Goal: Task Accomplishment & Management: Manage account settings

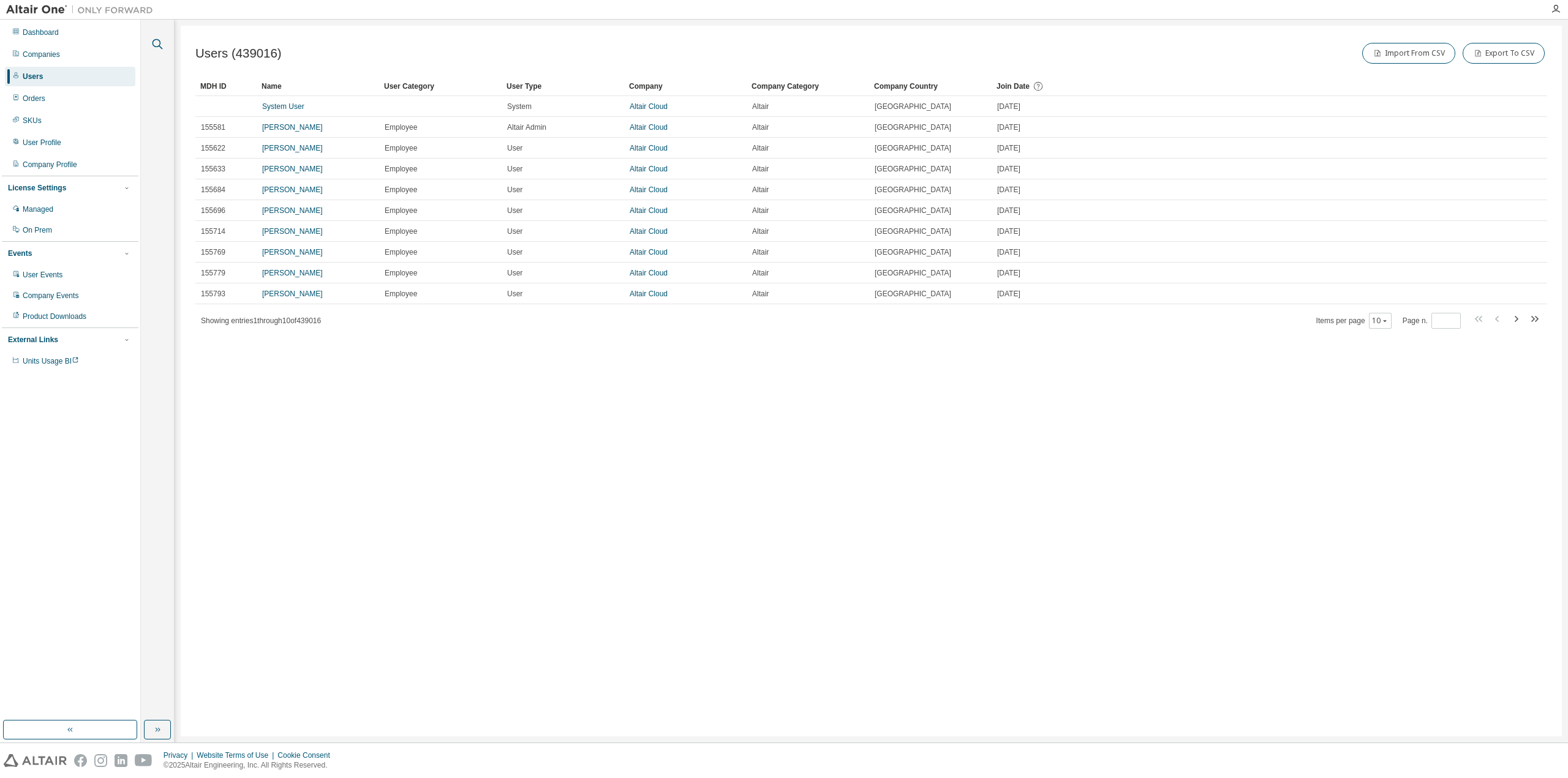
click at [156, 44] on icon "button" at bounding box center [157, 44] width 15 height 15
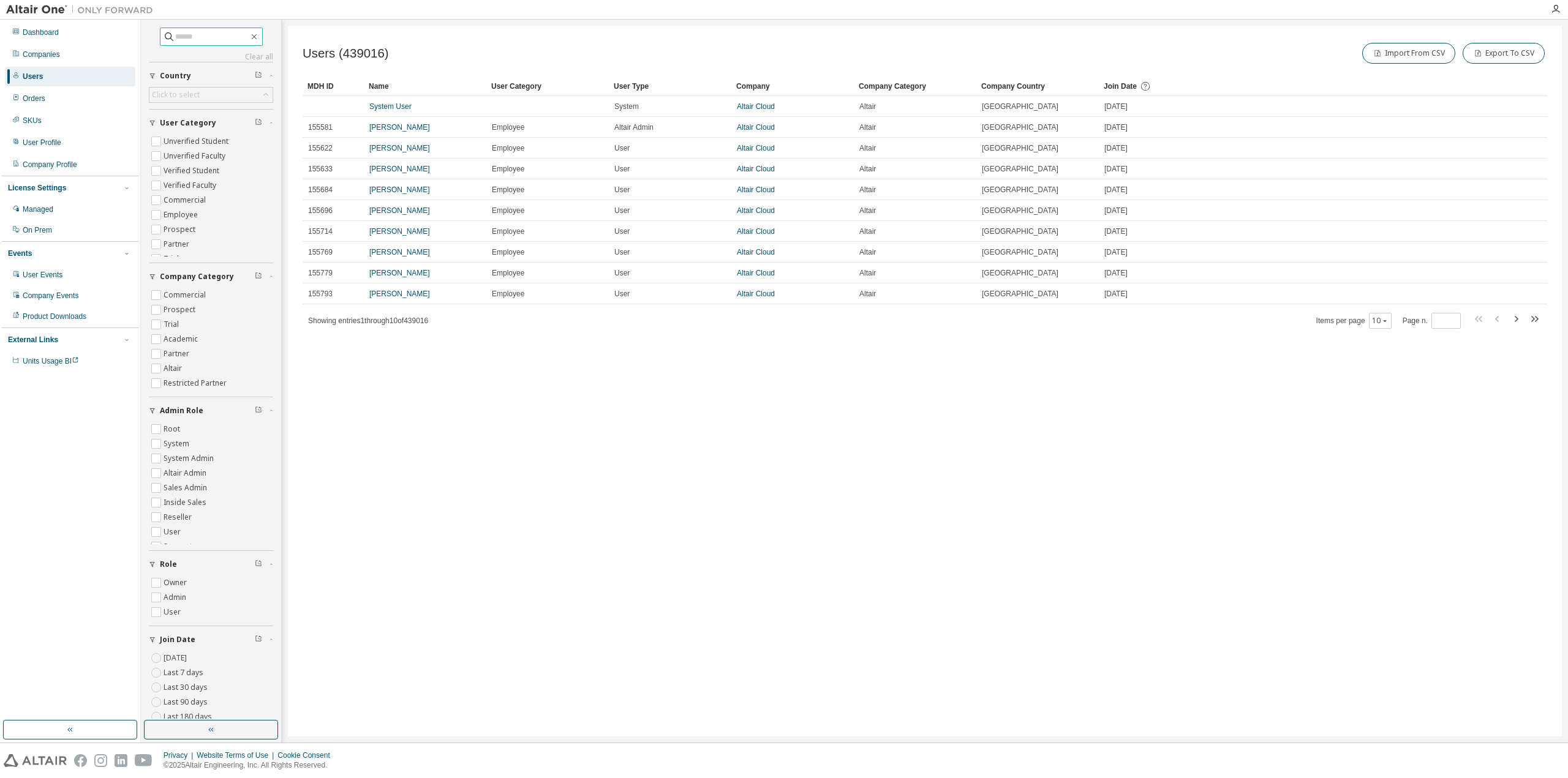
click at [176, 37] on input "text" at bounding box center [212, 37] width 73 height 12
type input "*"
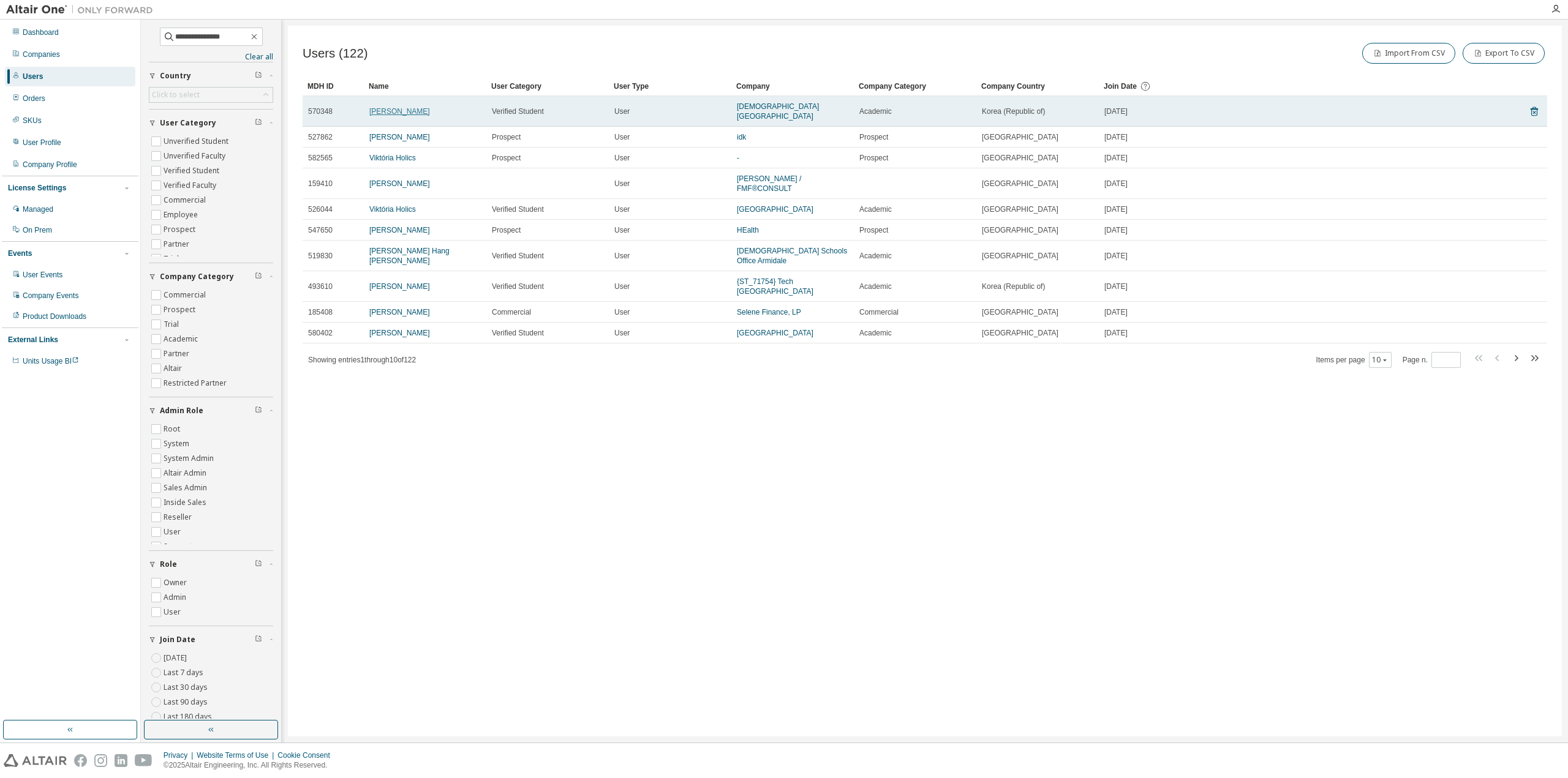
click at [388, 107] on link "[PERSON_NAME]" at bounding box center [399, 111] width 60 height 8
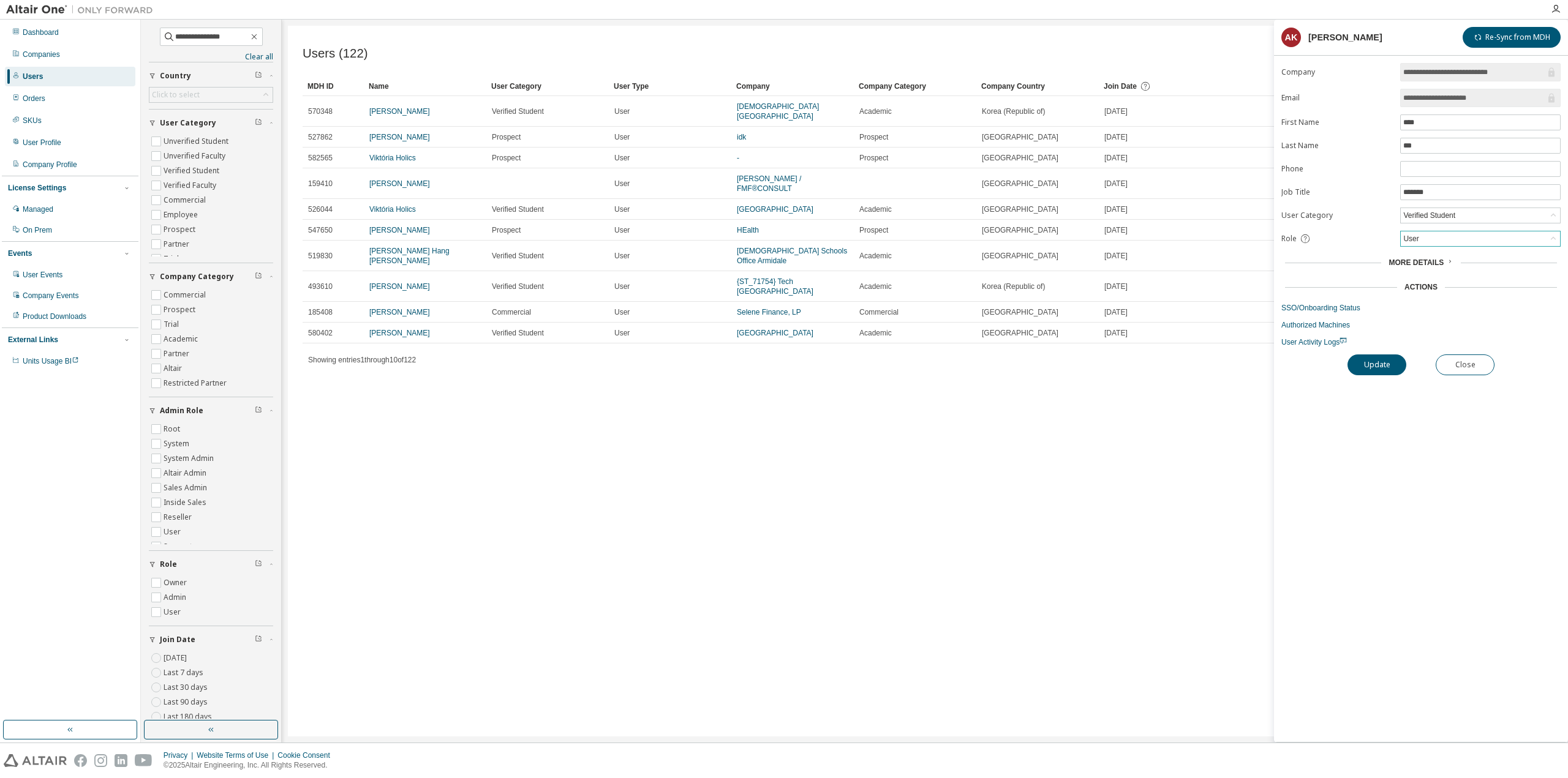
click at [1450, 232] on div "User" at bounding box center [1481, 238] width 159 height 15
click at [1459, 251] on li "Admin" at bounding box center [1479, 251] width 157 height 16
click at [1399, 362] on button "Update" at bounding box center [1377, 365] width 59 height 21
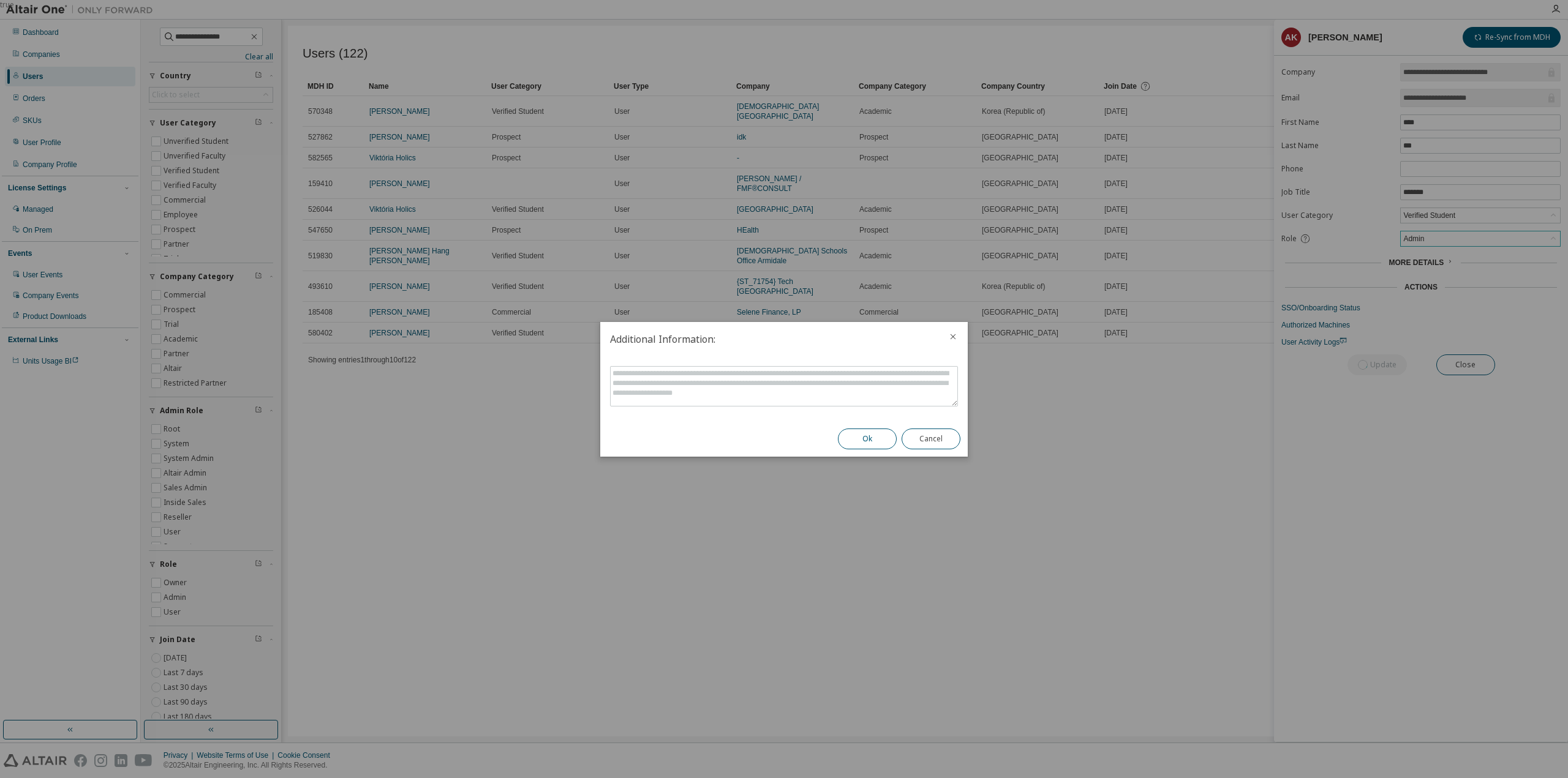
click at [880, 435] on button "Ok" at bounding box center [867, 439] width 59 height 21
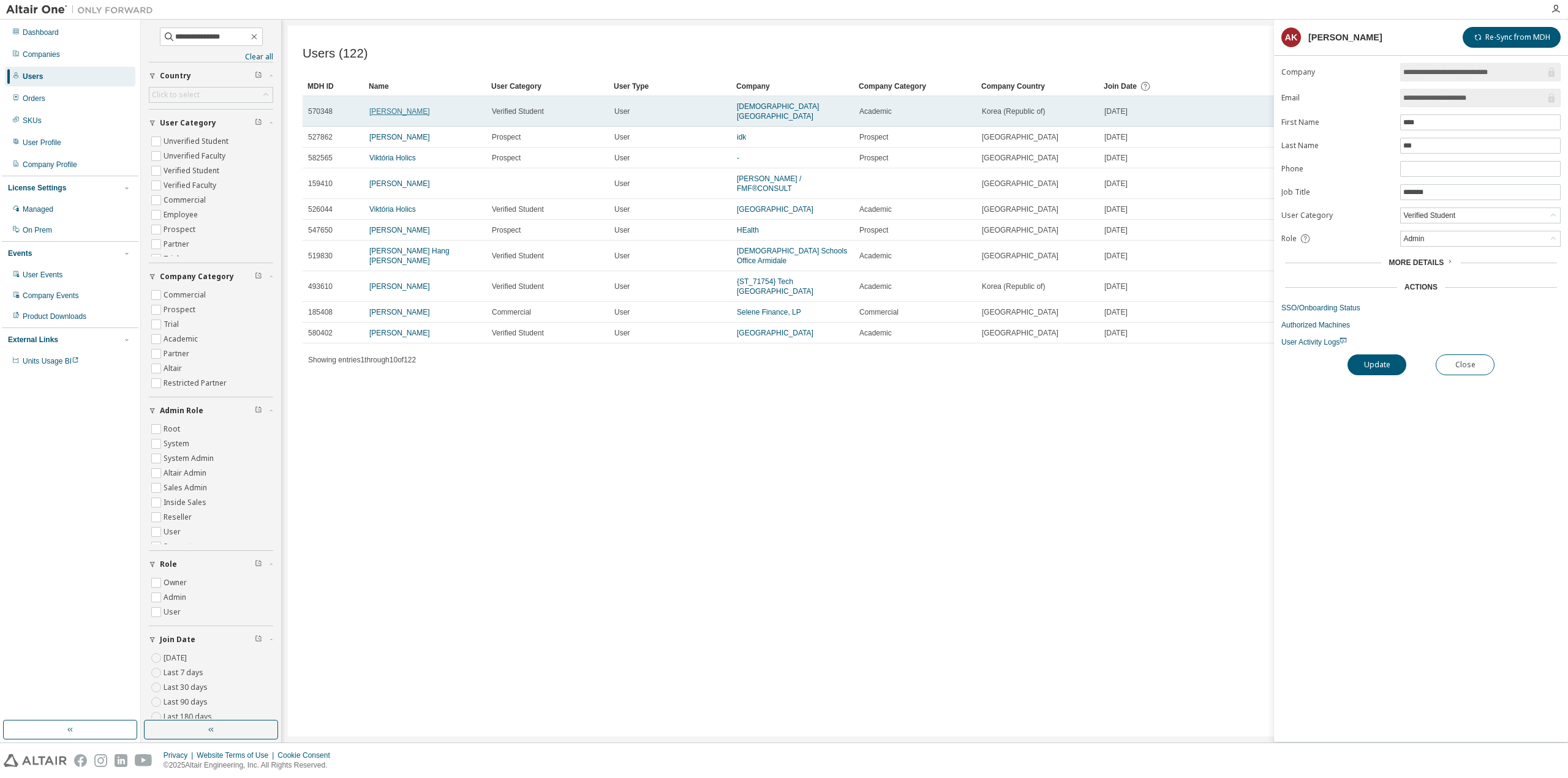
click at [381, 109] on link "[PERSON_NAME]" at bounding box center [399, 111] width 60 height 8
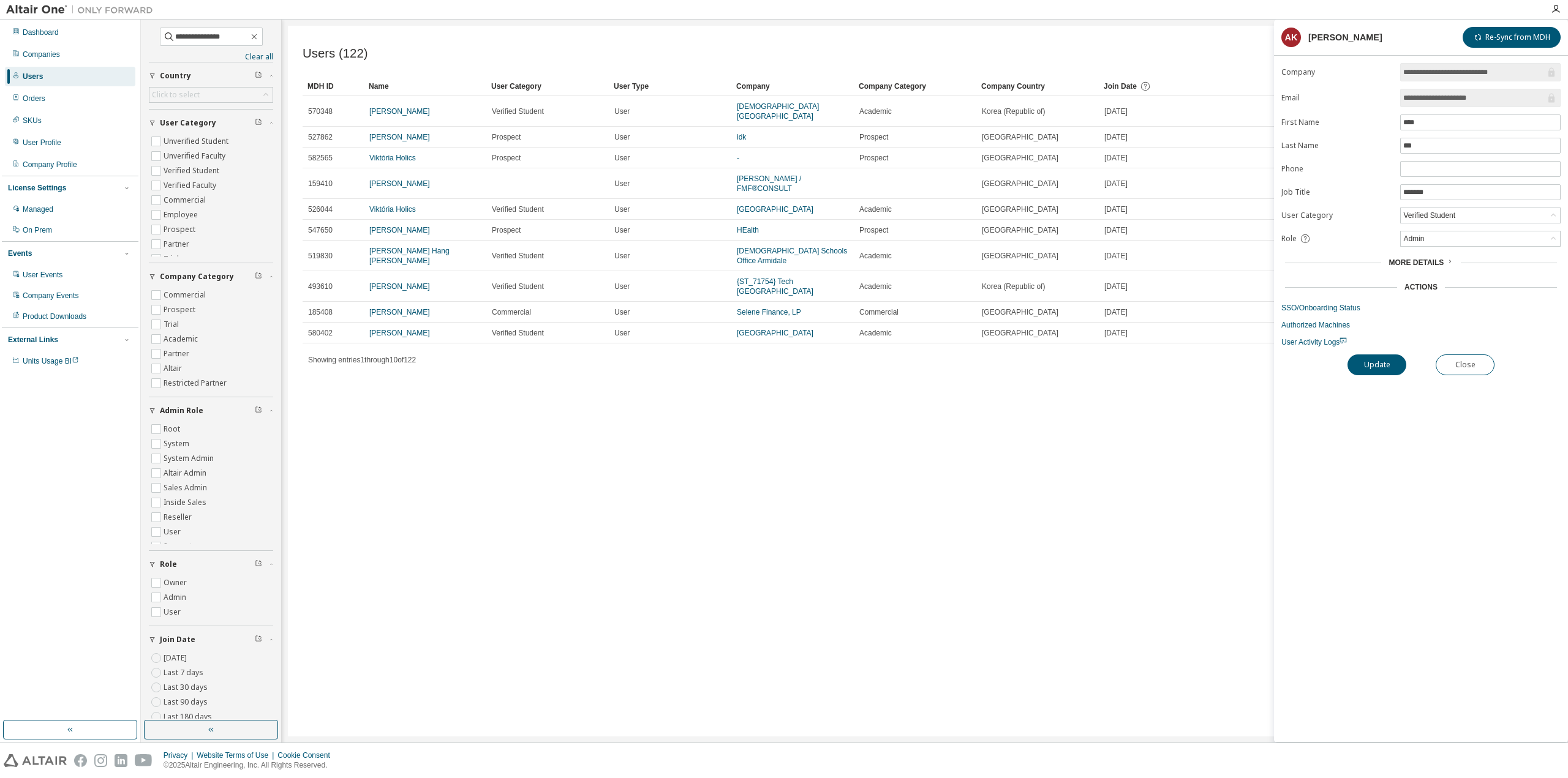
click at [789, 485] on div "Users (122) Import From CSV Export To CSV Clear Load Save Save As Field Operato…" at bounding box center [925, 381] width 1274 height 711
drag, startPoint x: 226, startPoint y: 41, endPoint x: 93, endPoint y: 34, distance: 133.2
click at [93, 34] on div "**********" at bounding box center [784, 381] width 1568 height 723
paste input "**"
type input "**********"
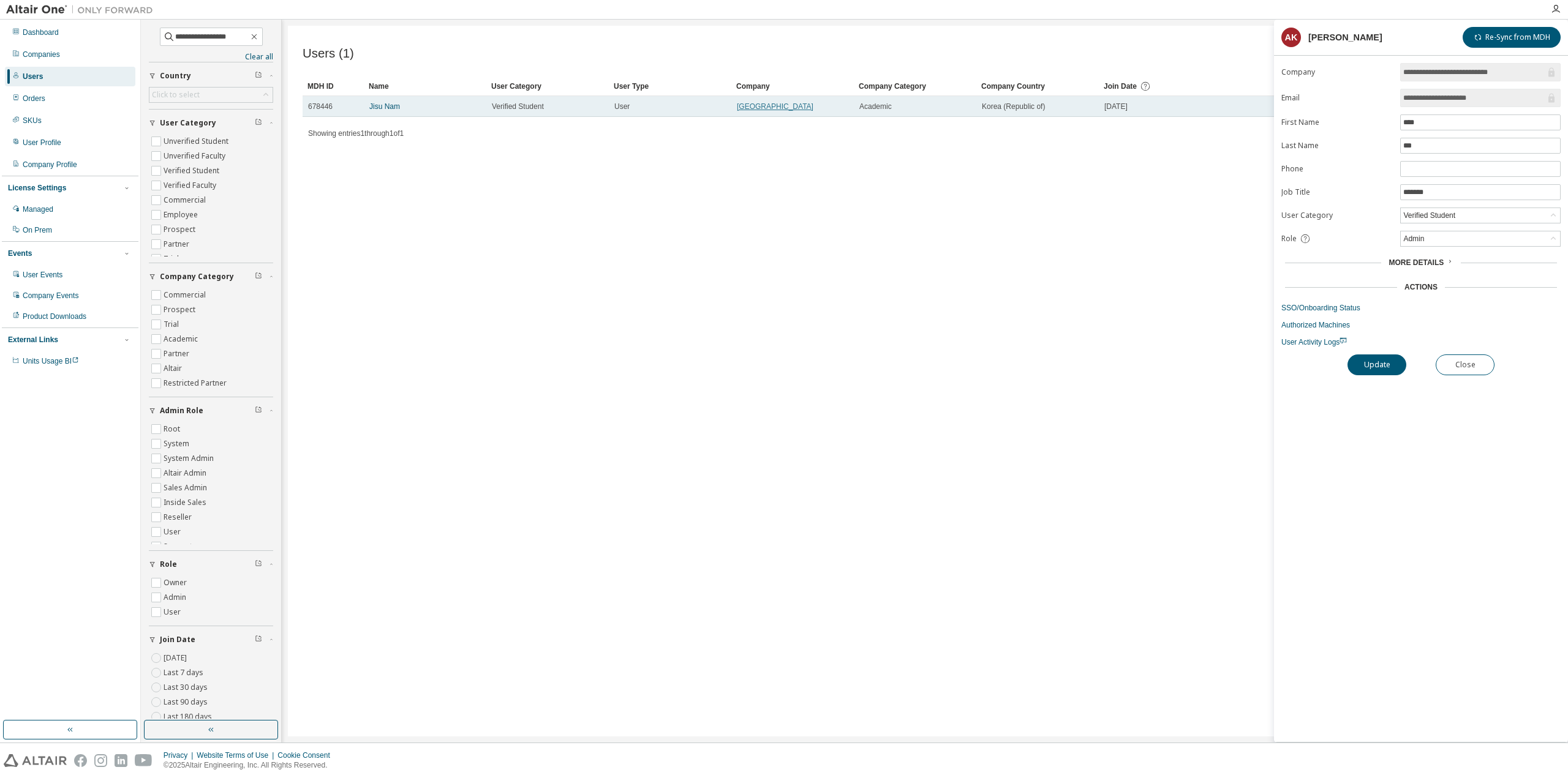
click at [758, 106] on link "[GEOGRAPHIC_DATA]" at bounding box center [775, 106] width 76 height 8
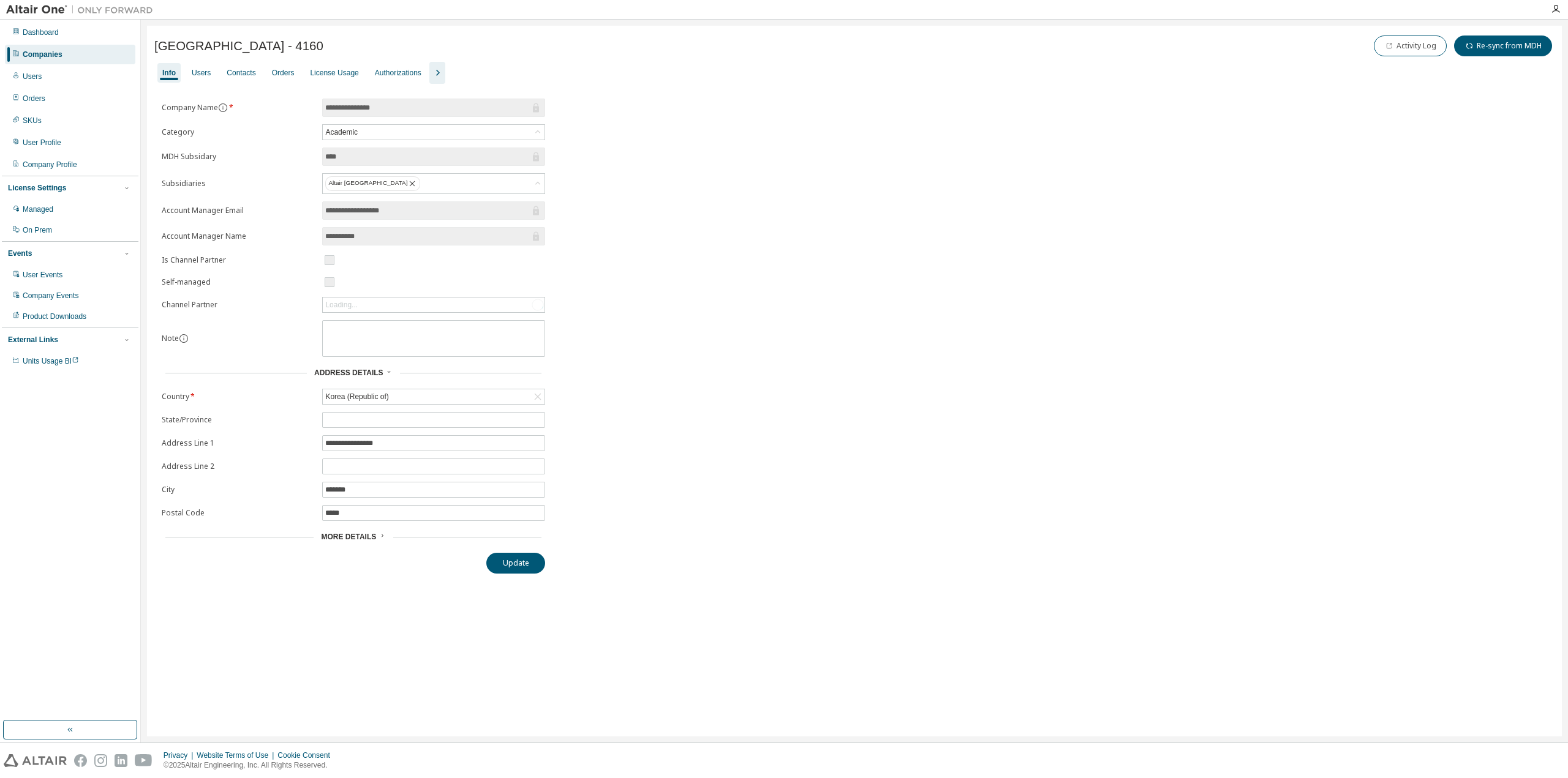
click at [381, 535] on div "More Details" at bounding box center [353, 536] width 64 height 10
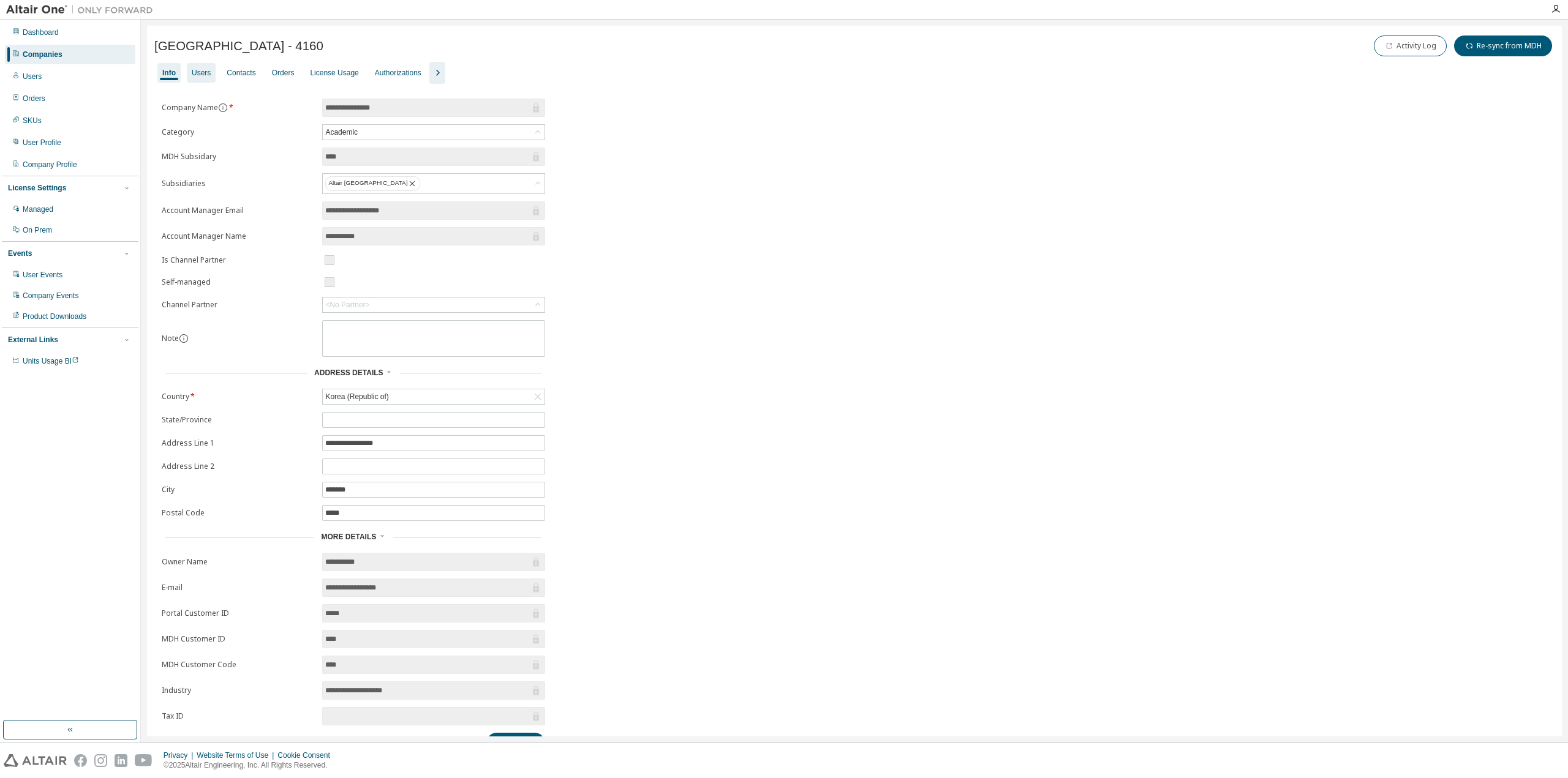
click at [198, 76] on div "Users" at bounding box center [201, 73] width 19 height 10
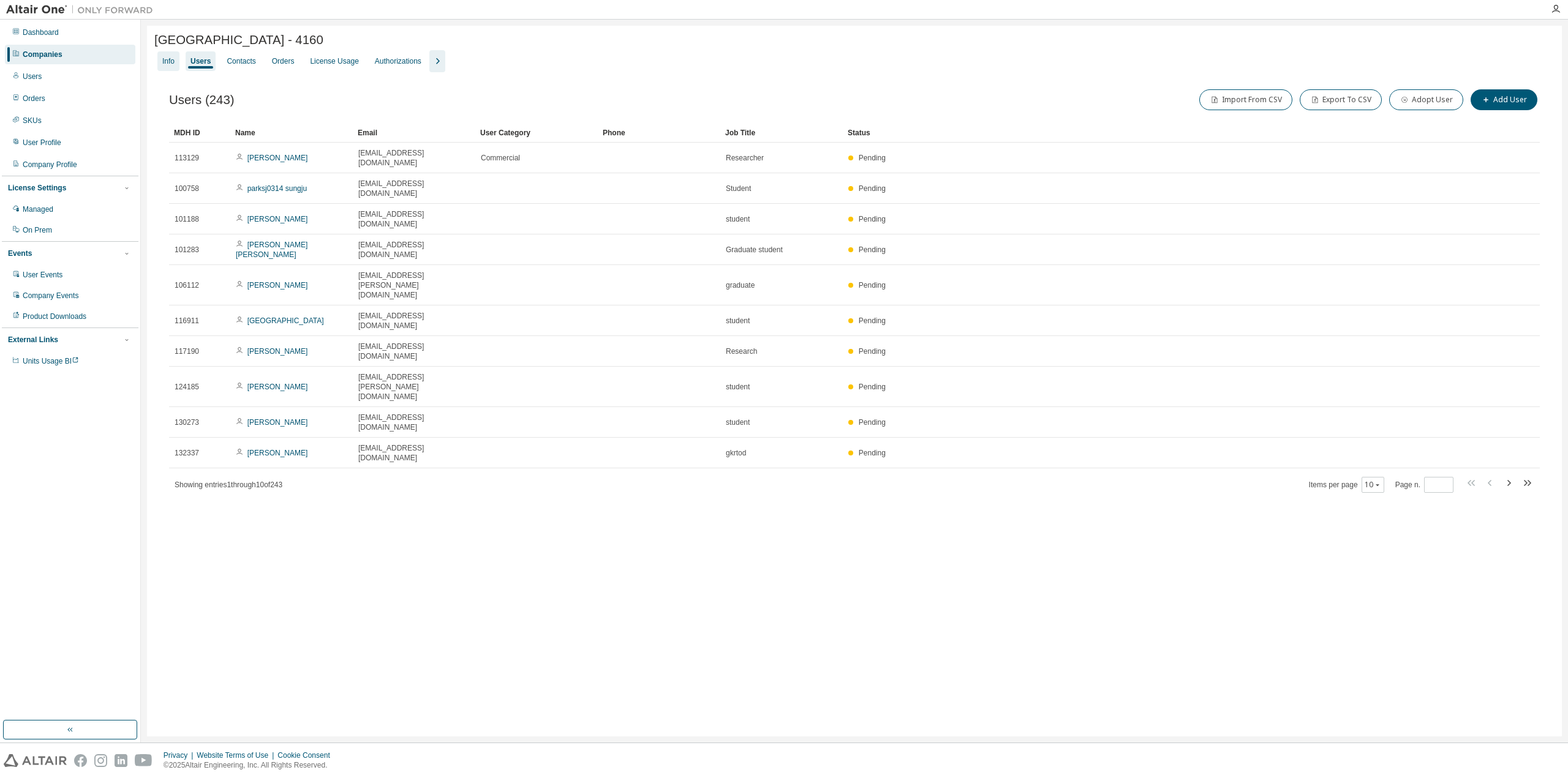
click at [170, 66] on div "Info" at bounding box center [168, 61] width 12 height 10
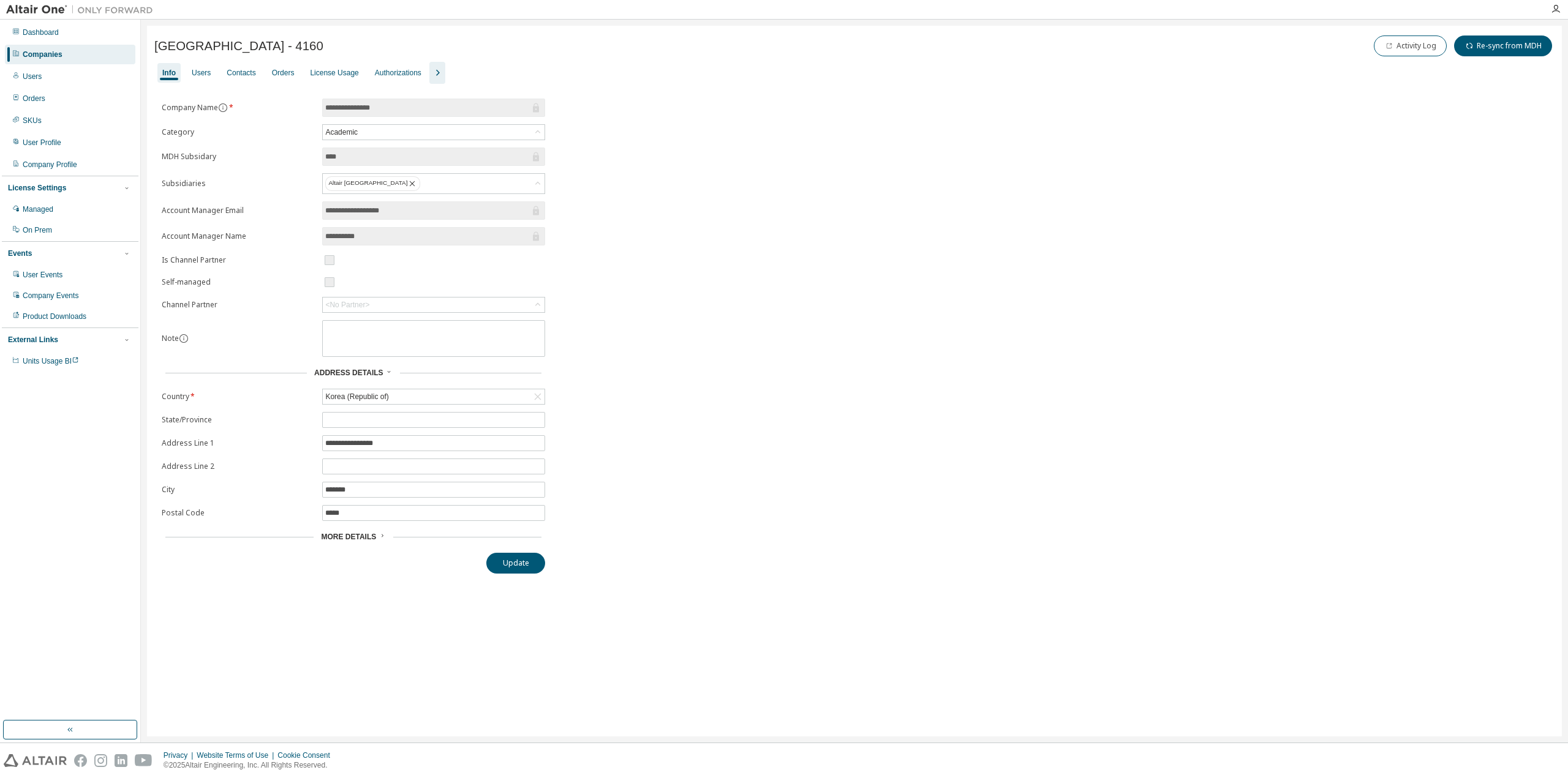
click at [379, 532] on icon at bounding box center [382, 536] width 8 height 8
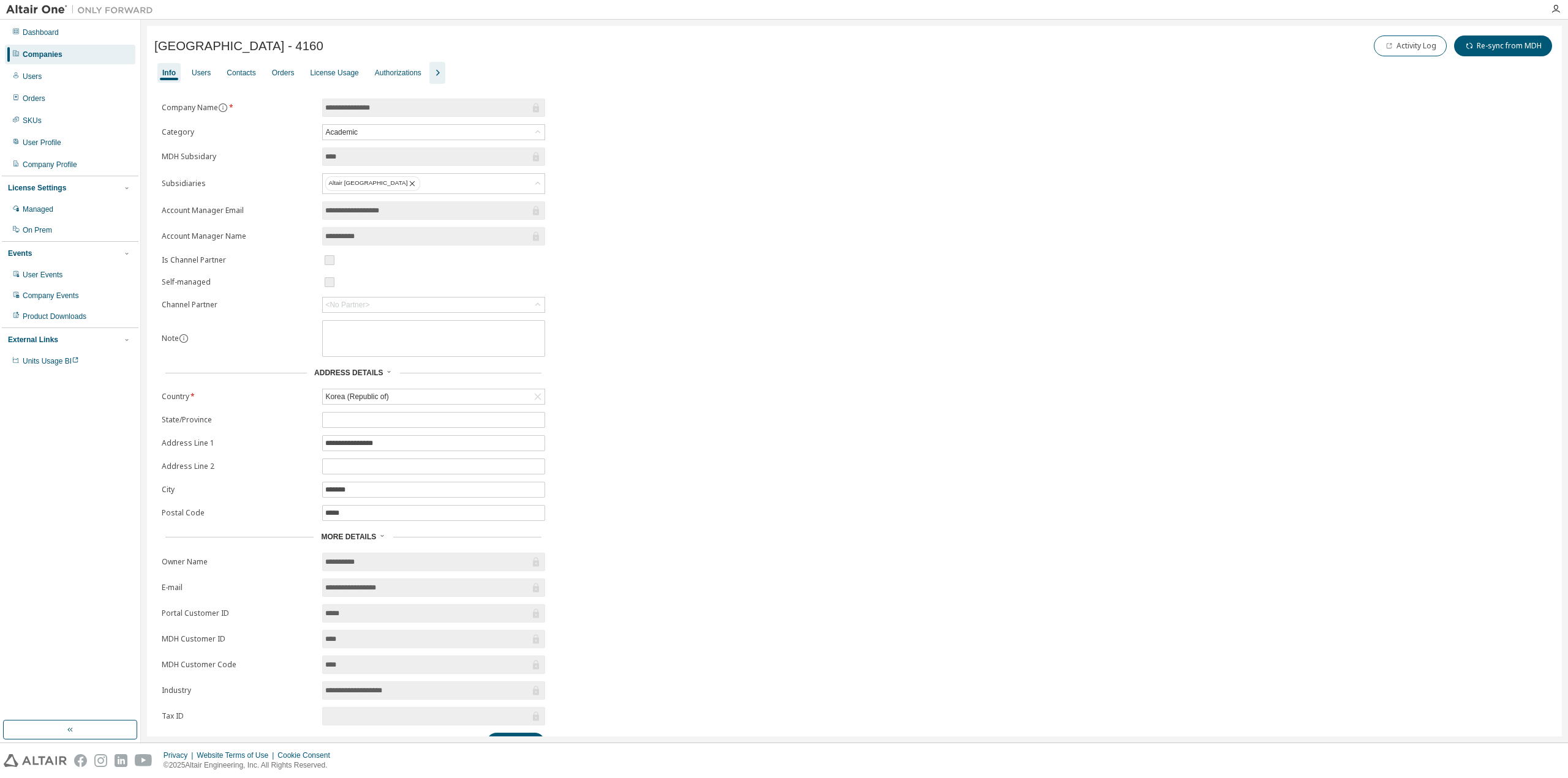
click at [437, 70] on icon "button" at bounding box center [437, 73] width 15 height 15
click at [205, 76] on div "Users" at bounding box center [201, 73] width 19 height 10
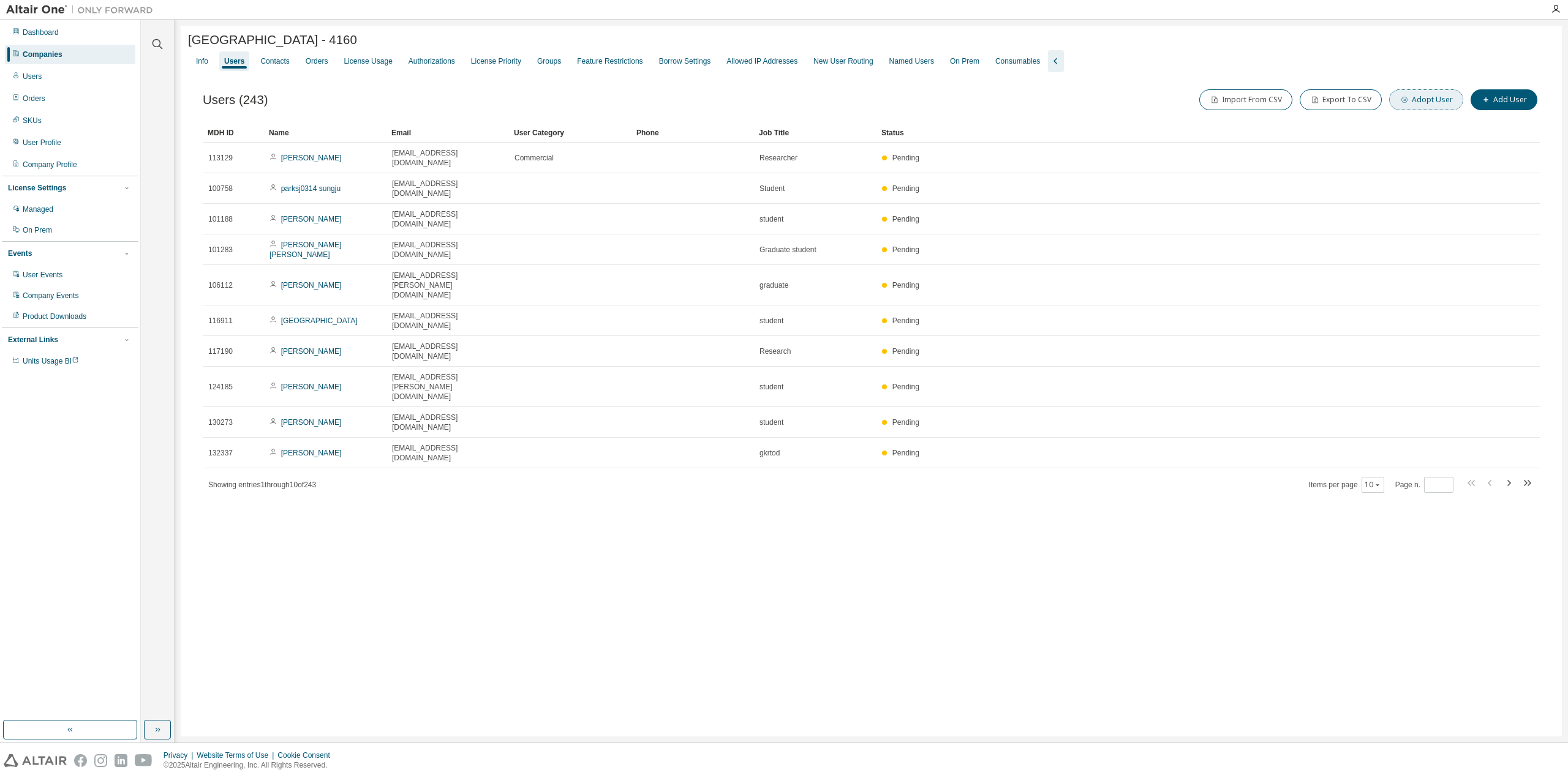
click at [1427, 102] on button "Adopt User" at bounding box center [1426, 99] width 74 height 21
click at [1412, 73] on span at bounding box center [1481, 79] width 161 height 16
click at [1420, 79] on input "email" at bounding box center [1481, 79] width 154 height 10
type input "**********"
click at [1479, 105] on div "6376 - basic (Default Group)" at bounding box center [1450, 103] width 96 height 14
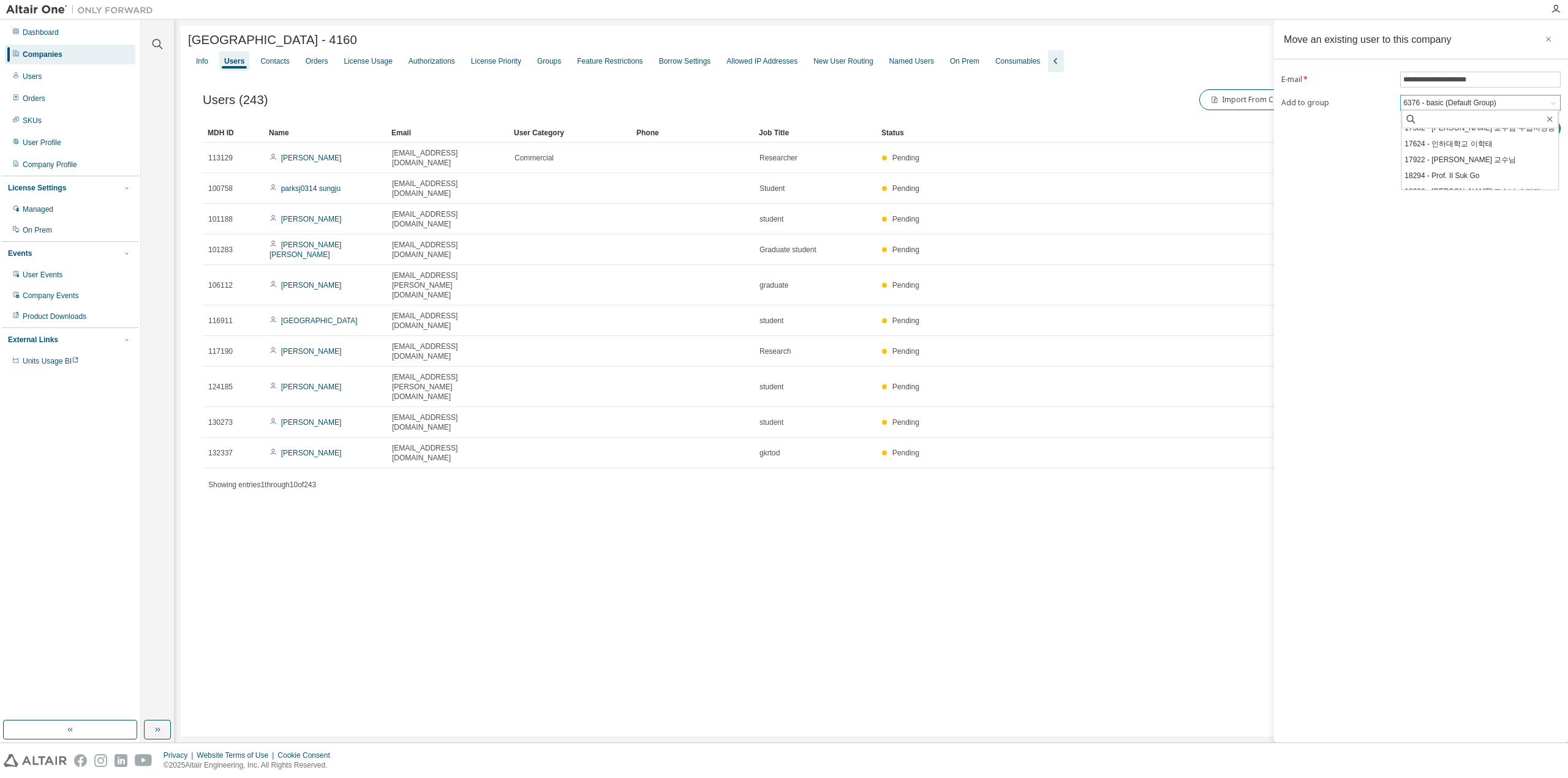
scroll to position [130, 0]
click at [1488, 180] on li "18808 - Prof. Chang Su Seo - Su Ra gi" at bounding box center [1479, 187] width 157 height 26
click at [1540, 131] on button "Adopt" at bounding box center [1531, 138] width 59 height 21
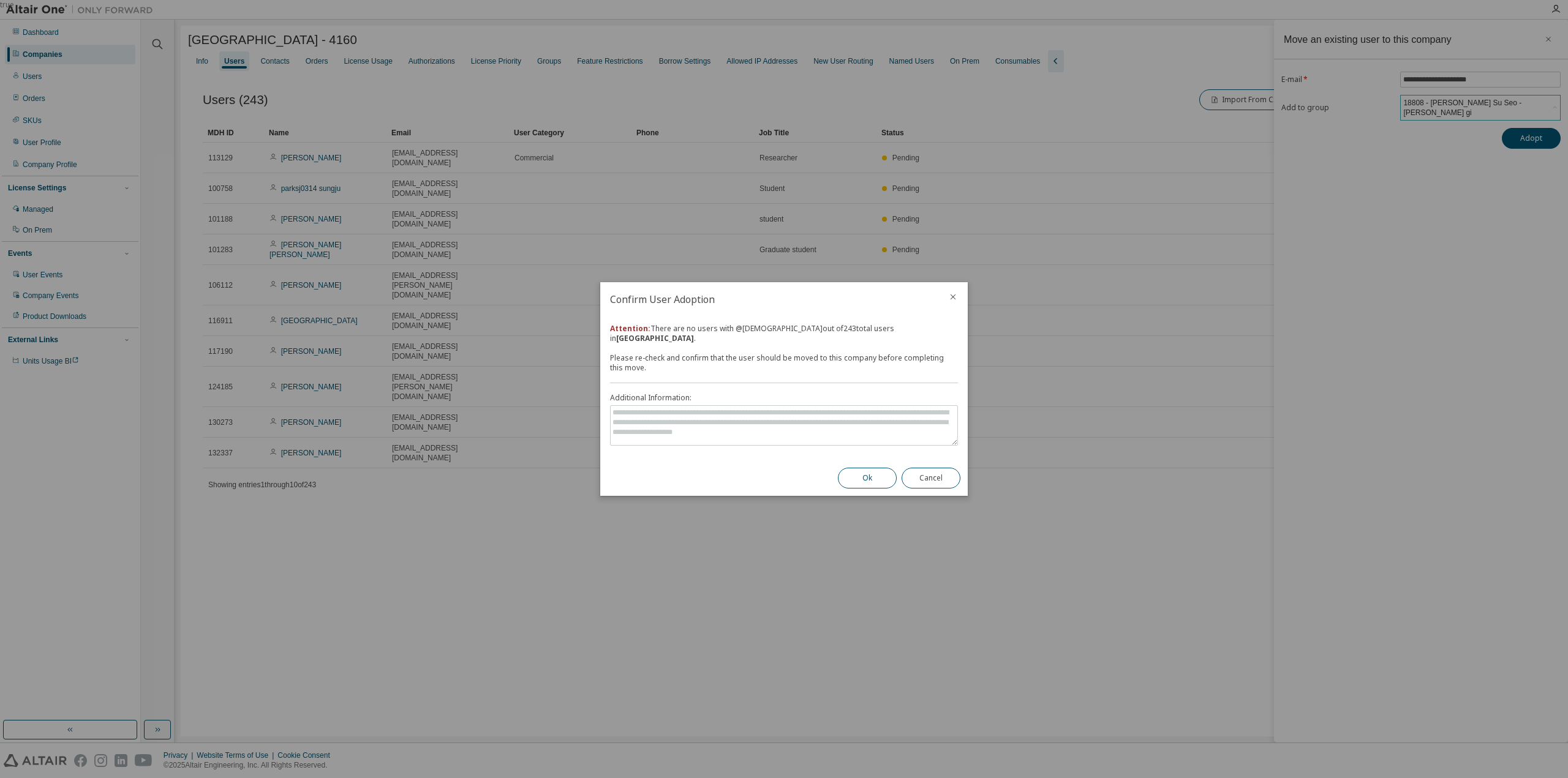
click at [868, 481] on button "Ok" at bounding box center [867, 478] width 59 height 21
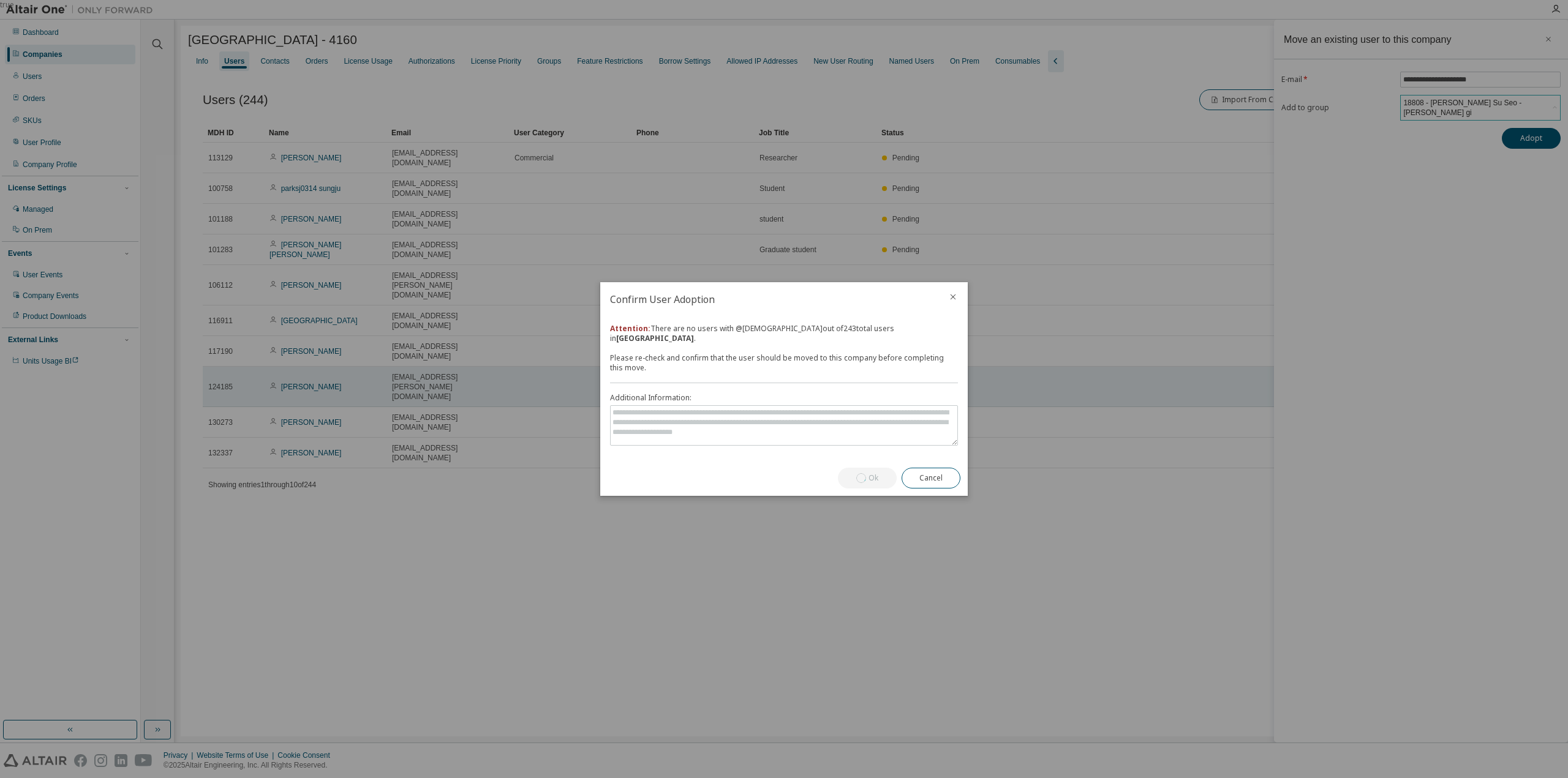
click at [954, 300] on icon "close" at bounding box center [953, 297] width 10 height 10
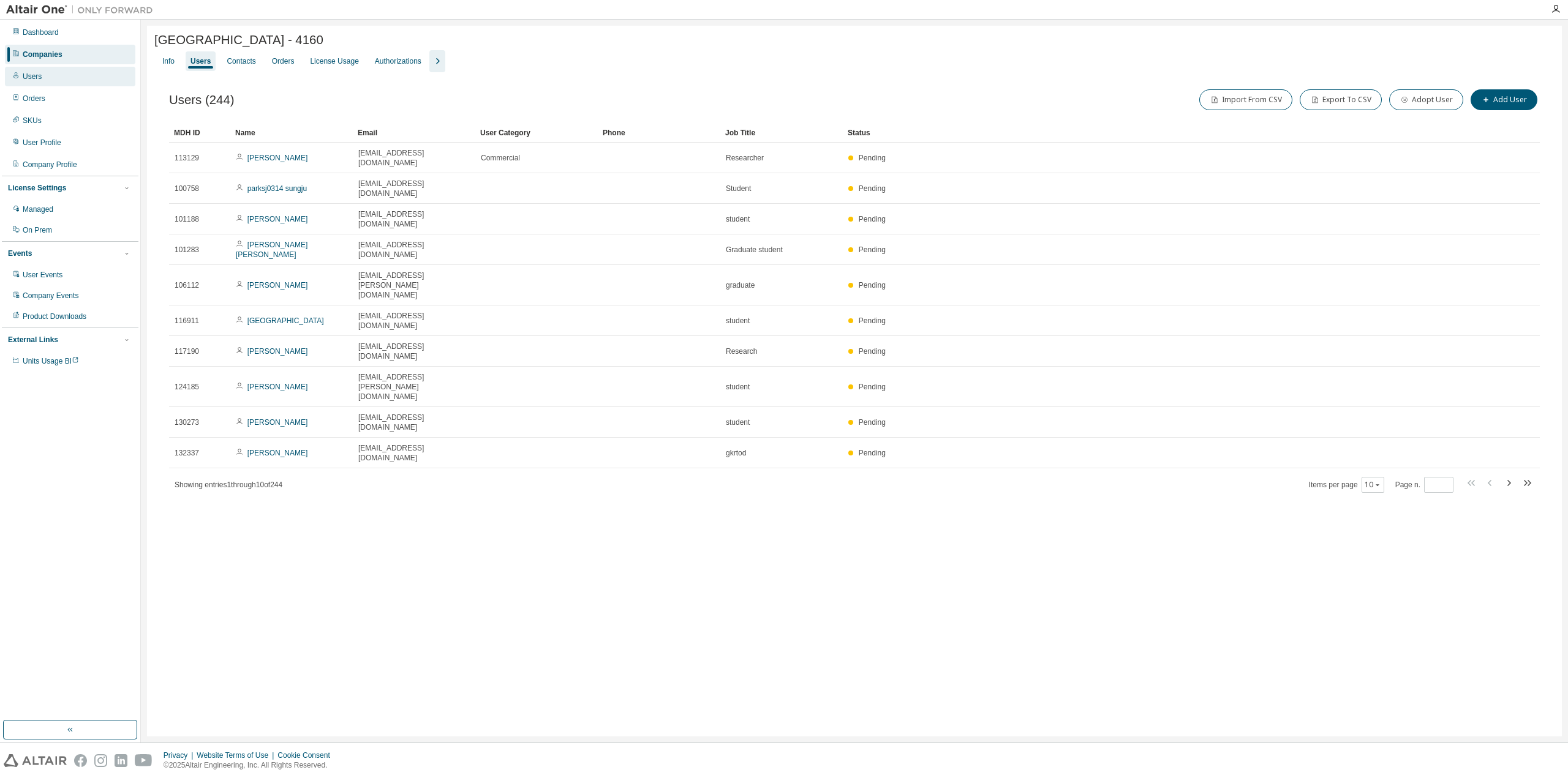
click at [54, 79] on div "Users" at bounding box center [70, 76] width 131 height 20
click at [202, 60] on div "Users" at bounding box center [200, 61] width 20 height 10
click at [205, 60] on div "Info Users Contacts Orders License Usage Authorizations" at bounding box center [855, 61] width 1401 height 22
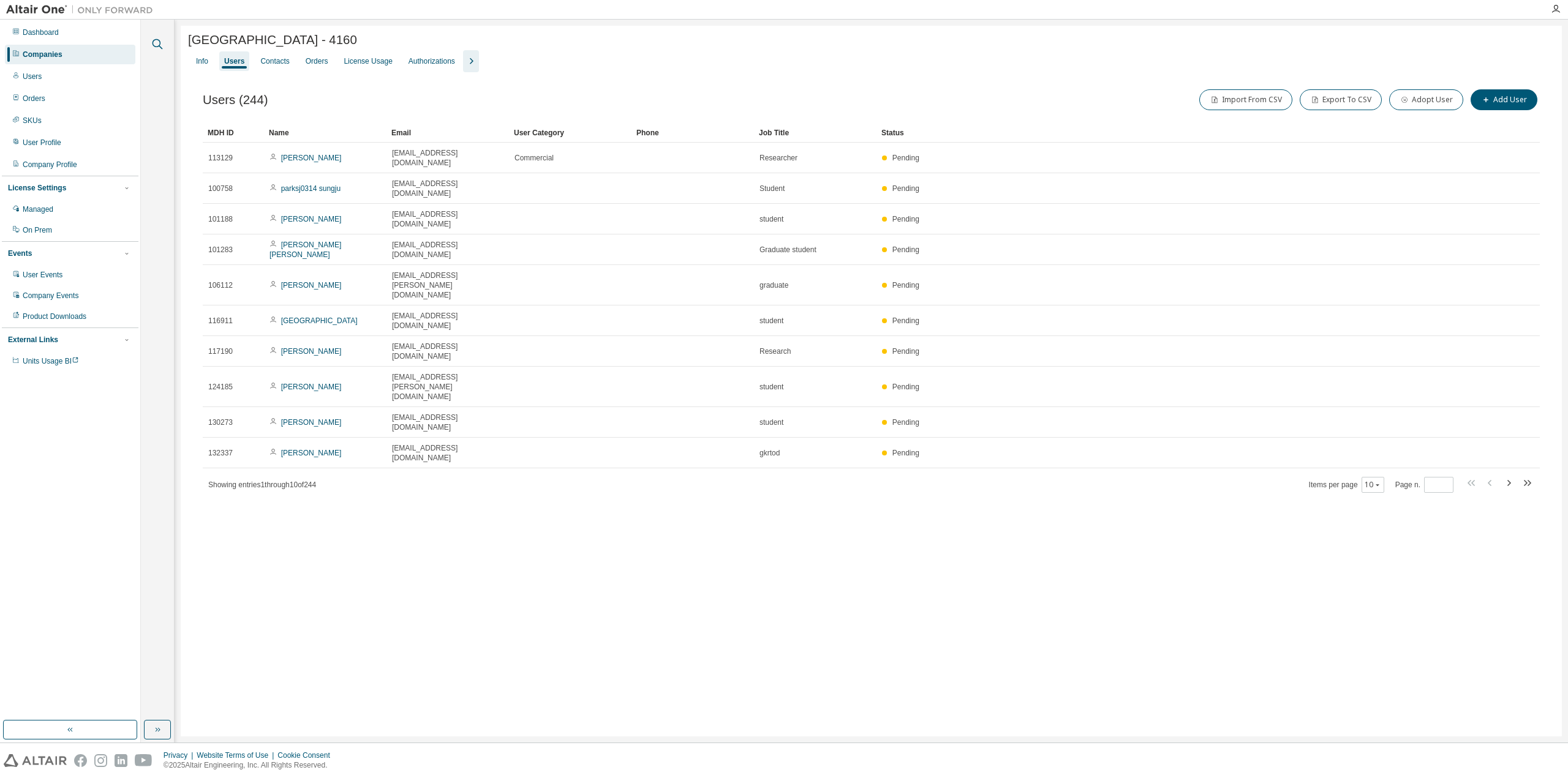
click at [161, 44] on icon "button" at bounding box center [157, 44] width 15 height 15
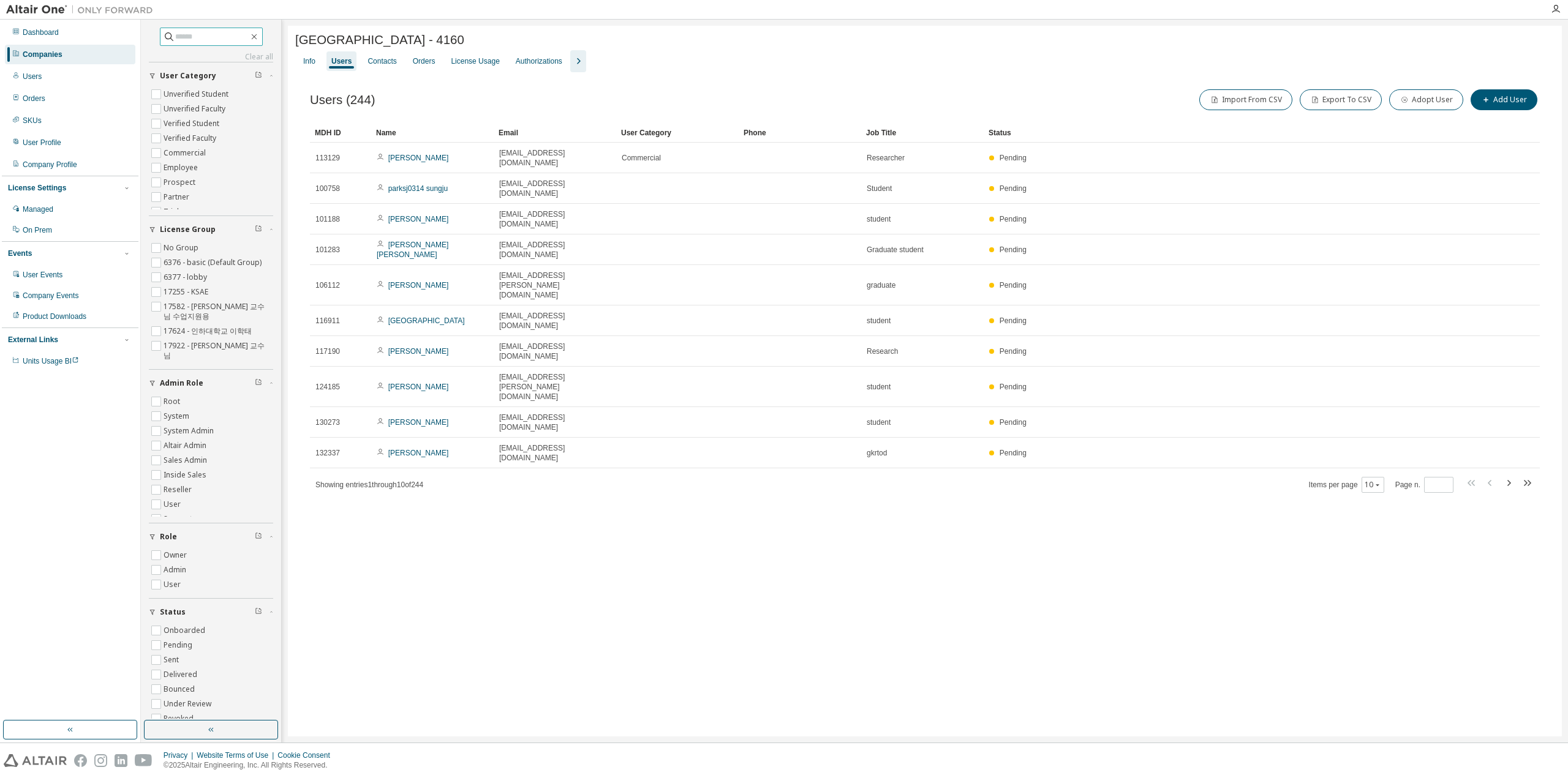
click at [177, 38] on input "text" at bounding box center [212, 37] width 73 height 12
paste input "**********"
type input "**********"
type input "******"
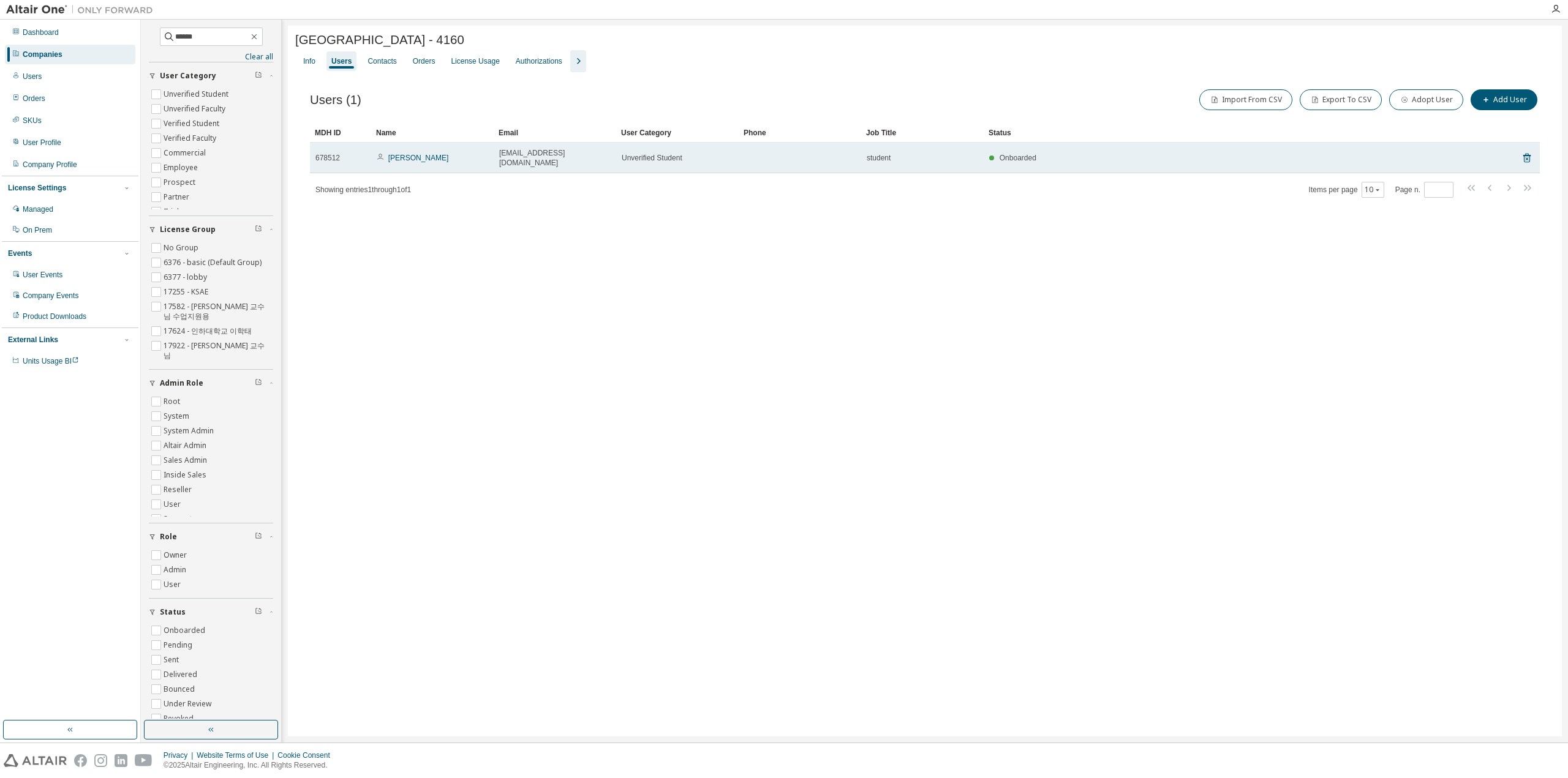
click at [539, 151] on span "[EMAIL_ADDRESS][DOMAIN_NAME]" at bounding box center [555, 158] width 112 height 20
click at [388, 154] on link "[PERSON_NAME]" at bounding box center [418, 157] width 60 height 8
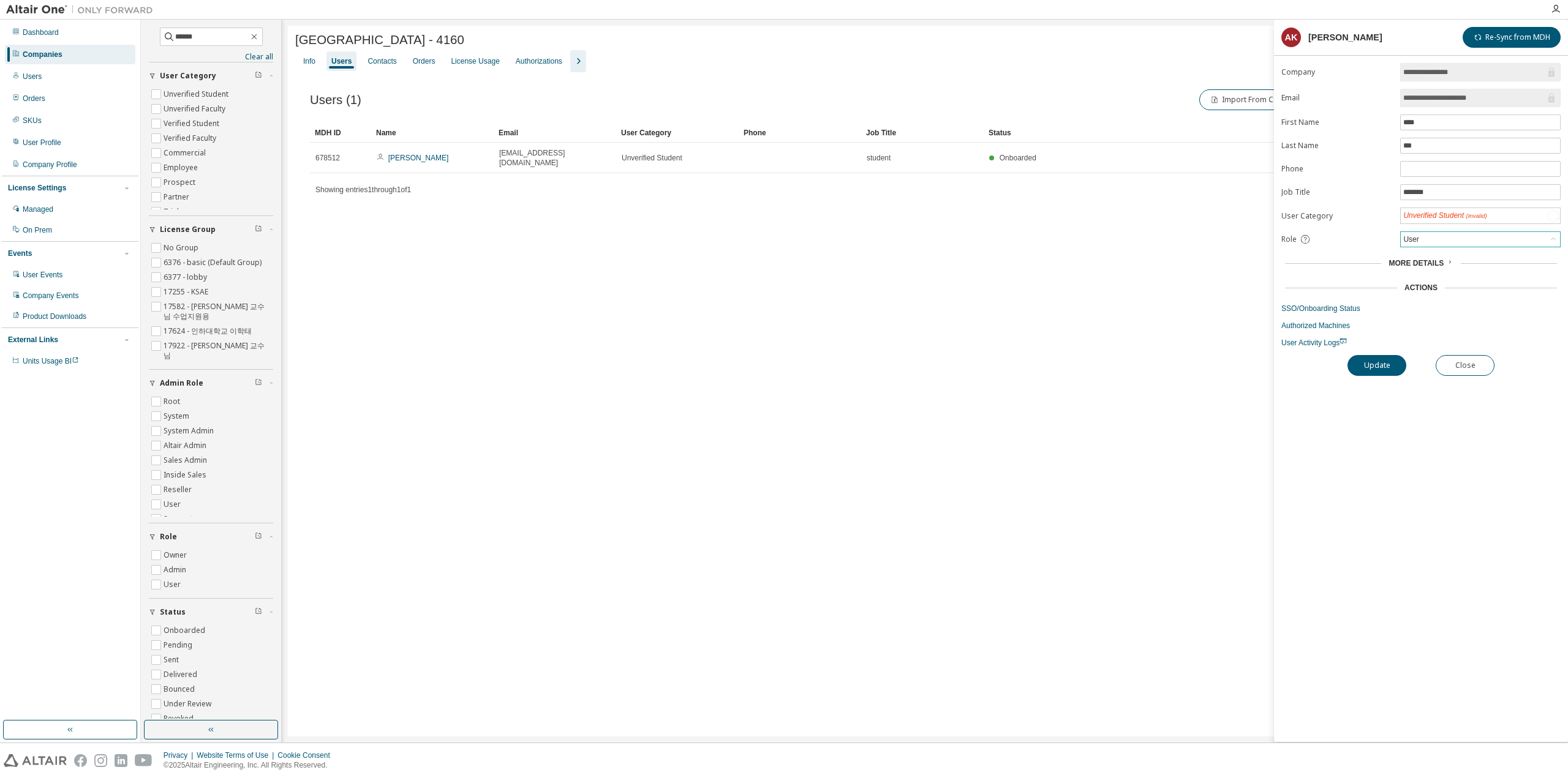
click at [1456, 235] on div "User" at bounding box center [1481, 239] width 159 height 15
click at [1450, 253] on li "Admin" at bounding box center [1479, 251] width 157 height 16
click at [1385, 365] on button "Update" at bounding box center [1377, 365] width 59 height 21
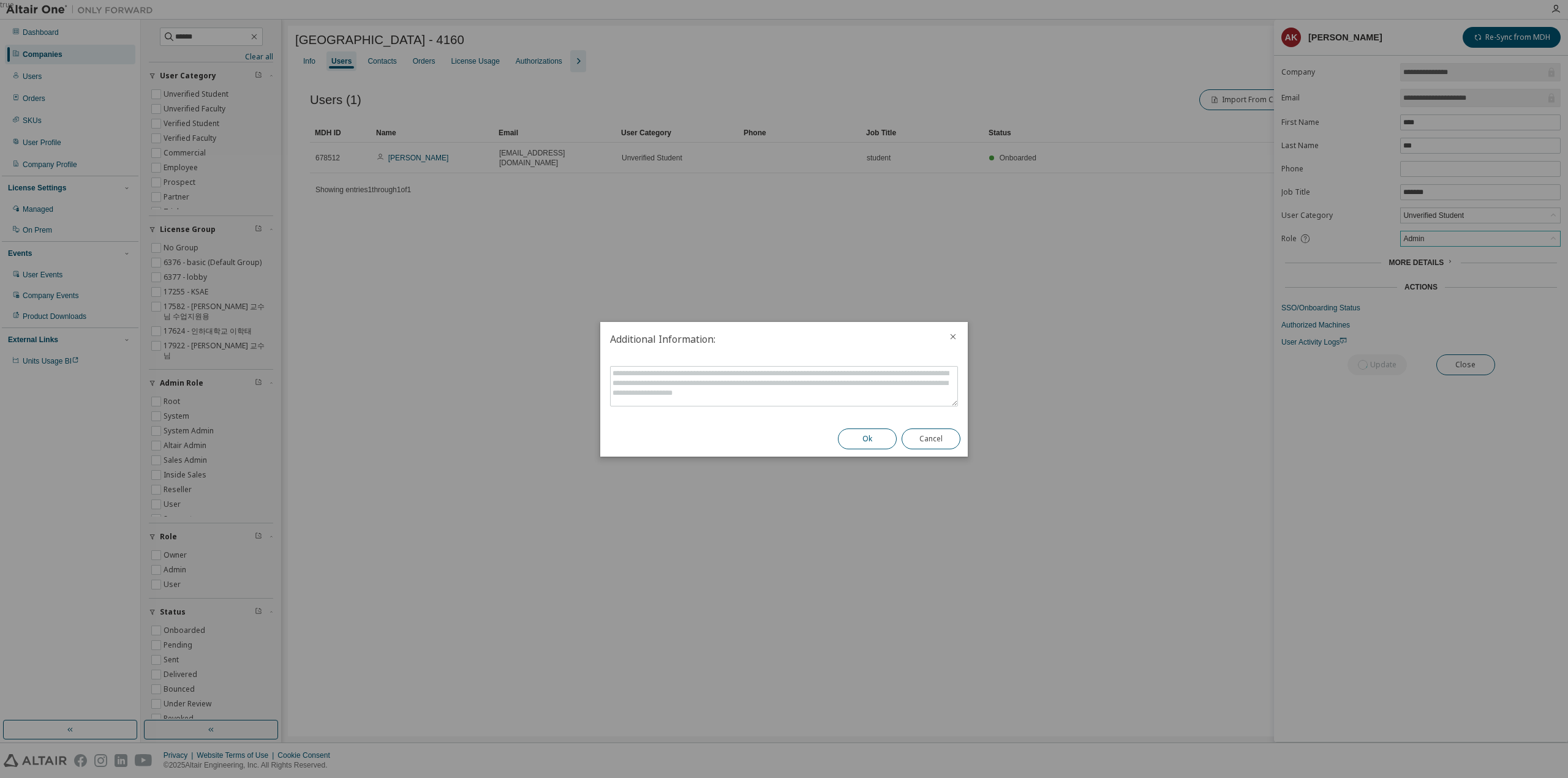
click at [868, 446] on button "Ok" at bounding box center [867, 439] width 59 height 21
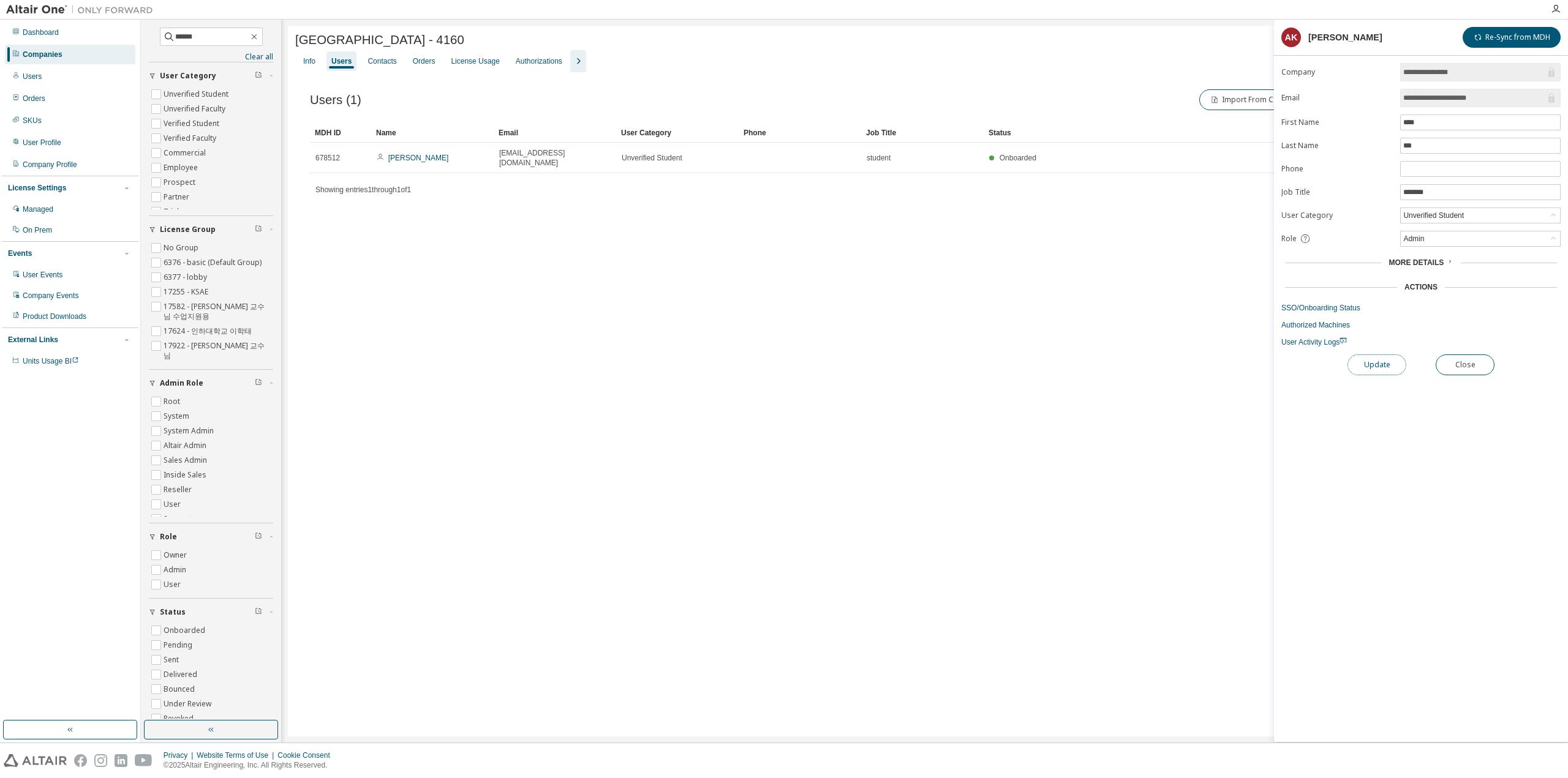
click at [1372, 365] on button "Update" at bounding box center [1377, 365] width 59 height 21
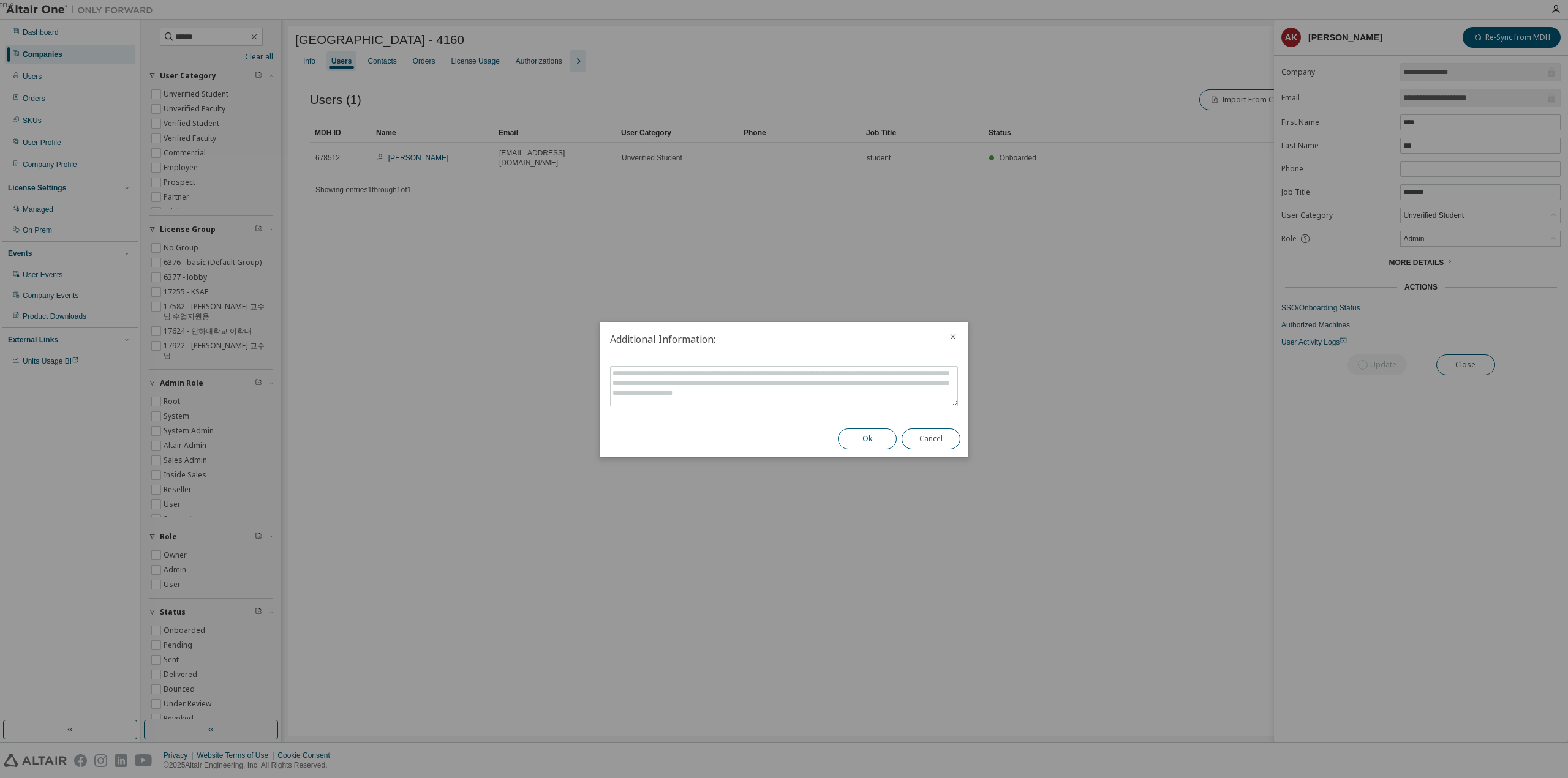
click at [874, 449] on button "Ok" at bounding box center [867, 439] width 59 height 21
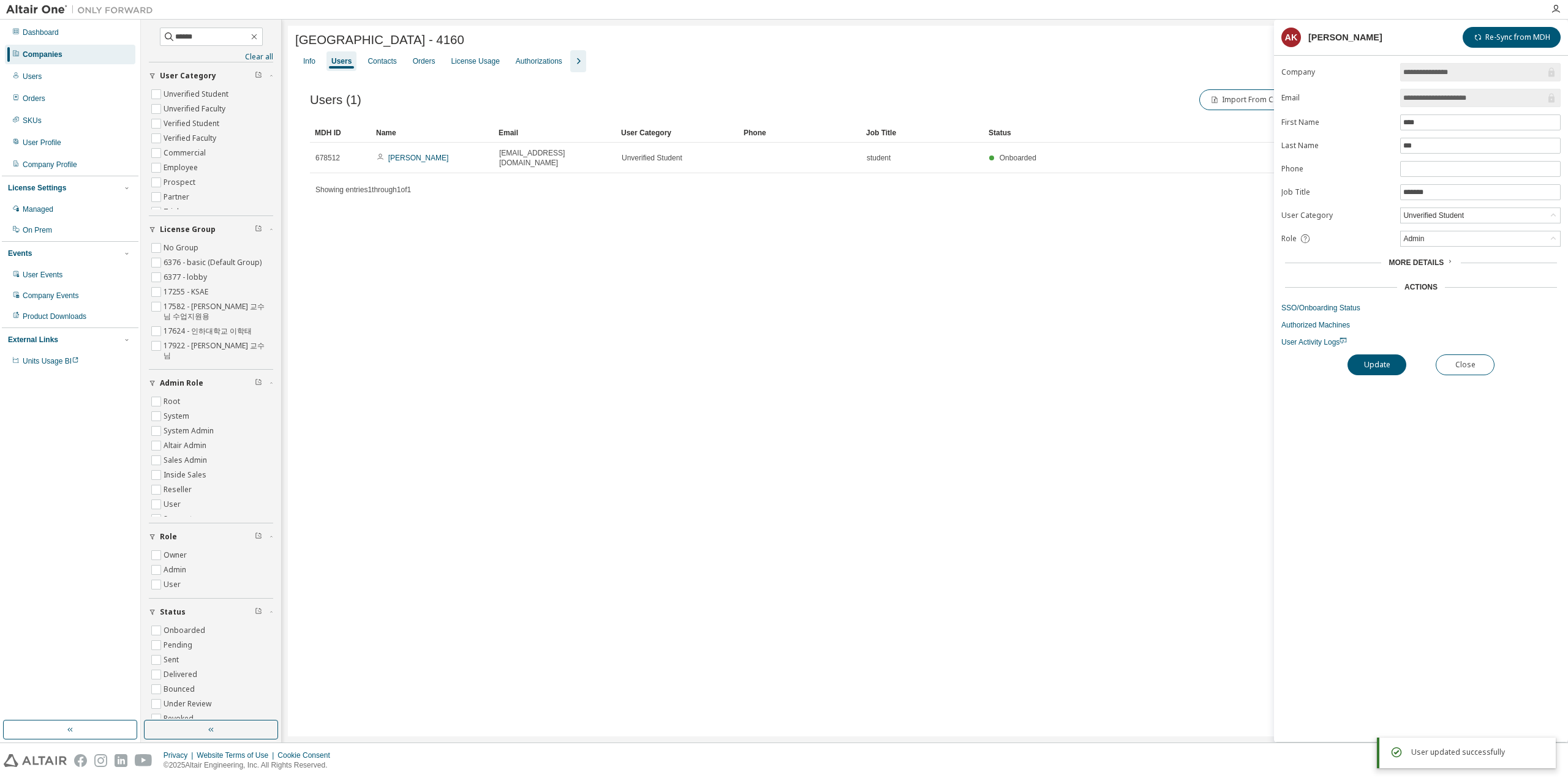
click at [823, 436] on div "Inha University - 4160 Clear Load Save Save As Field Operator Value Select filt…" at bounding box center [925, 381] width 1274 height 711
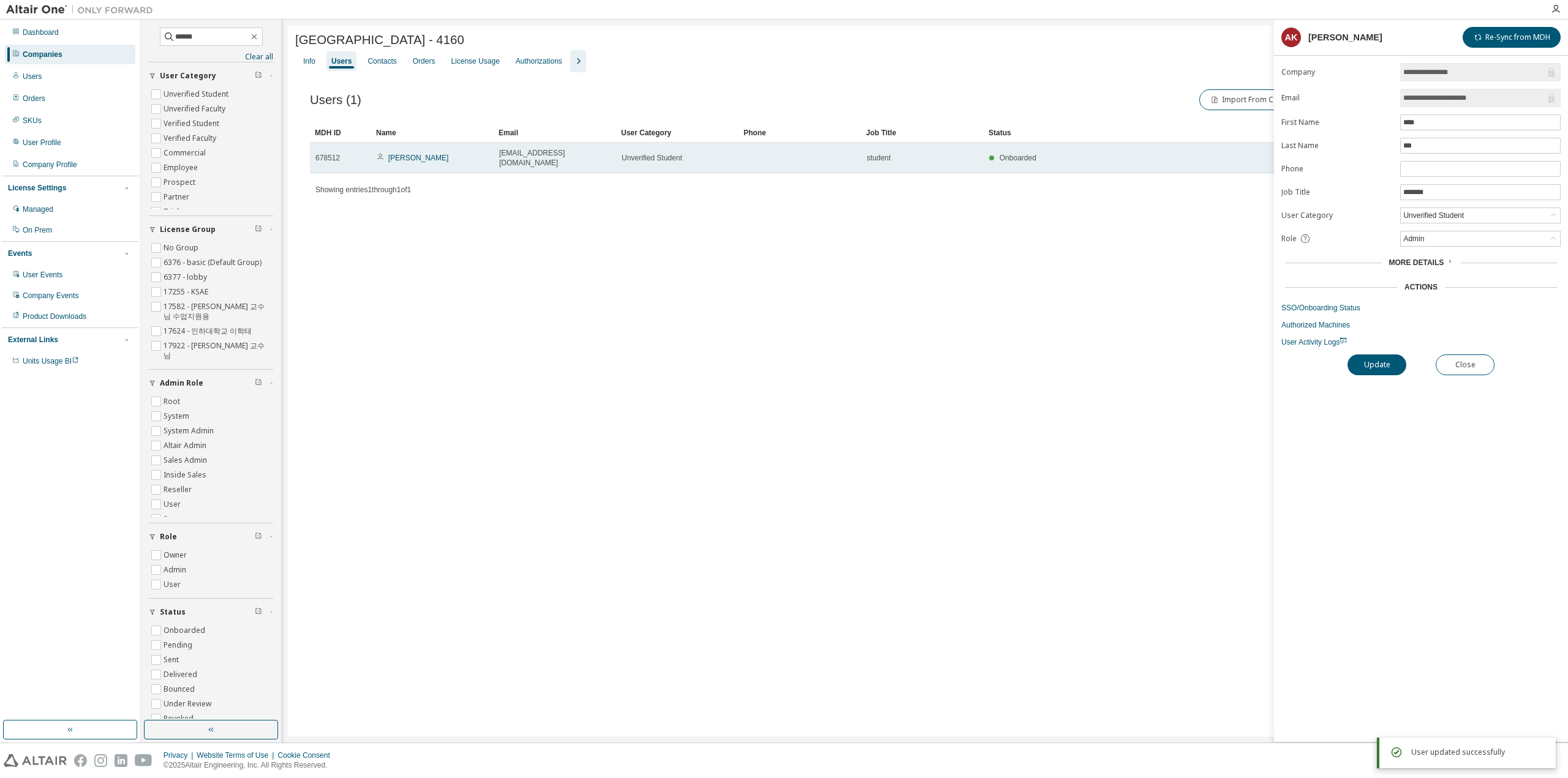
click at [507, 153] on span "[EMAIL_ADDRESS][DOMAIN_NAME]" at bounding box center [555, 158] width 112 height 20
click at [401, 157] on link "[PERSON_NAME]" at bounding box center [418, 157] width 60 height 8
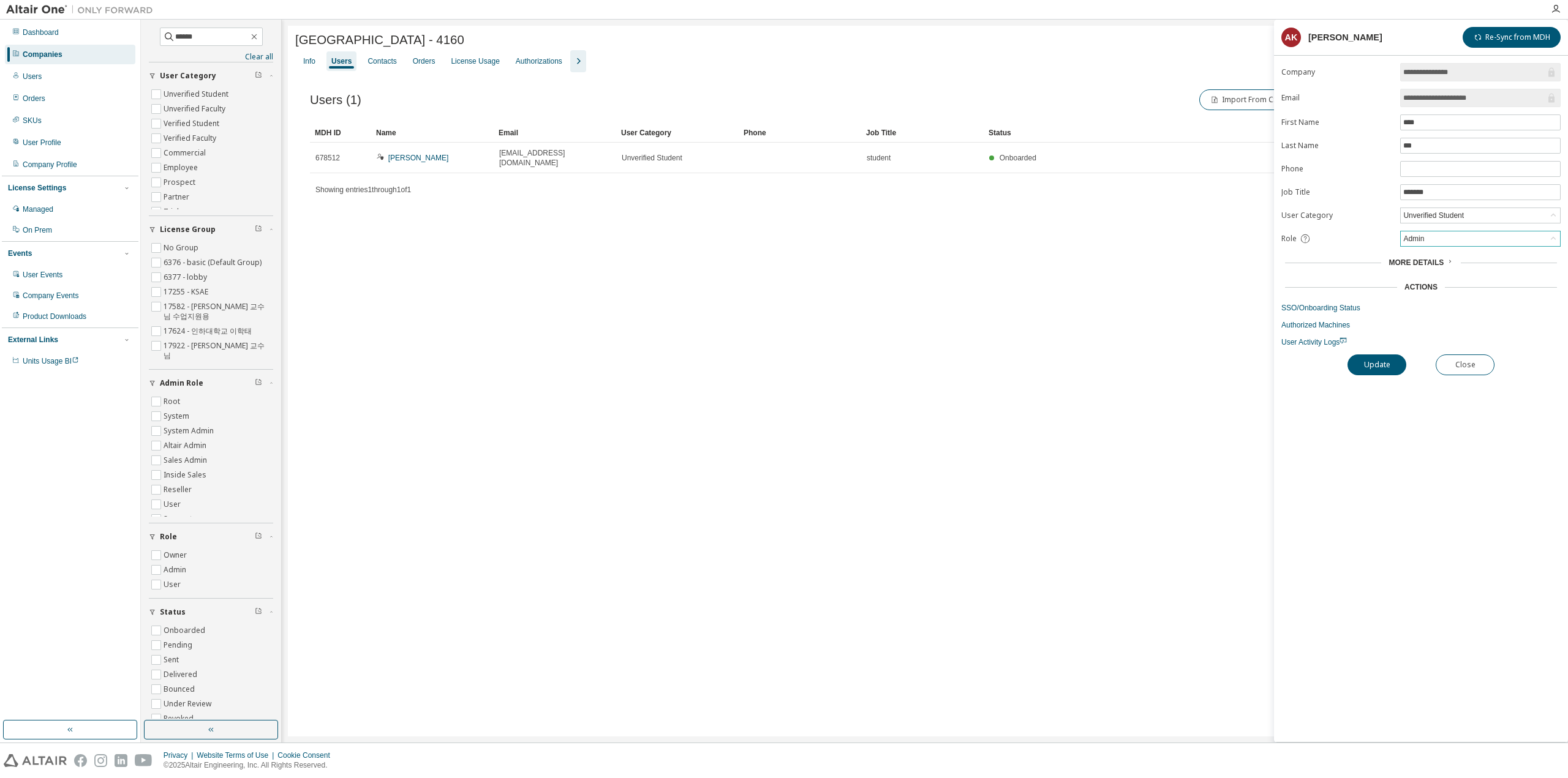
click at [1475, 241] on div "Admin" at bounding box center [1481, 238] width 159 height 15
click at [1454, 263] on li "Owner" at bounding box center [1479, 267] width 157 height 16
click at [1385, 379] on div "**********" at bounding box center [1421, 403] width 294 height 679
click at [1385, 368] on button "Update" at bounding box center [1377, 365] width 59 height 21
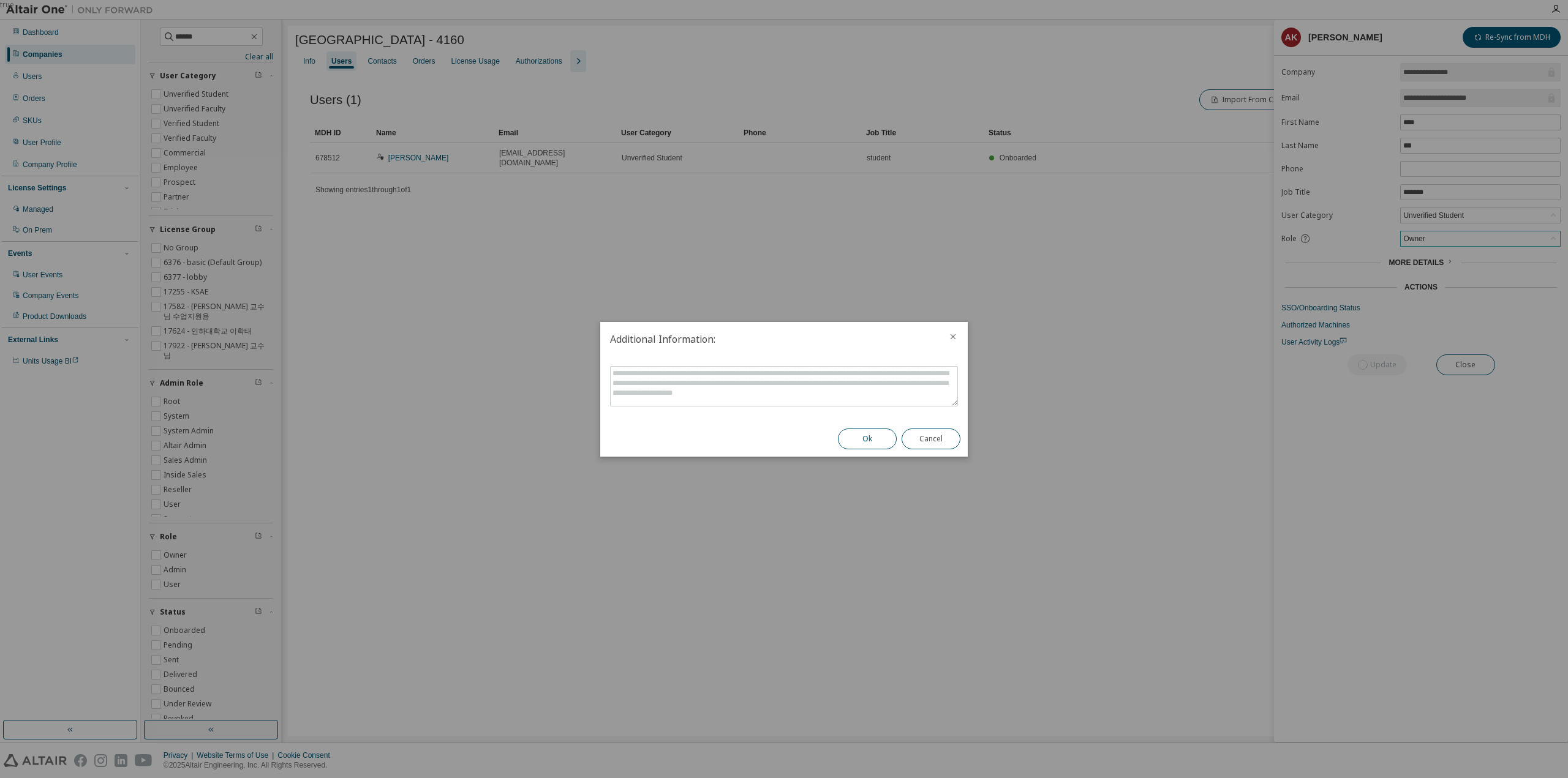
click at [881, 436] on button "Ok" at bounding box center [867, 439] width 59 height 21
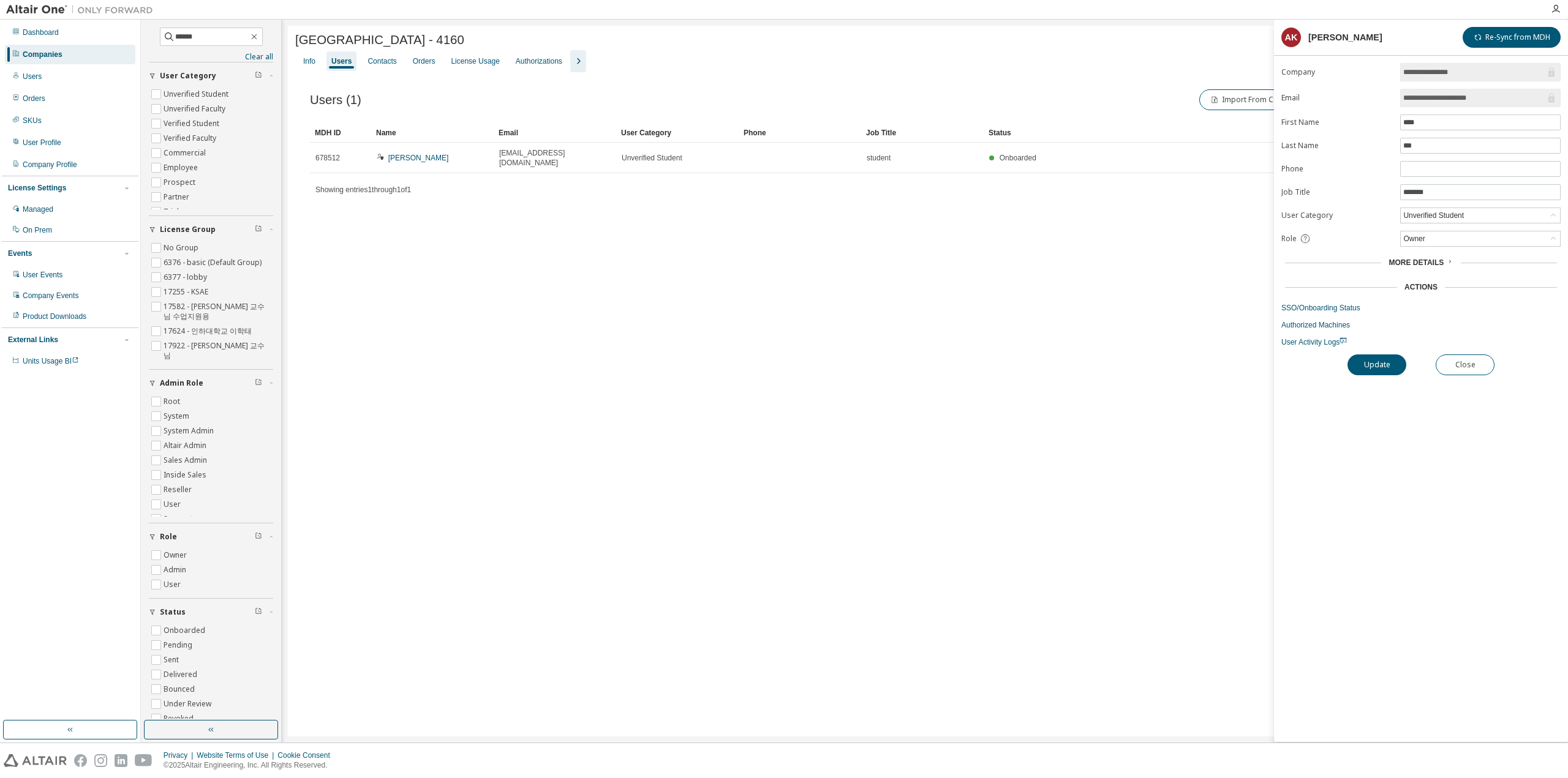
click at [685, 520] on div "Inha University - 4160 Clear Load Save Save As Field Operator Value Select filt…" at bounding box center [925, 381] width 1274 height 711
click at [232, 37] on input "******" at bounding box center [212, 37] width 73 height 12
paste input "**********"
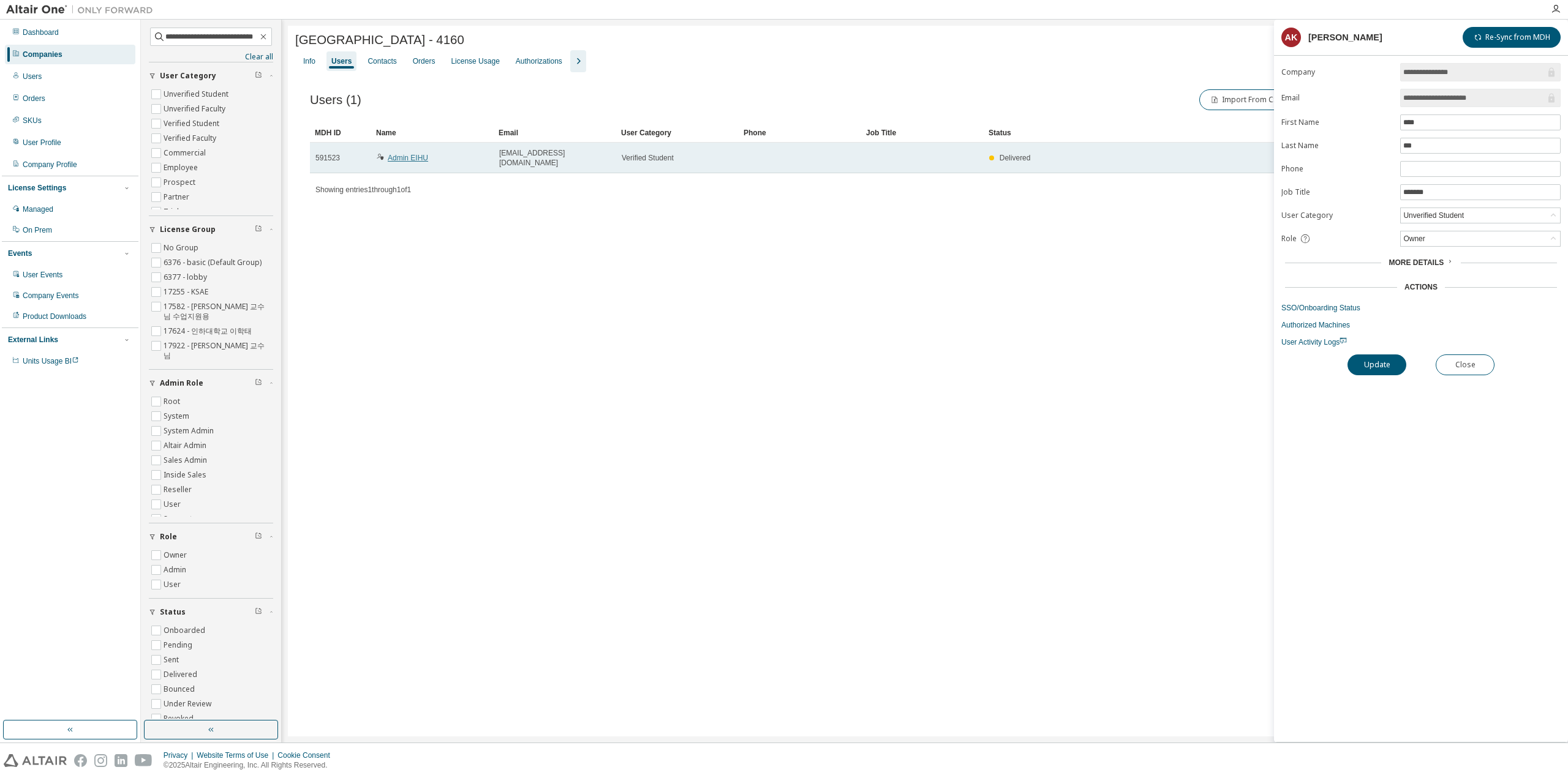
click at [413, 154] on link "Admin EIHU" at bounding box center [407, 157] width 41 height 8
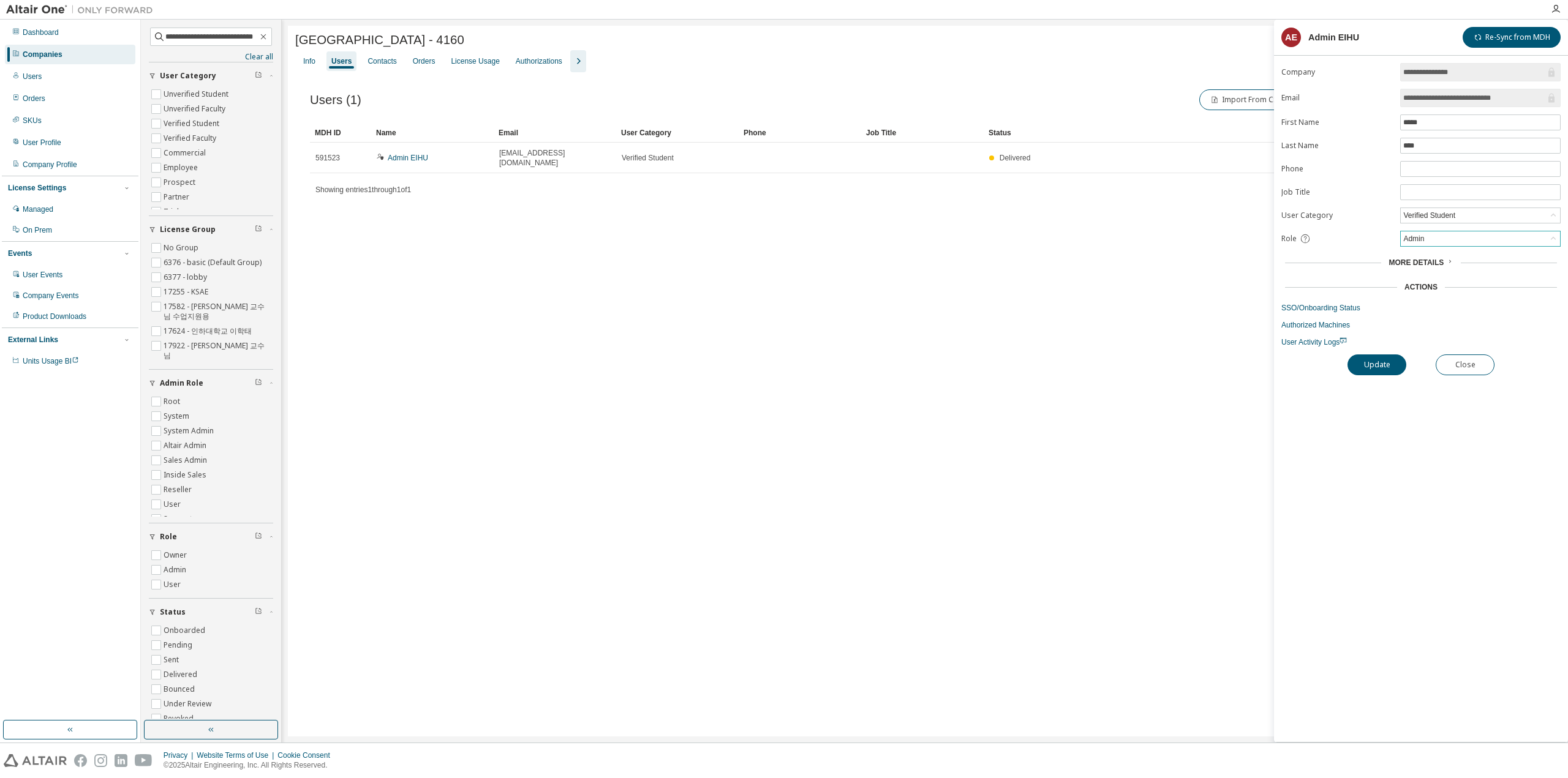
click at [1485, 233] on div "Admin" at bounding box center [1481, 238] width 159 height 15
click at [1474, 264] on li "Owner" at bounding box center [1479, 267] width 157 height 16
click at [1365, 367] on button "Update" at bounding box center [1377, 365] width 59 height 21
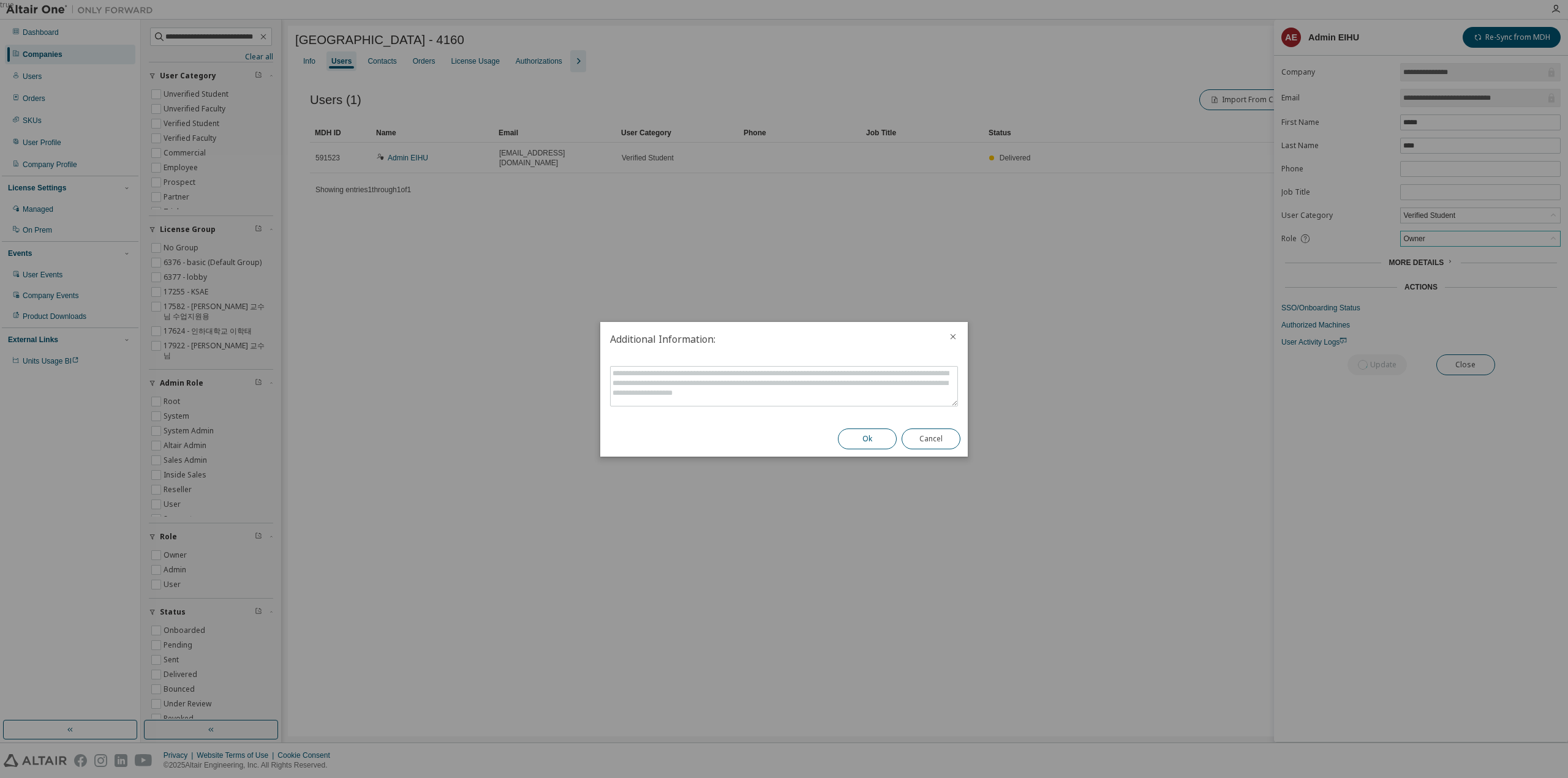
click at [865, 440] on button "Ok" at bounding box center [867, 439] width 59 height 21
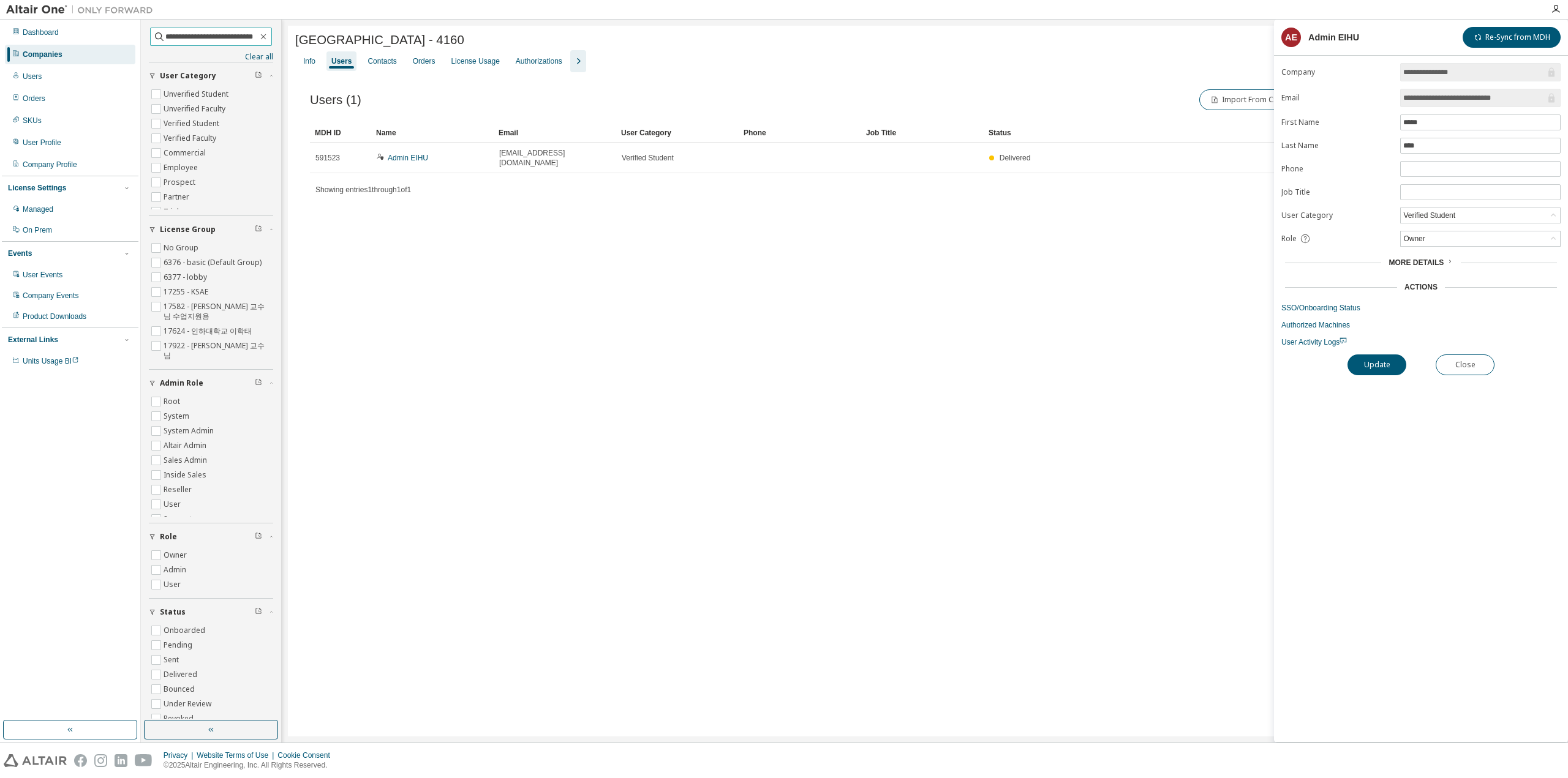
click at [198, 31] on input "**********" at bounding box center [211, 37] width 93 height 12
type input "*"
type input "******"
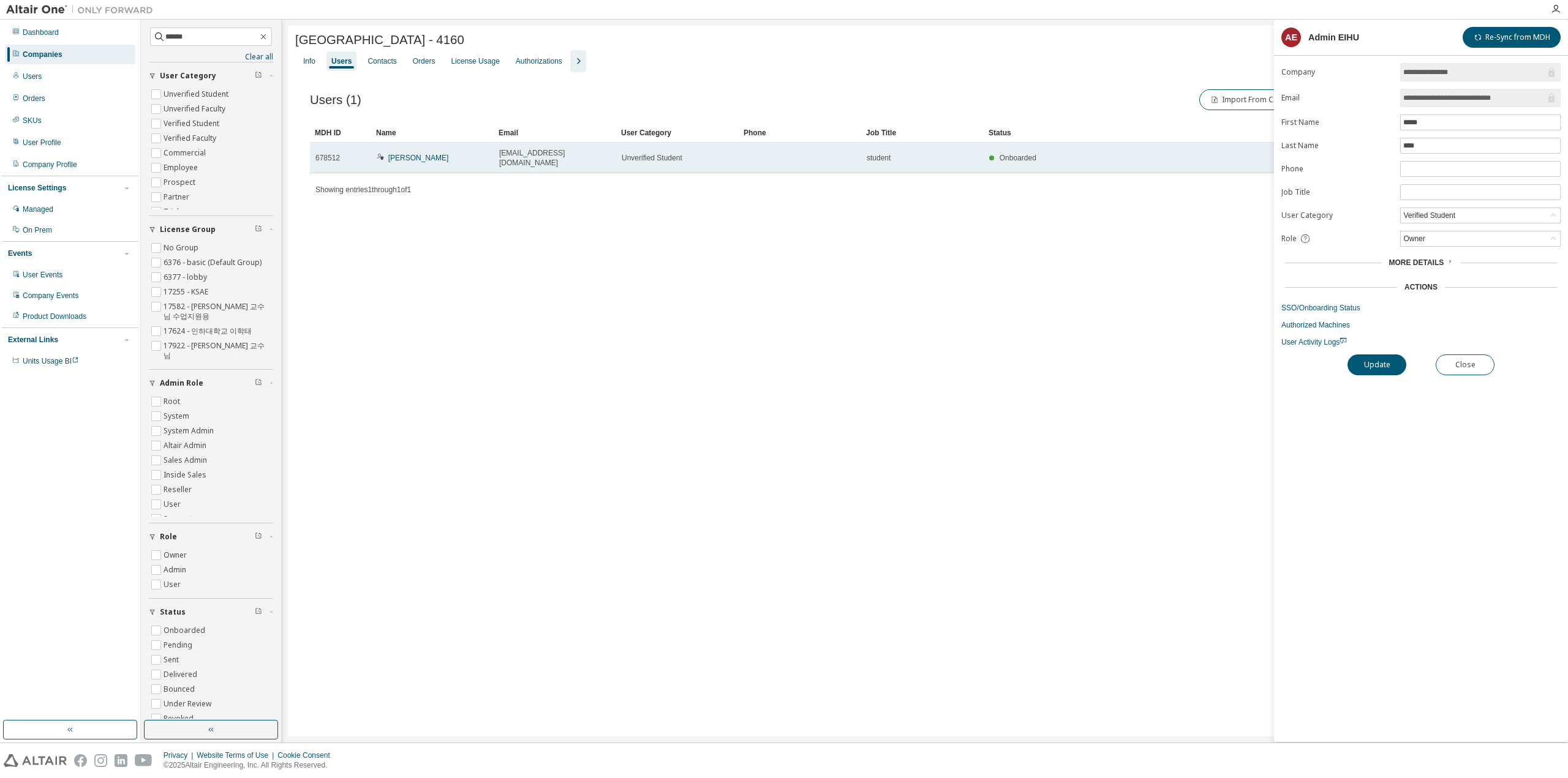
click at [518, 156] on span "[EMAIL_ADDRESS][DOMAIN_NAME]" at bounding box center [555, 158] width 112 height 20
click at [381, 153] on icon at bounding box center [381, 157] width 8 height 8
click at [392, 154] on link "[PERSON_NAME]" at bounding box center [418, 157] width 60 height 8
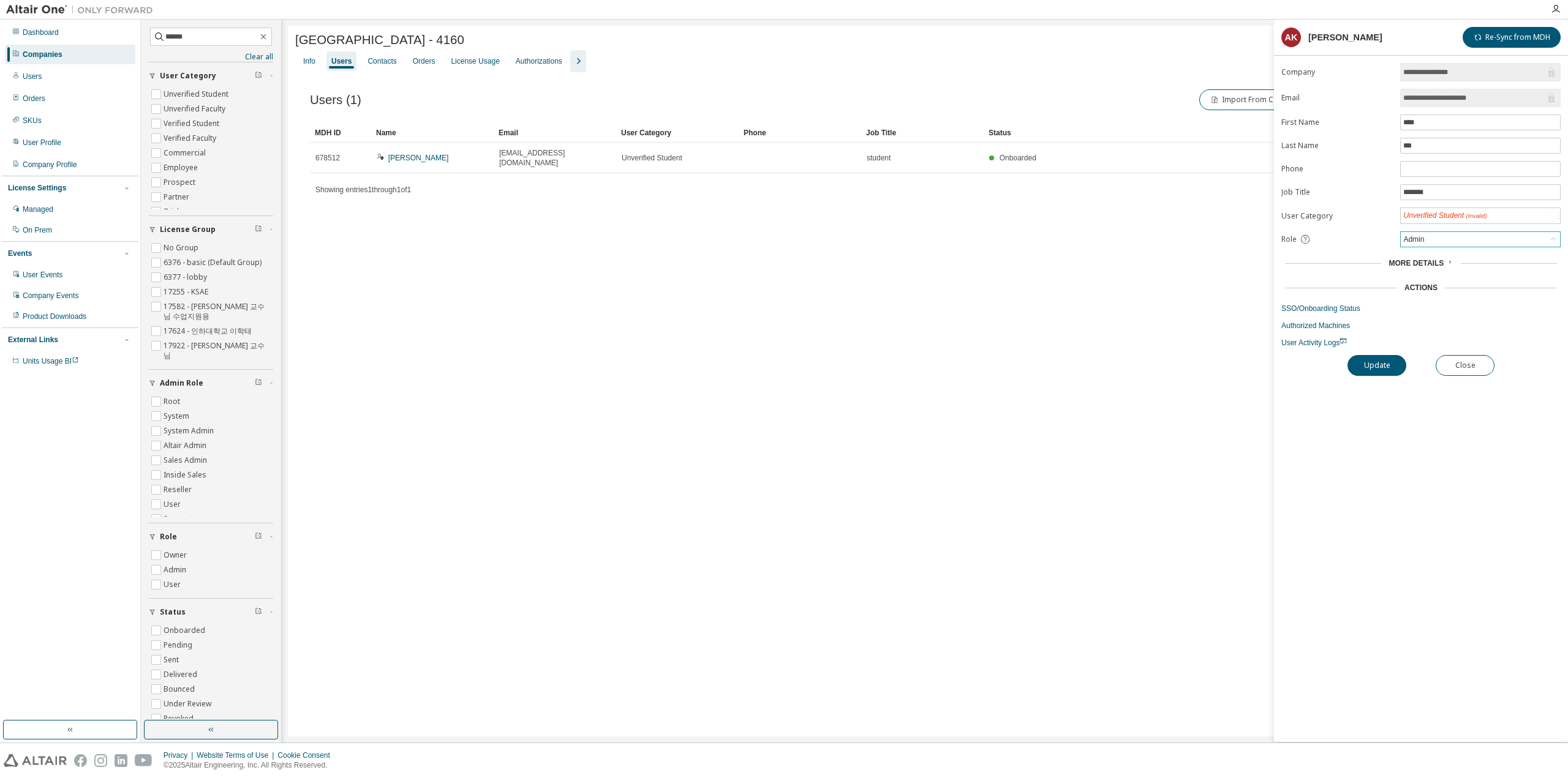
click at [1420, 233] on div "Admin" at bounding box center [1414, 239] width 24 height 14
click at [1401, 219] on div "Unverified Student" at bounding box center [1481, 216] width 161 height 16
click at [1444, 244] on form "**********" at bounding box center [1420, 206] width 279 height 284
click at [1446, 235] on div "Admin" at bounding box center [1481, 238] width 159 height 15
click at [1432, 261] on li "Owner" at bounding box center [1479, 267] width 157 height 16
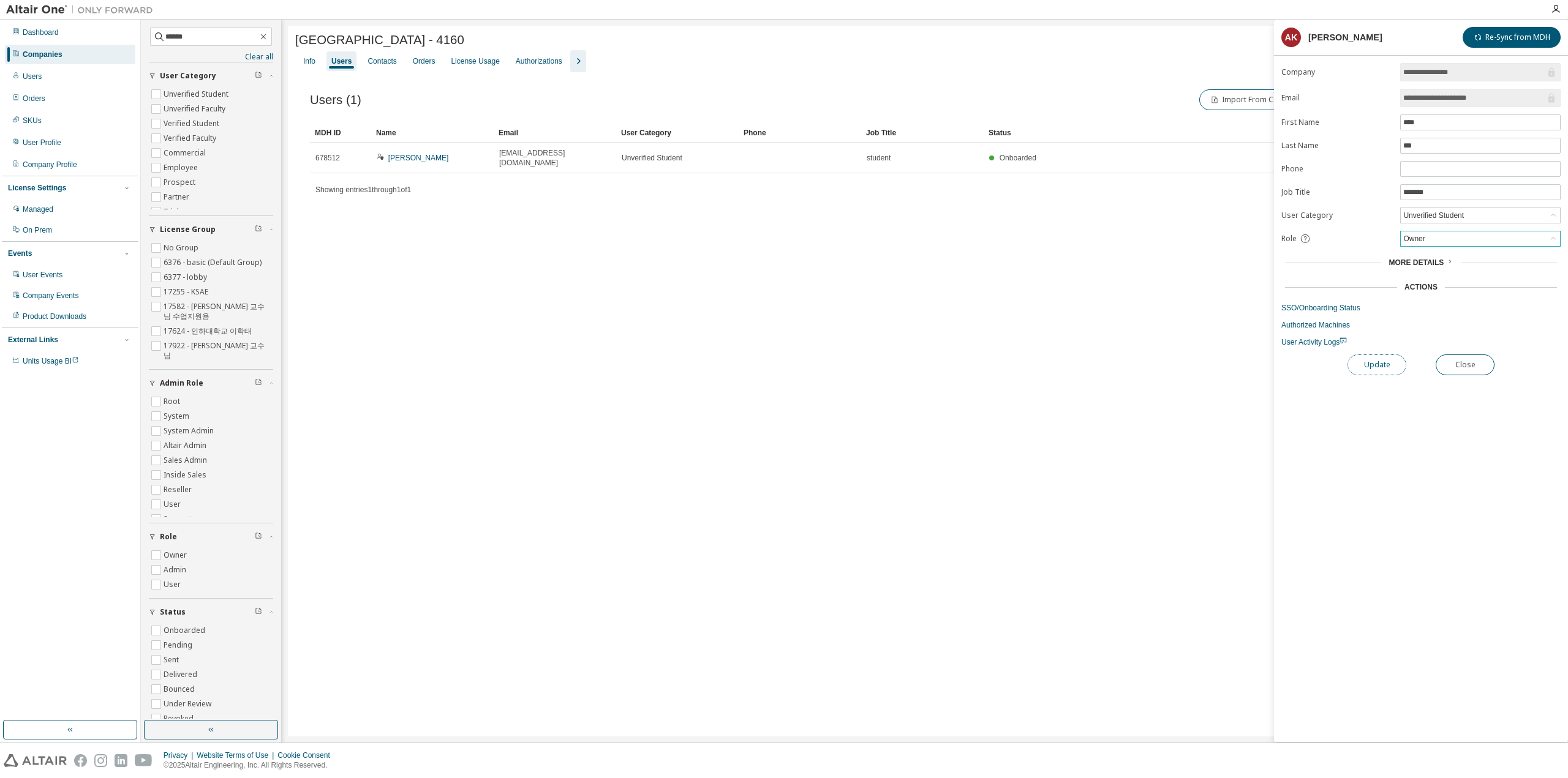
click at [1389, 358] on button "Update" at bounding box center [1377, 365] width 59 height 21
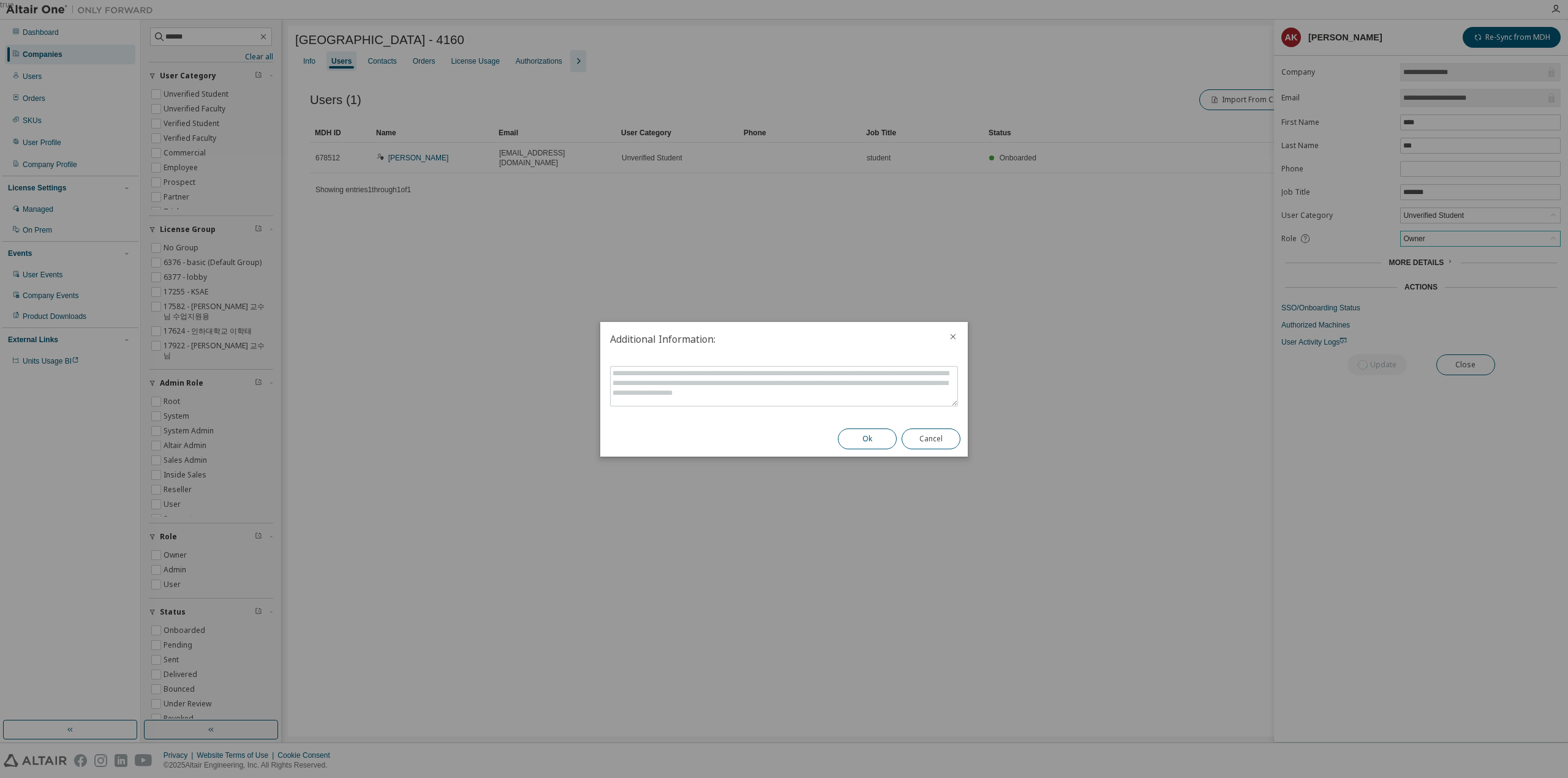
click at [871, 437] on button "Ok" at bounding box center [867, 439] width 59 height 21
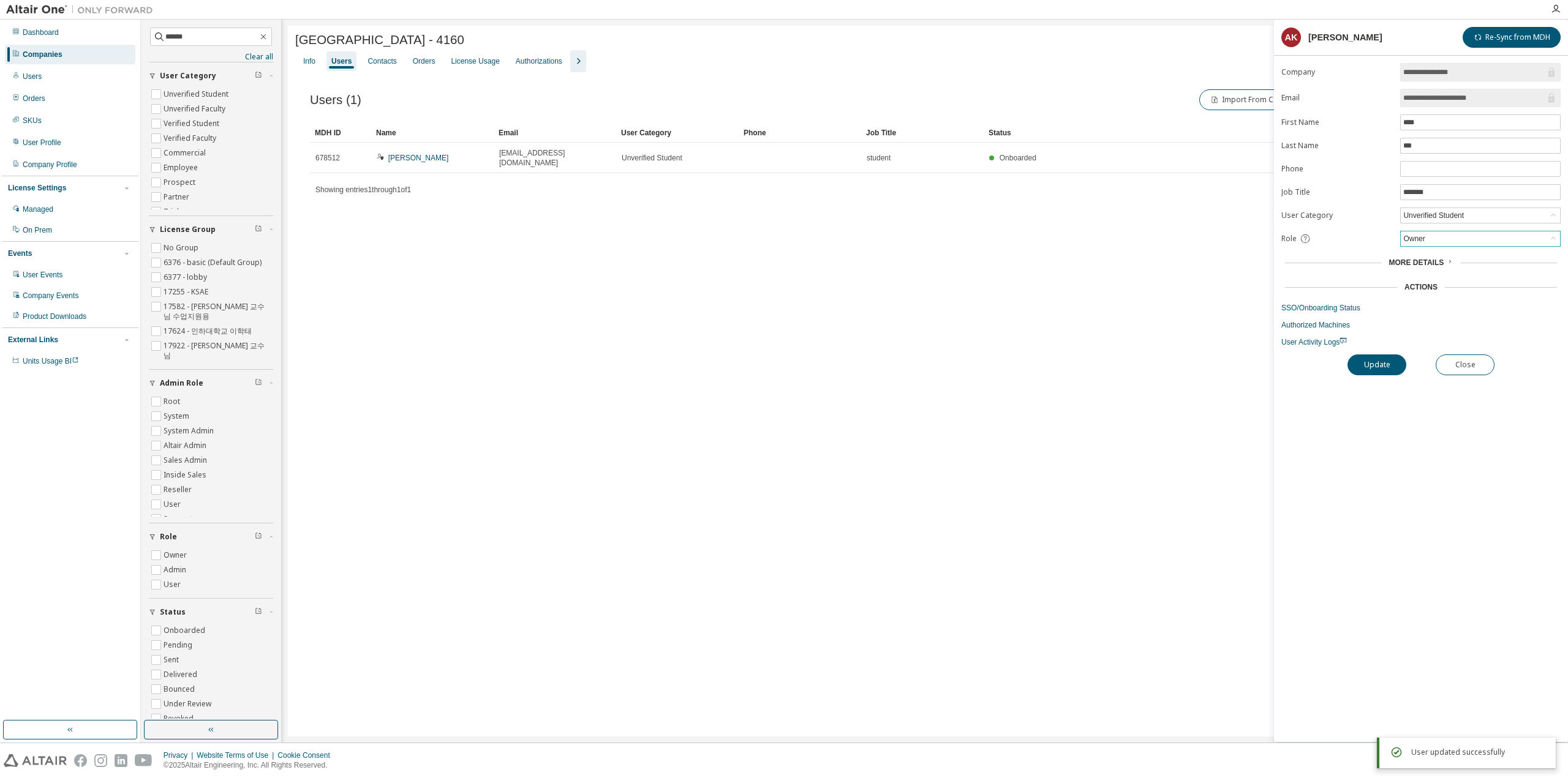
click at [1462, 232] on div "Owner" at bounding box center [1481, 238] width 159 height 15
click at [1441, 260] on li "Owner" at bounding box center [1479, 267] width 157 height 16
click at [1438, 243] on form "**********" at bounding box center [1420, 206] width 279 height 284
click at [1438, 237] on div "Owner" at bounding box center [1481, 238] width 159 height 15
click at [1432, 254] on li "Admin" at bounding box center [1479, 251] width 157 height 16
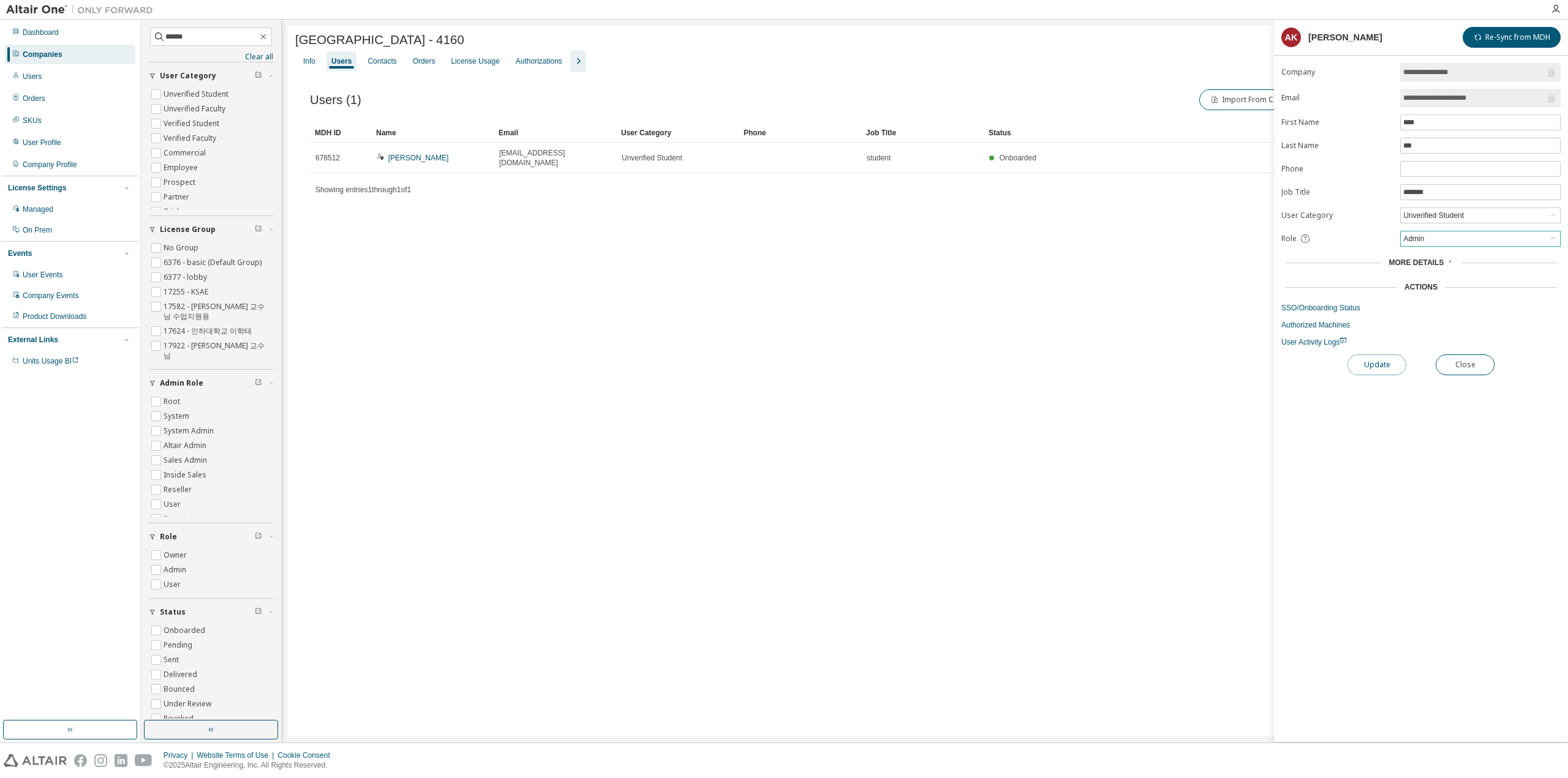
click at [1398, 355] on button "Update" at bounding box center [1377, 365] width 59 height 21
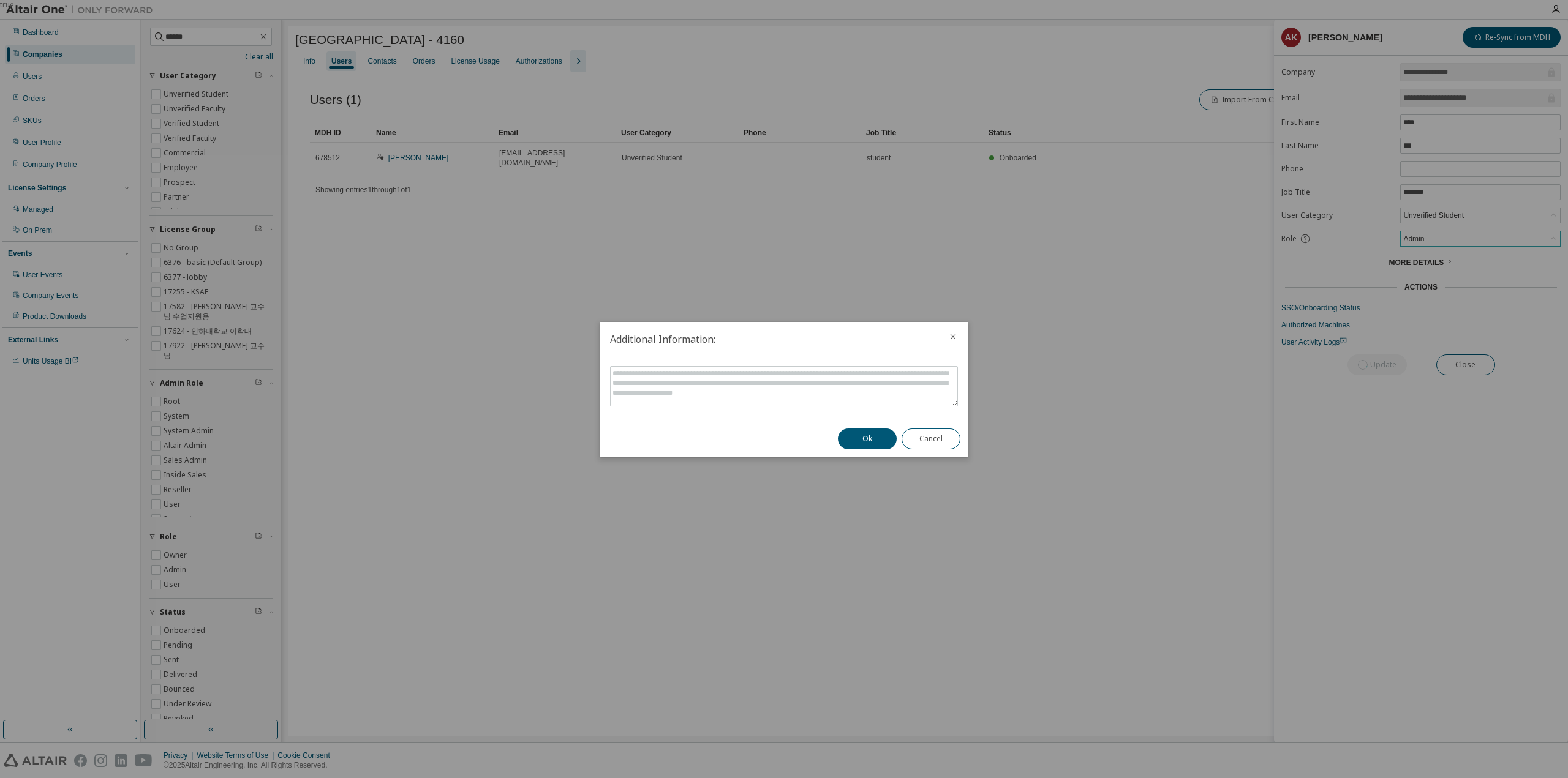
click at [960, 338] on div at bounding box center [953, 338] width 29 height 32
click at [956, 338] on icon "close" at bounding box center [953, 336] width 10 height 10
click at [950, 345] on div at bounding box center [953, 338] width 29 height 32
click at [950, 341] on icon "close" at bounding box center [953, 336] width 10 height 10
click at [950, 339] on icon "close" at bounding box center [953, 336] width 10 height 10
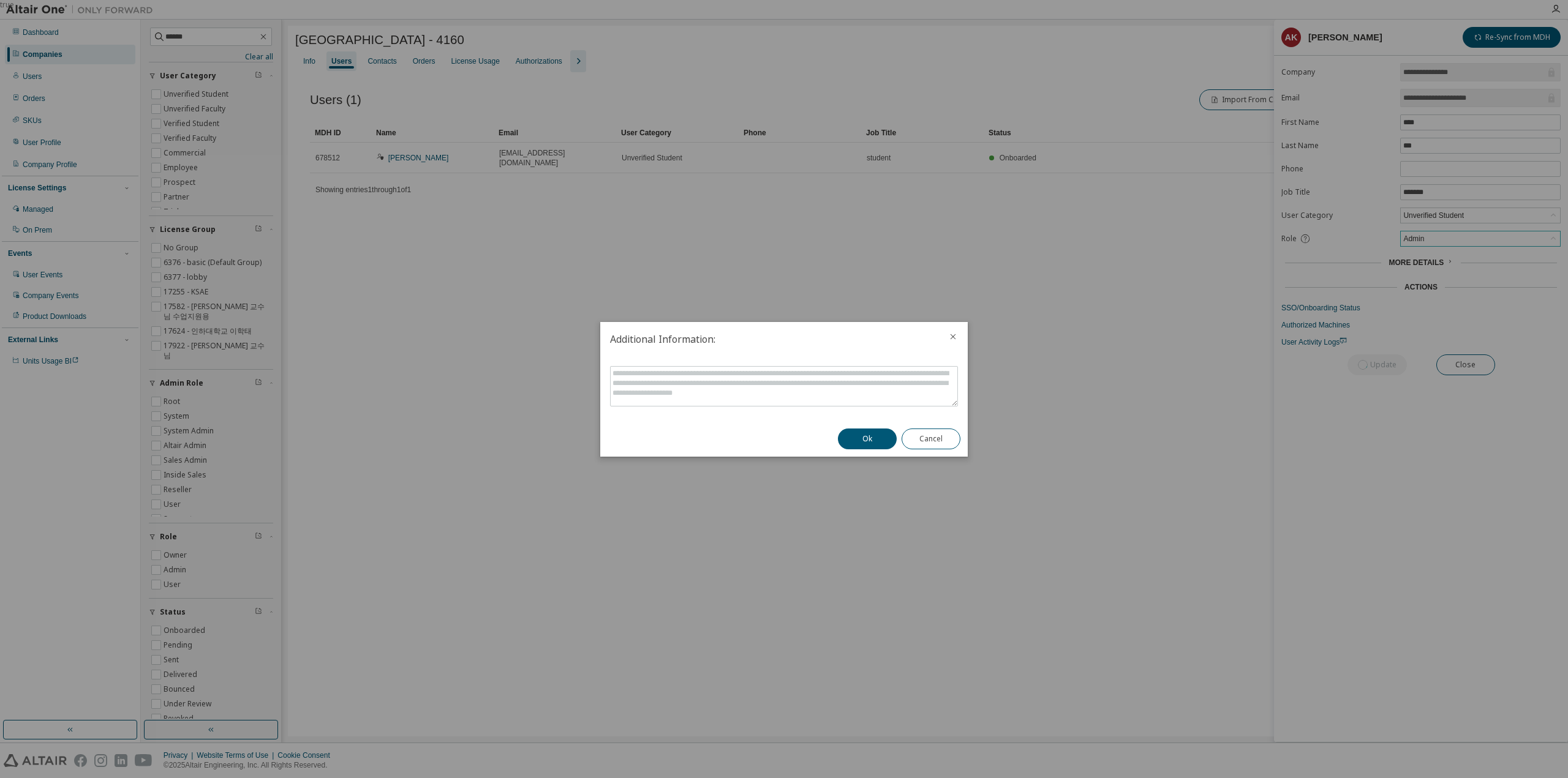
click at [952, 335] on icon "close" at bounding box center [953, 336] width 10 height 10
click at [957, 338] on icon "close" at bounding box center [953, 336] width 10 height 10
click at [955, 338] on icon "close" at bounding box center [953, 336] width 10 height 10
click at [954, 335] on icon "close" at bounding box center [953, 336] width 10 height 10
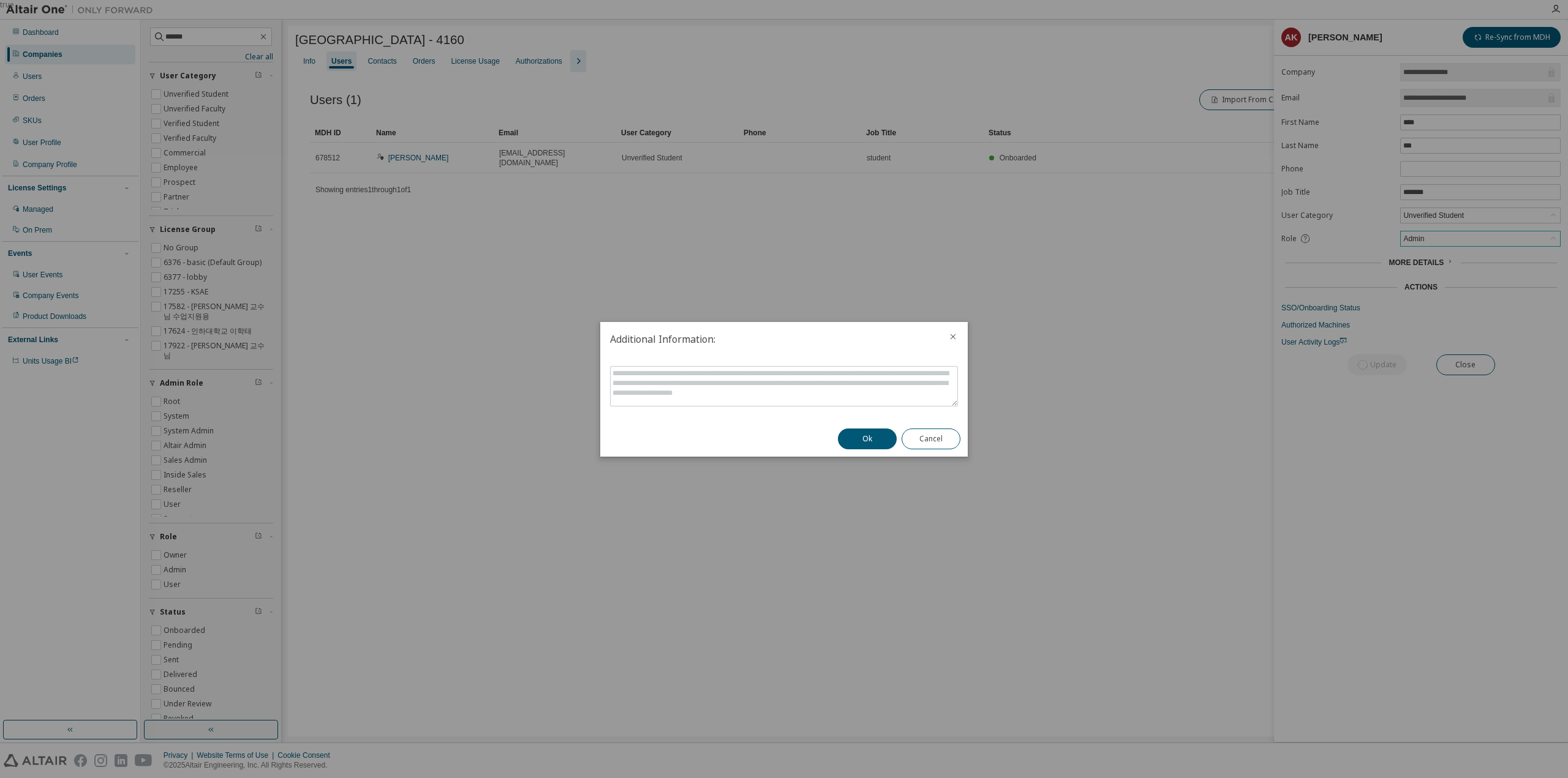
click at [952, 334] on icon "close" at bounding box center [953, 336] width 10 height 10
click at [946, 439] on button "Cancel" at bounding box center [930, 439] width 59 height 21
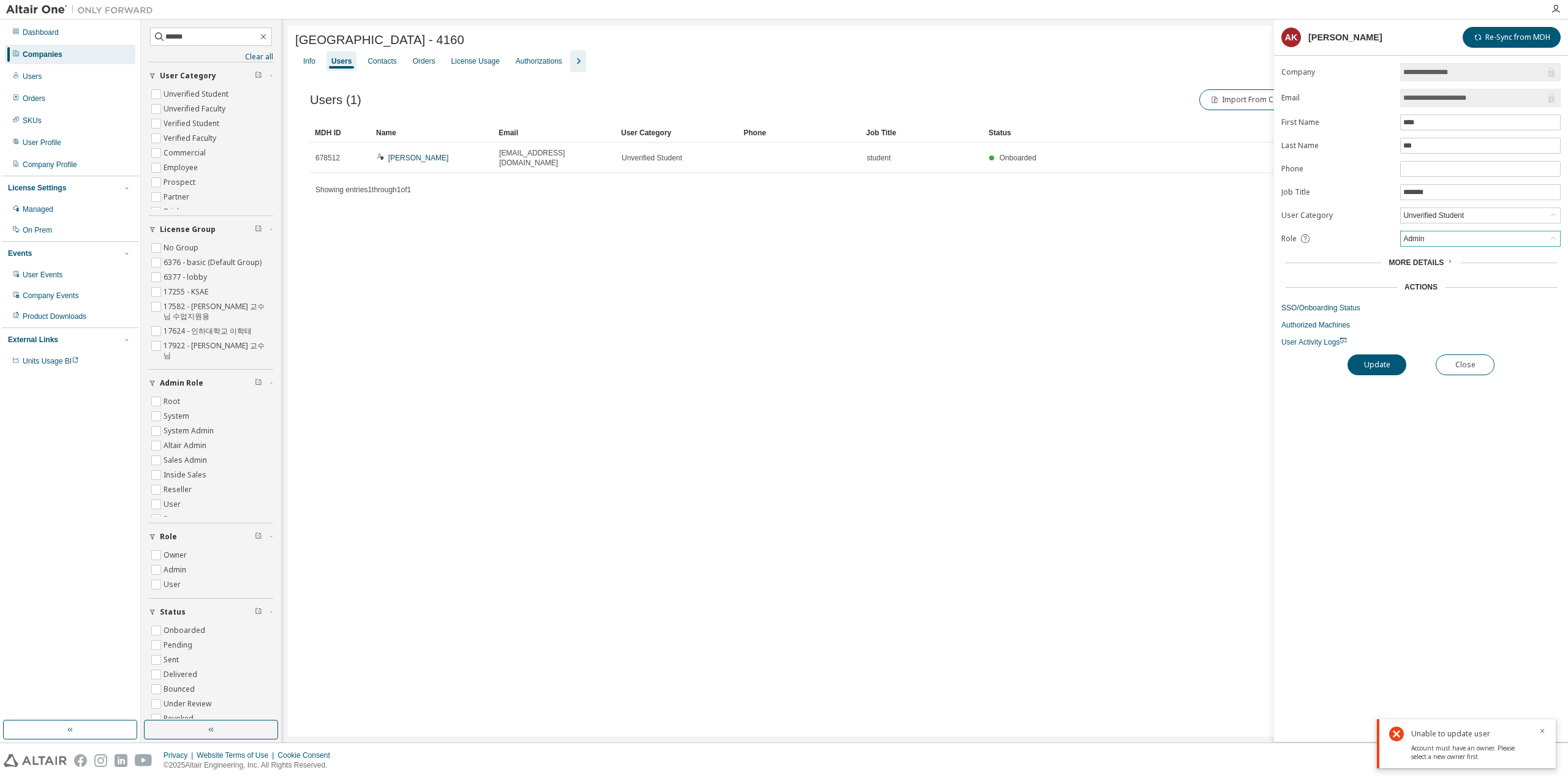
click at [842, 438] on div "Inha University - 4160 Clear Load Save Save As Field Operator Value Select filt…" at bounding box center [925, 381] width 1274 height 711
drag, startPoint x: 480, startPoint y: 332, endPoint x: 440, endPoint y: 32, distance: 302.7
click at [479, 331] on div "Inha University - 4160 Clear Load Save Save As Field Operator Value Select filt…" at bounding box center [925, 381] width 1274 height 711
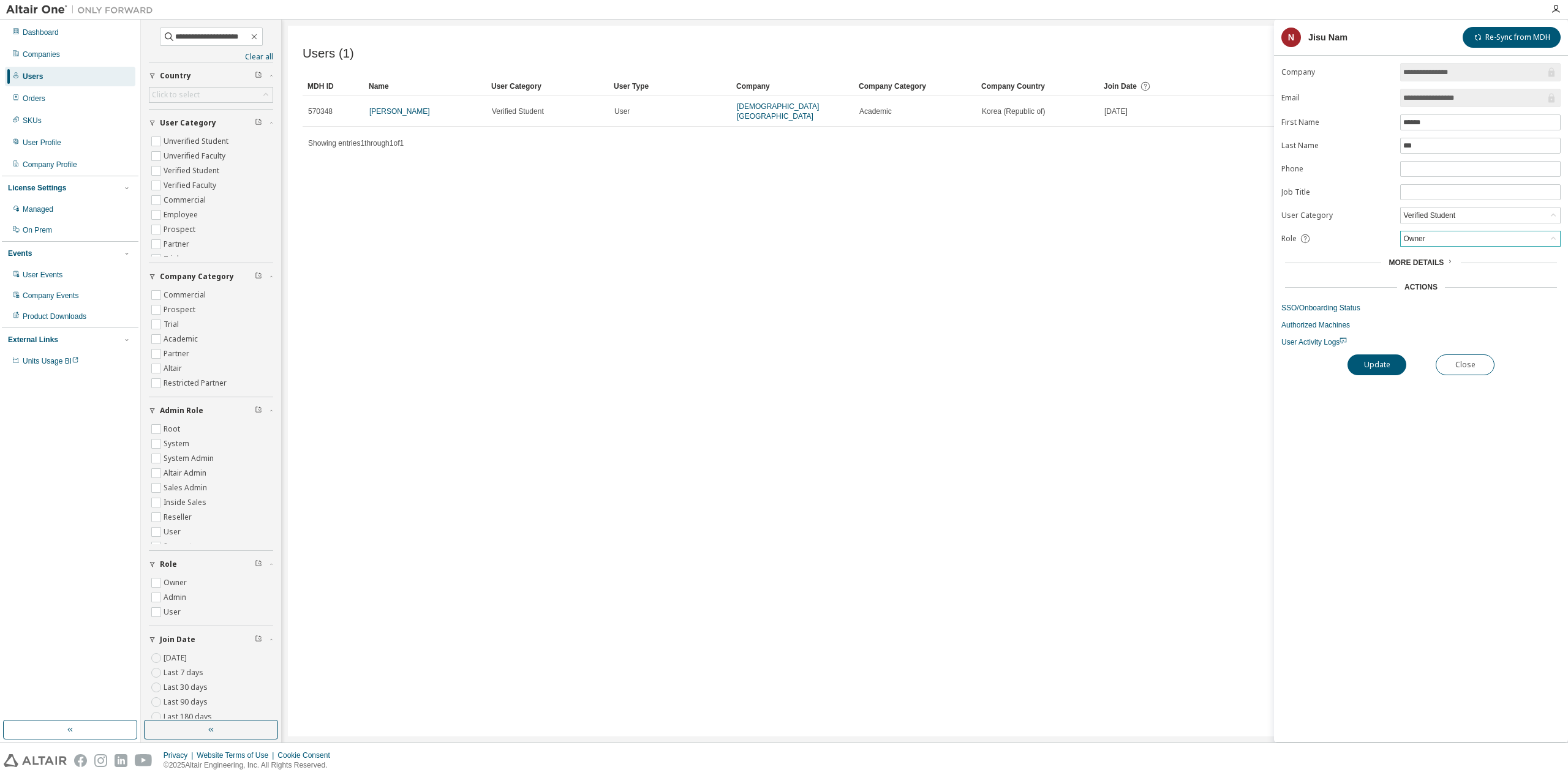
click at [1462, 232] on div "Owner" at bounding box center [1481, 238] width 159 height 15
click at [800, 277] on div "Users (1) Import From CSV Export To CSV Clear Load Save Save As Field Operator …" at bounding box center [925, 381] width 1274 height 711
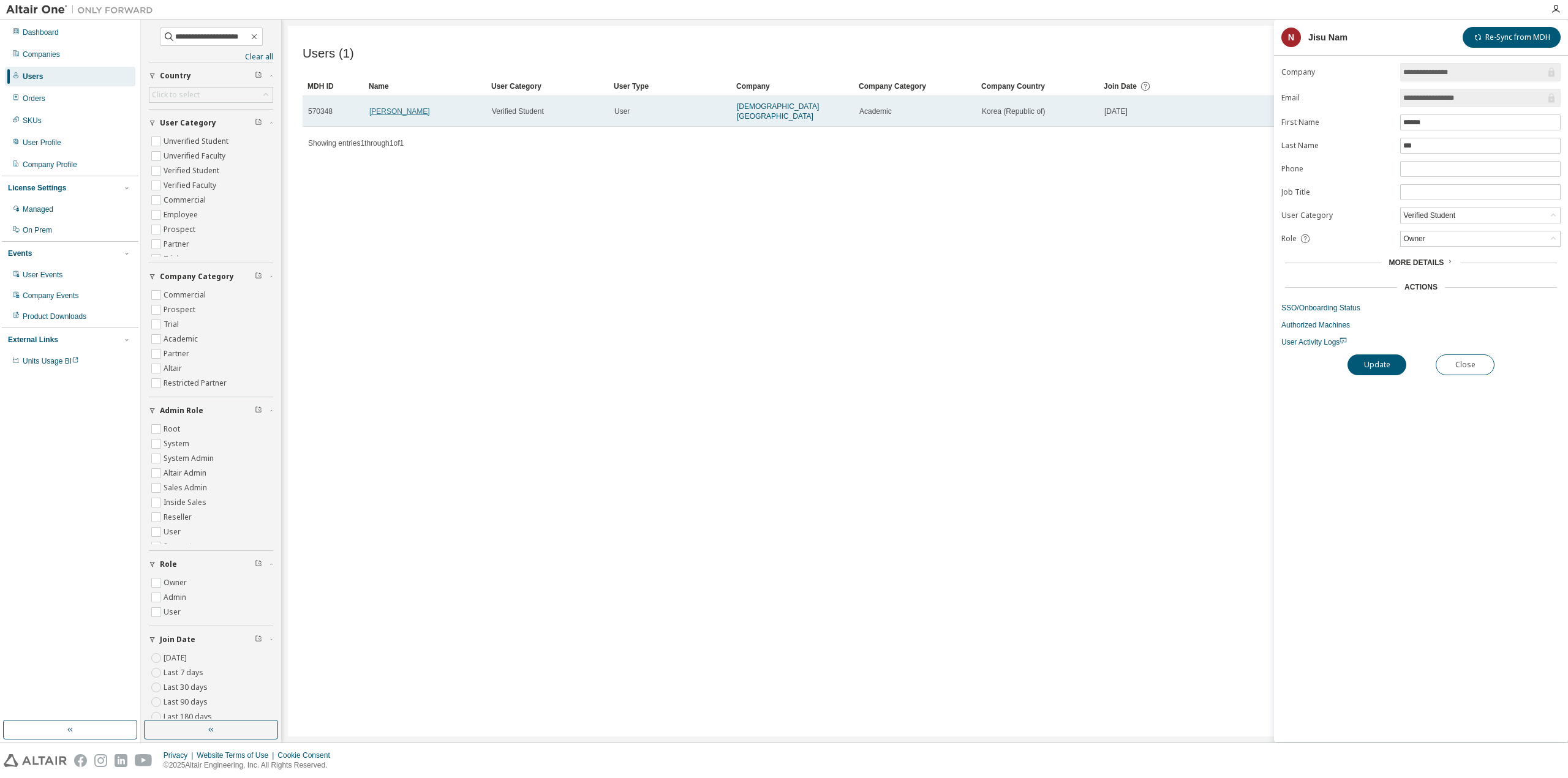
click at [374, 111] on link "[PERSON_NAME]" at bounding box center [399, 111] width 60 height 8
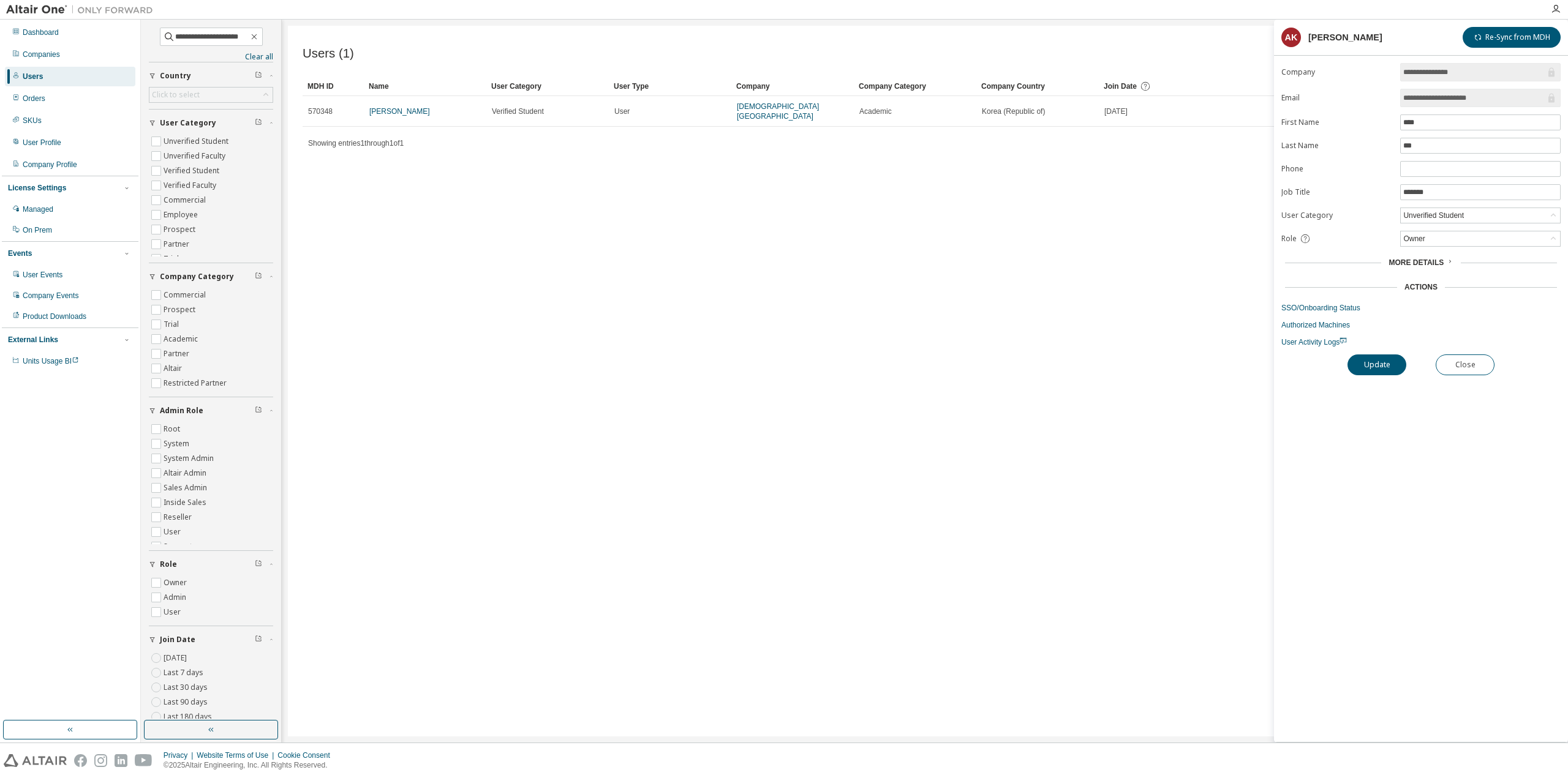
click at [1395, 230] on form "**********" at bounding box center [1420, 206] width 279 height 284
click at [1401, 232] on div "Owner" at bounding box center [1481, 238] width 159 height 15
click at [1423, 251] on li "Admin" at bounding box center [1479, 251] width 157 height 16
click at [1385, 360] on button "Update" at bounding box center [1377, 365] width 59 height 21
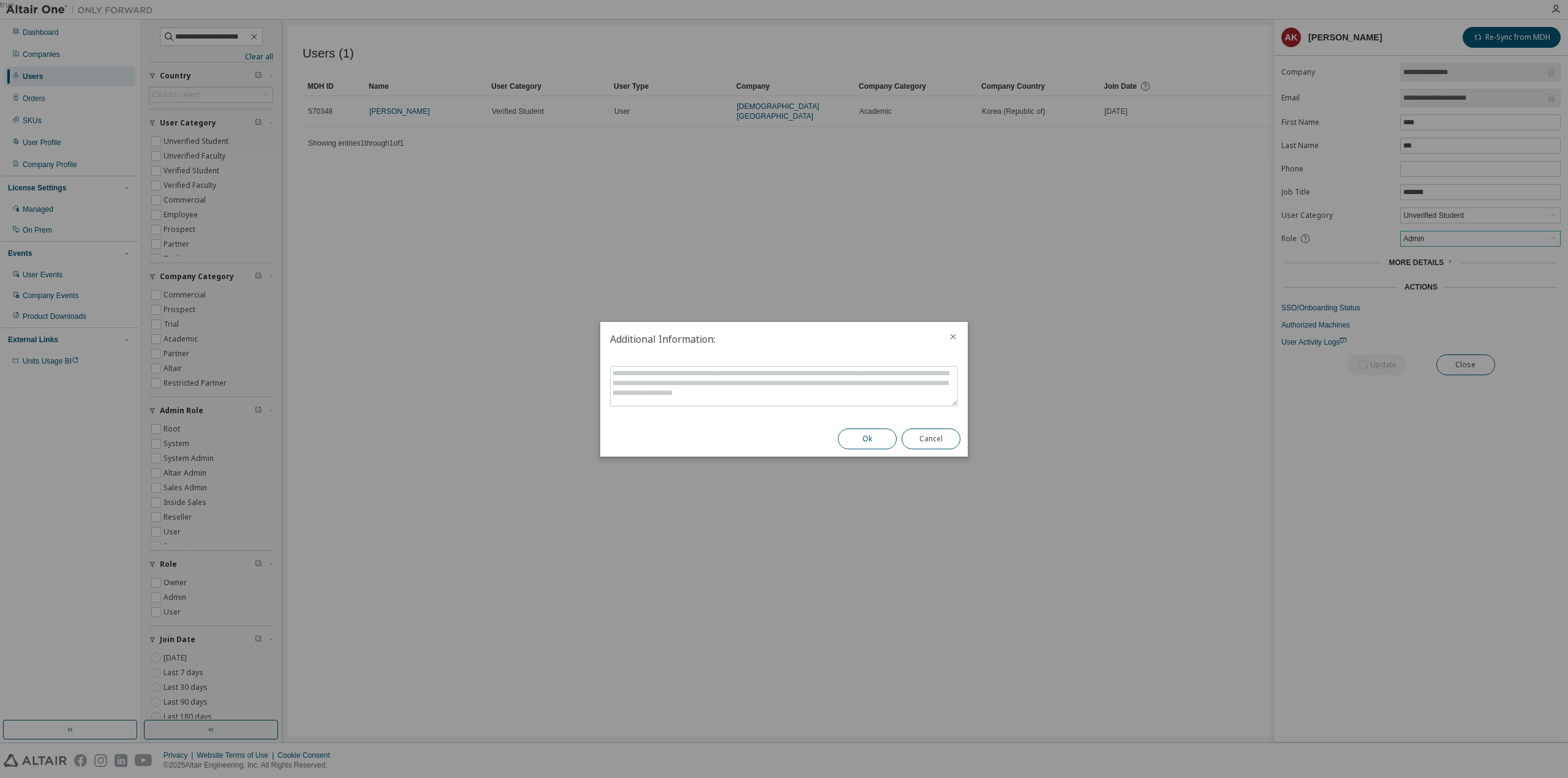
click at [868, 436] on button "Ok" at bounding box center [867, 439] width 59 height 21
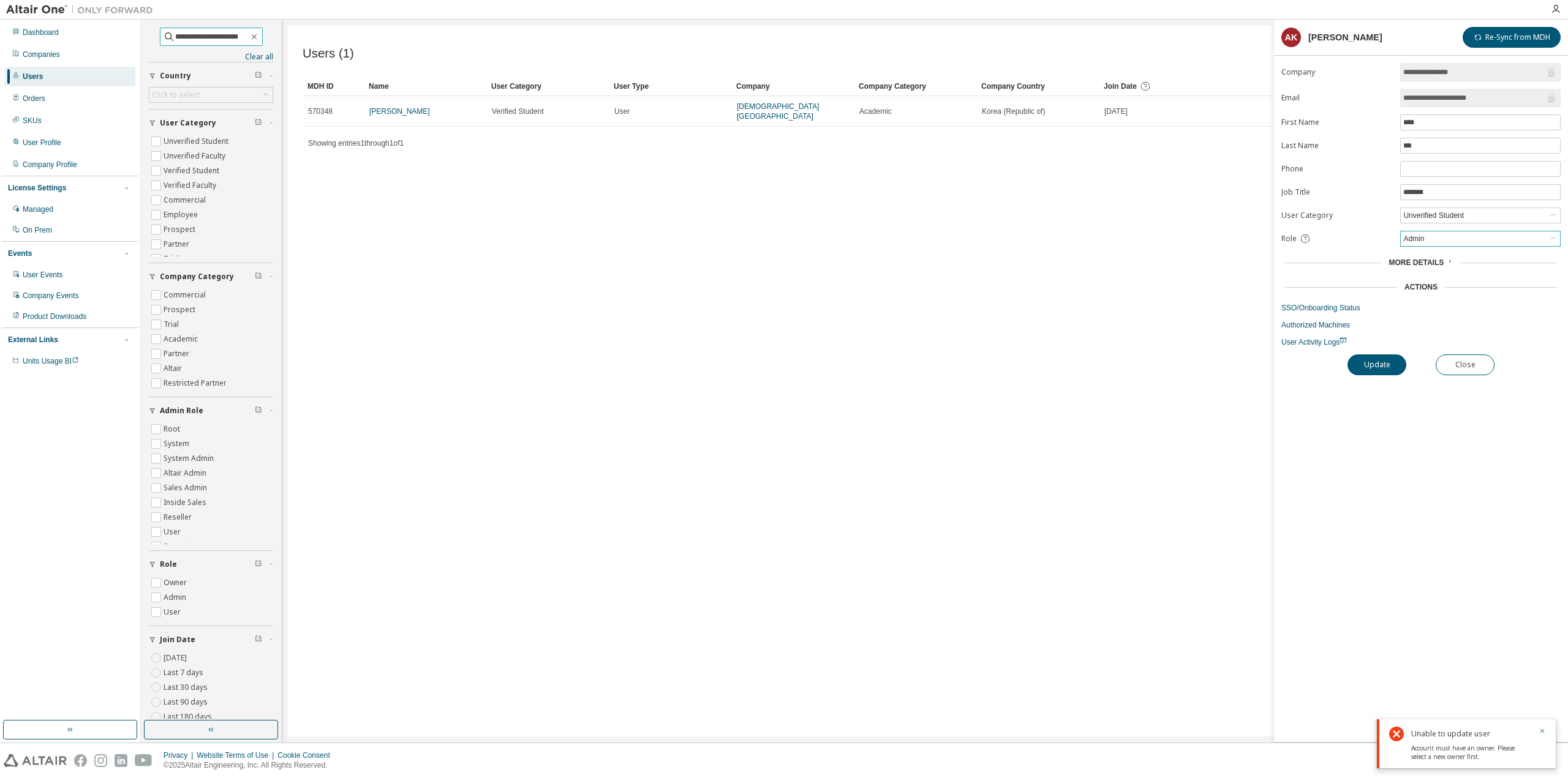
click at [222, 40] on input "**********" at bounding box center [212, 37] width 73 height 12
type input "*"
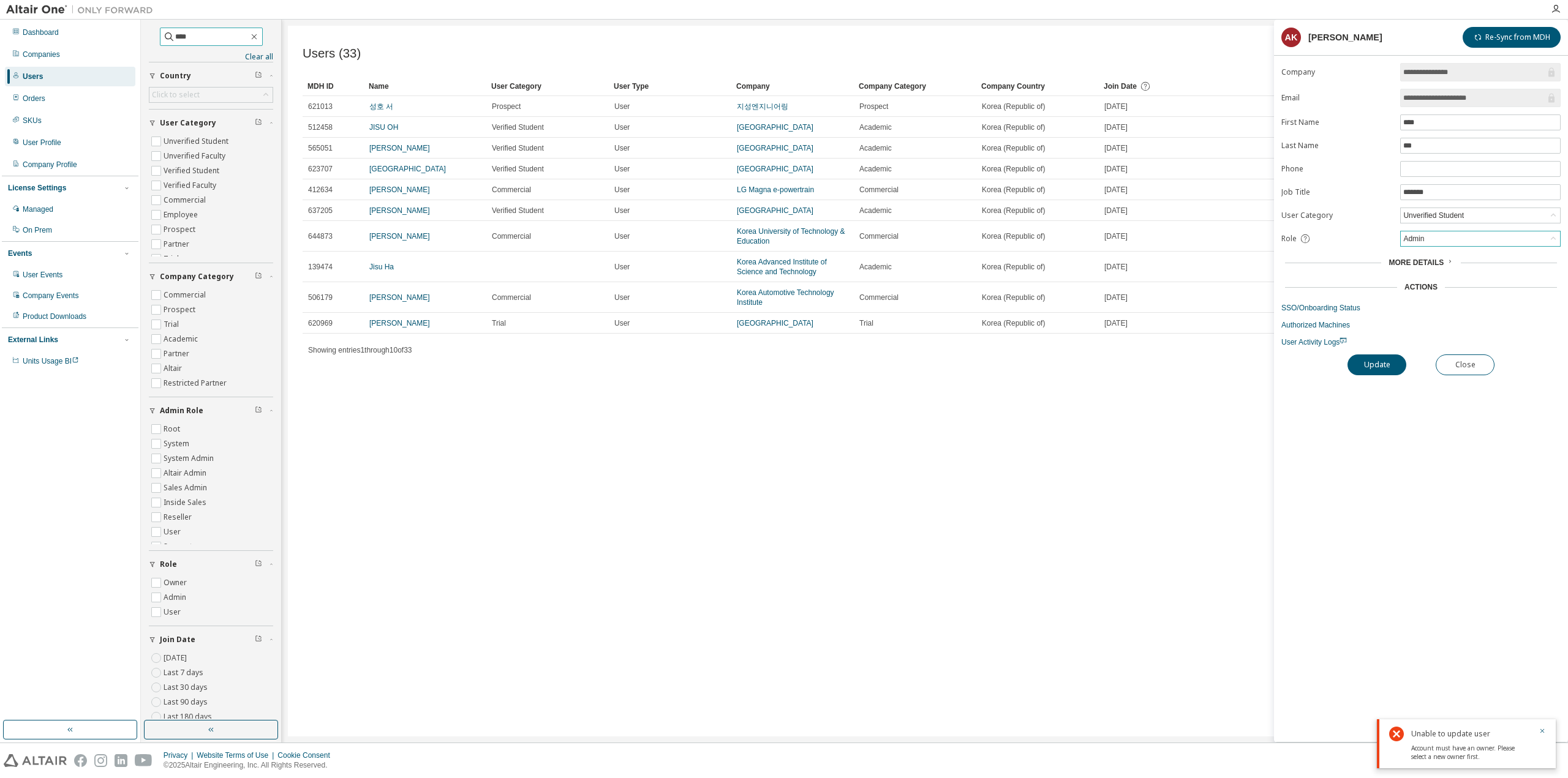
click at [213, 40] on input "****" at bounding box center [212, 37] width 73 height 12
type input "*"
click at [765, 439] on div "Users (33) Import From CSV Export To CSV Clear Load Save Save As Field Operator…" at bounding box center [925, 381] width 1274 height 711
click at [606, 424] on div "Users (33) Import From CSV Export To CSV Clear Load Save Save As Field Operator…" at bounding box center [925, 381] width 1274 height 711
click at [207, 36] on input "****" at bounding box center [212, 37] width 73 height 12
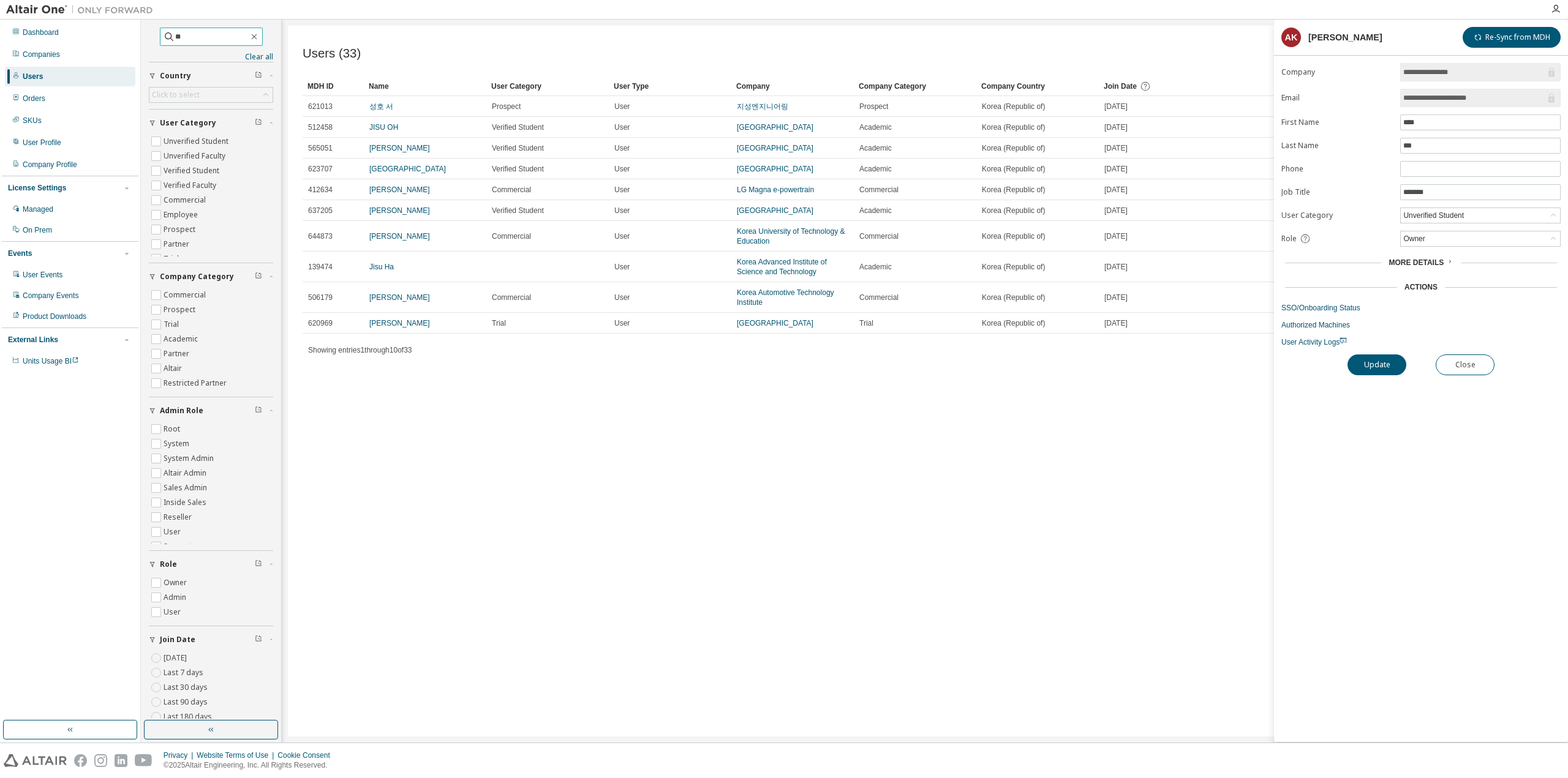
type input "*"
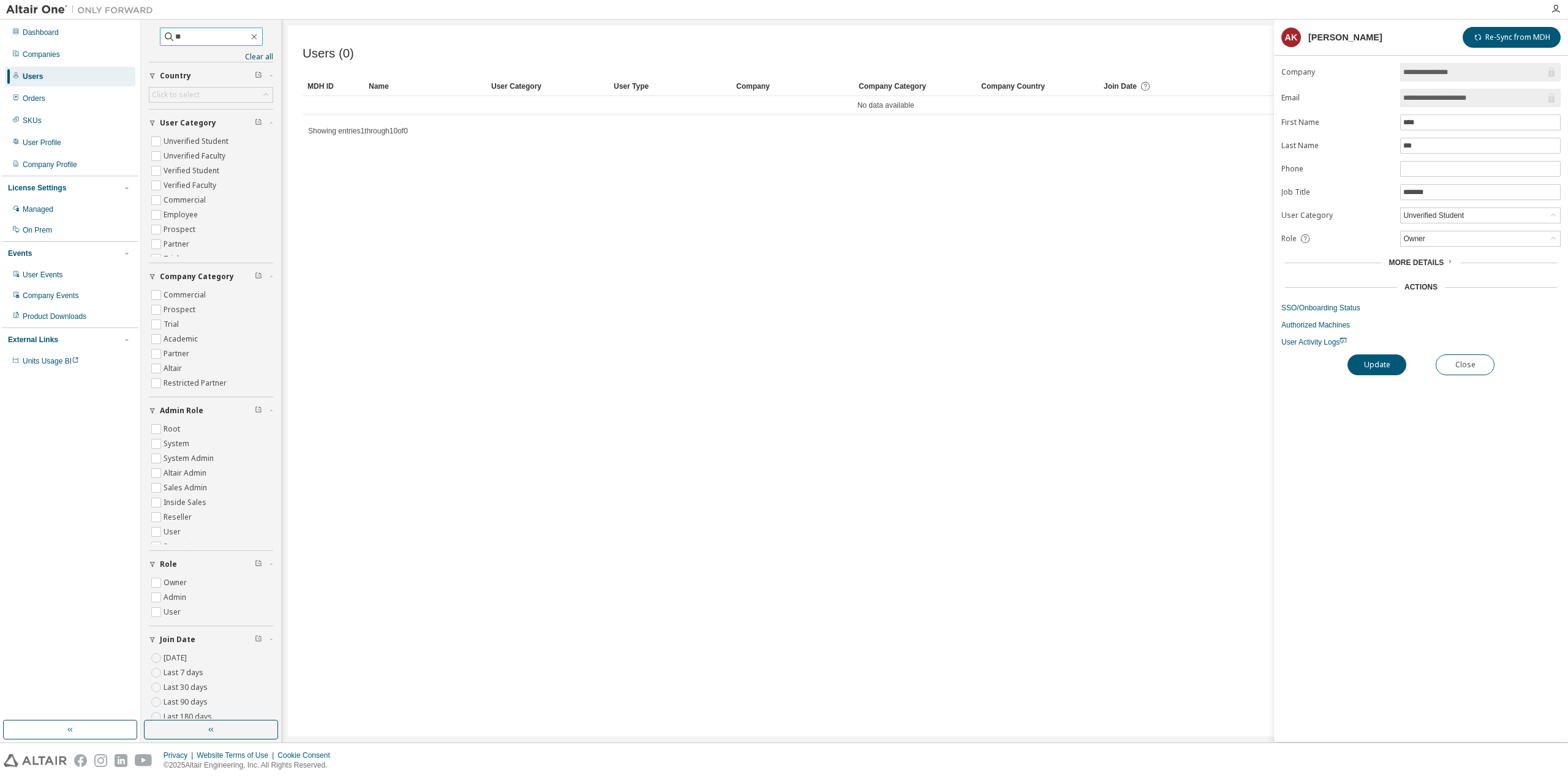
type input "*"
click at [236, 34] on input "text" at bounding box center [212, 37] width 73 height 12
paste input "**********"
type input "**********"
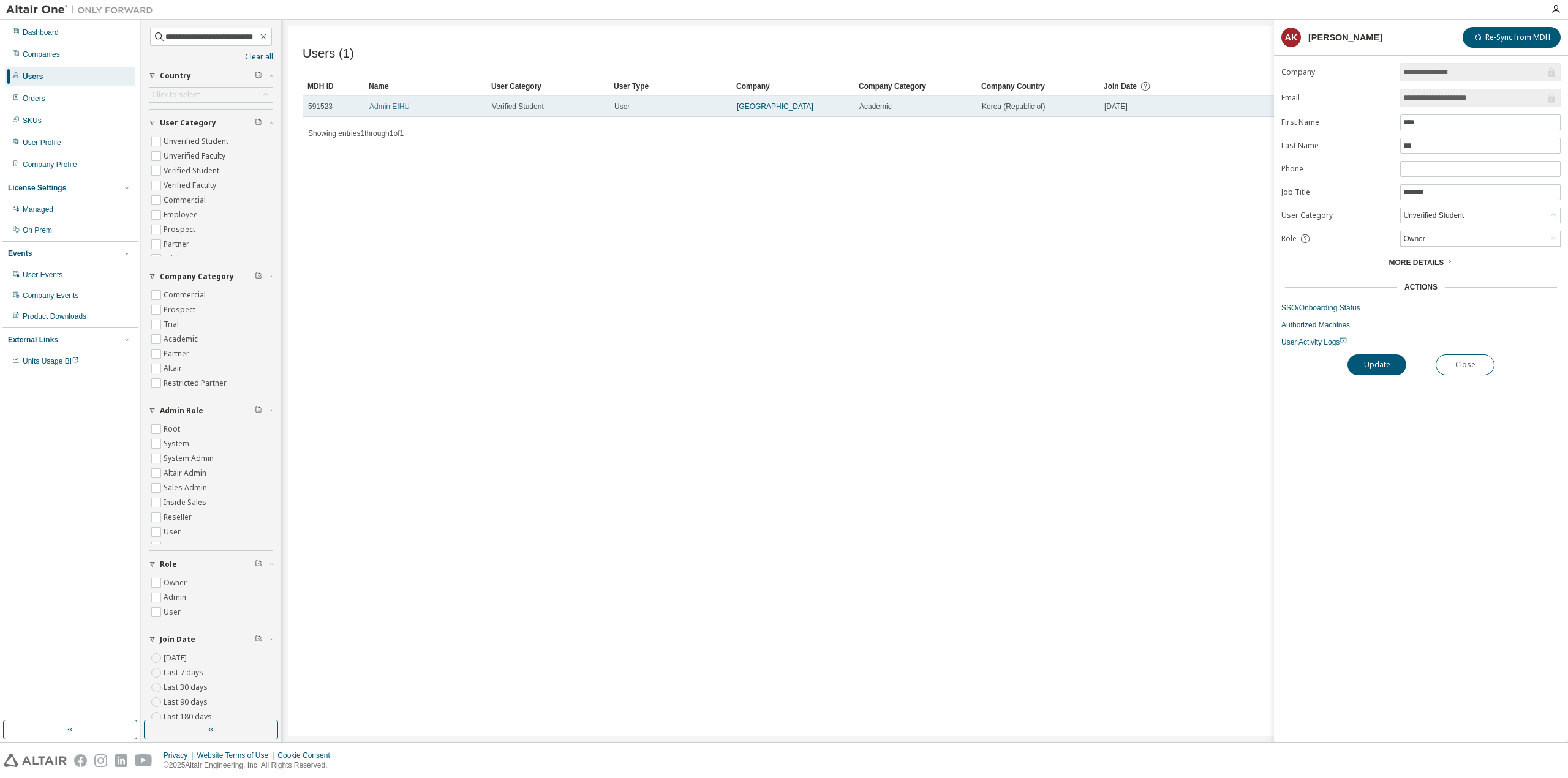
click at [387, 105] on link "Admin EIHU" at bounding box center [389, 106] width 41 height 8
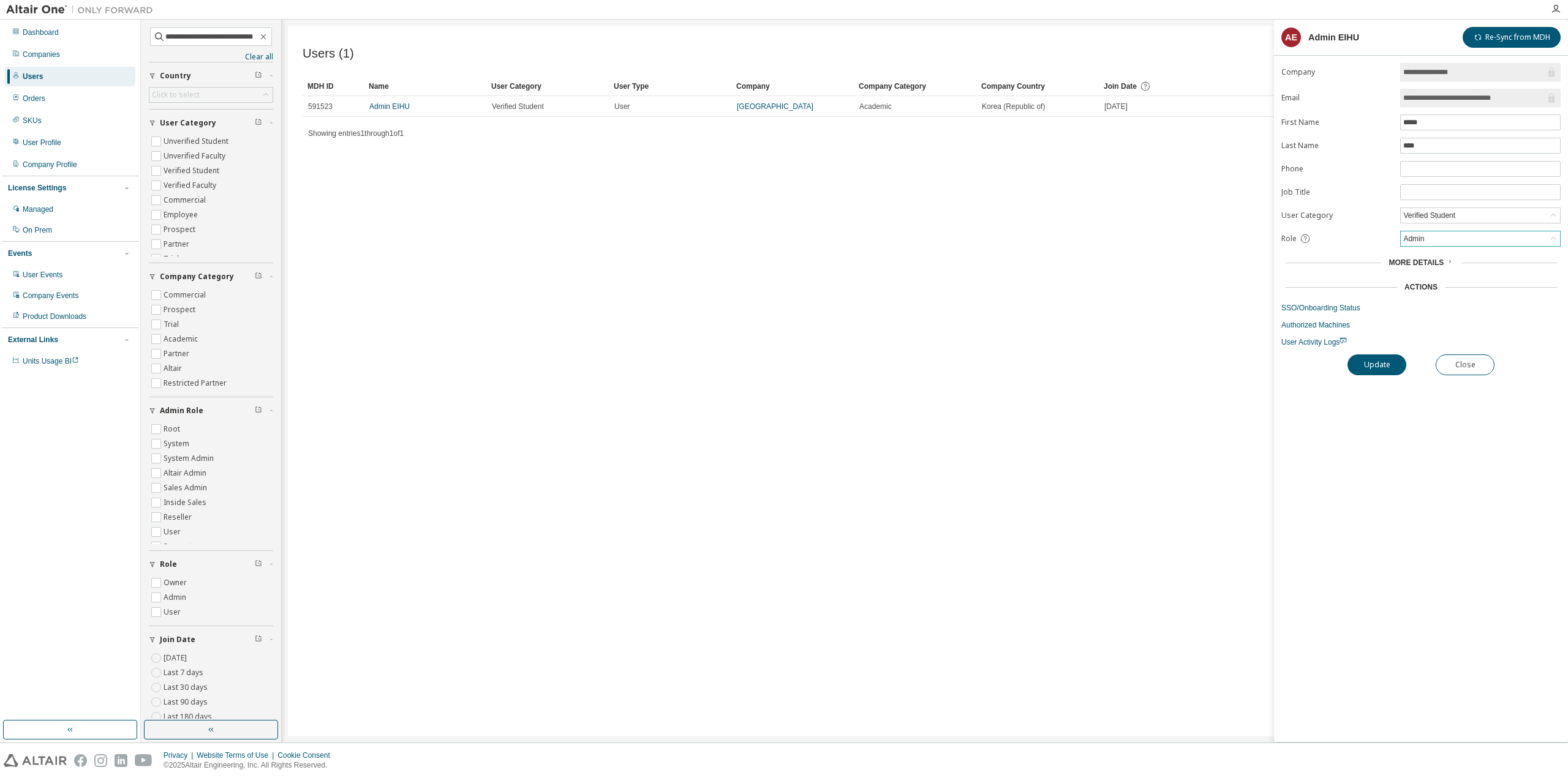
click at [1462, 232] on div "Admin" at bounding box center [1481, 238] width 159 height 15
click at [1459, 267] on li "Owner" at bounding box center [1479, 267] width 157 height 16
click at [1393, 349] on div "**********" at bounding box center [1421, 403] width 294 height 679
click at [1395, 355] on button "Update" at bounding box center [1377, 365] width 59 height 21
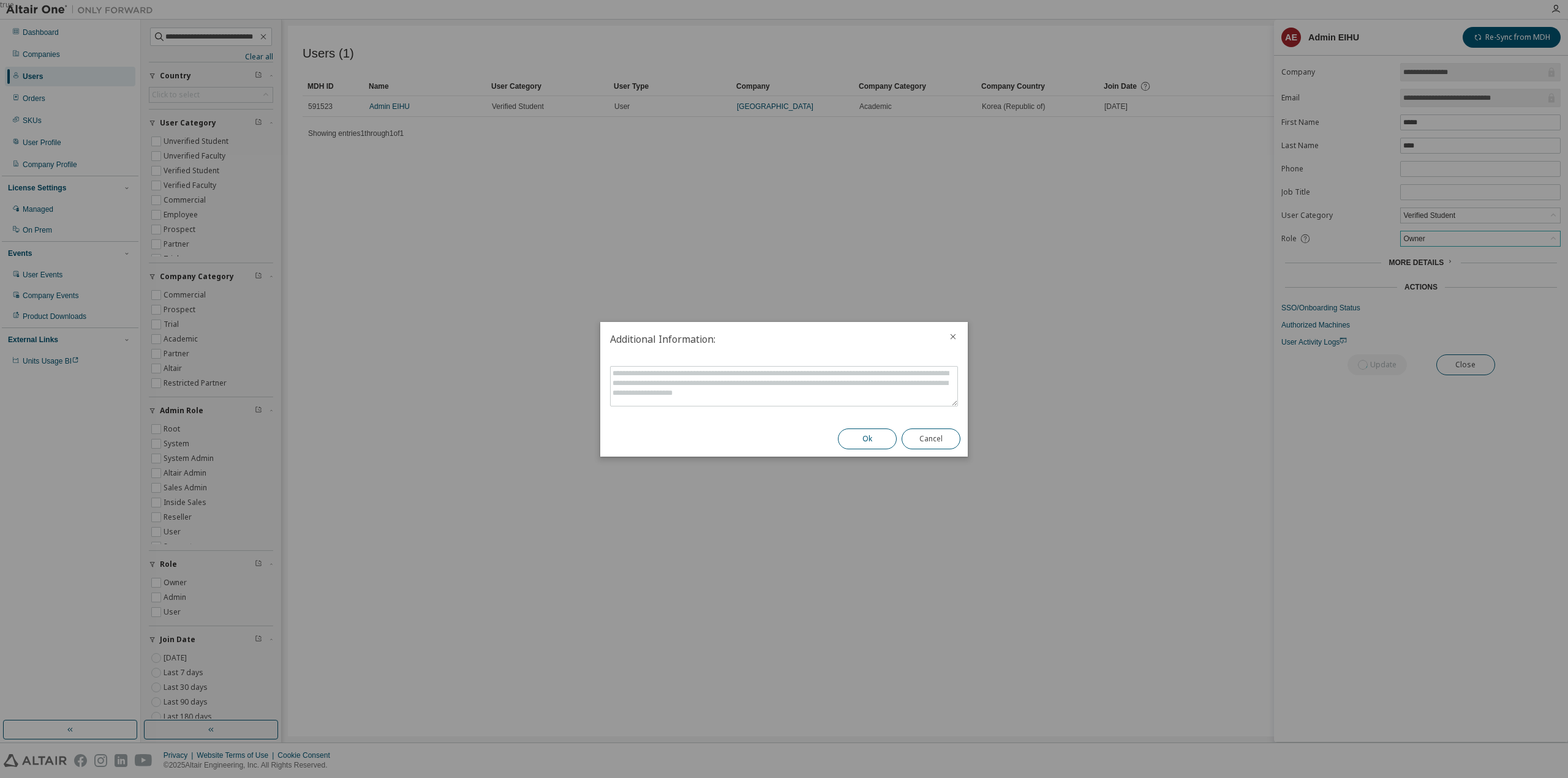
drag, startPoint x: 888, startPoint y: 423, endPoint x: 880, endPoint y: 436, distance: 15.3
click at [885, 431] on div "Ok Cancel" at bounding box center [899, 439] width 137 height 35
click at [880, 436] on button "Ok" at bounding box center [867, 439] width 59 height 21
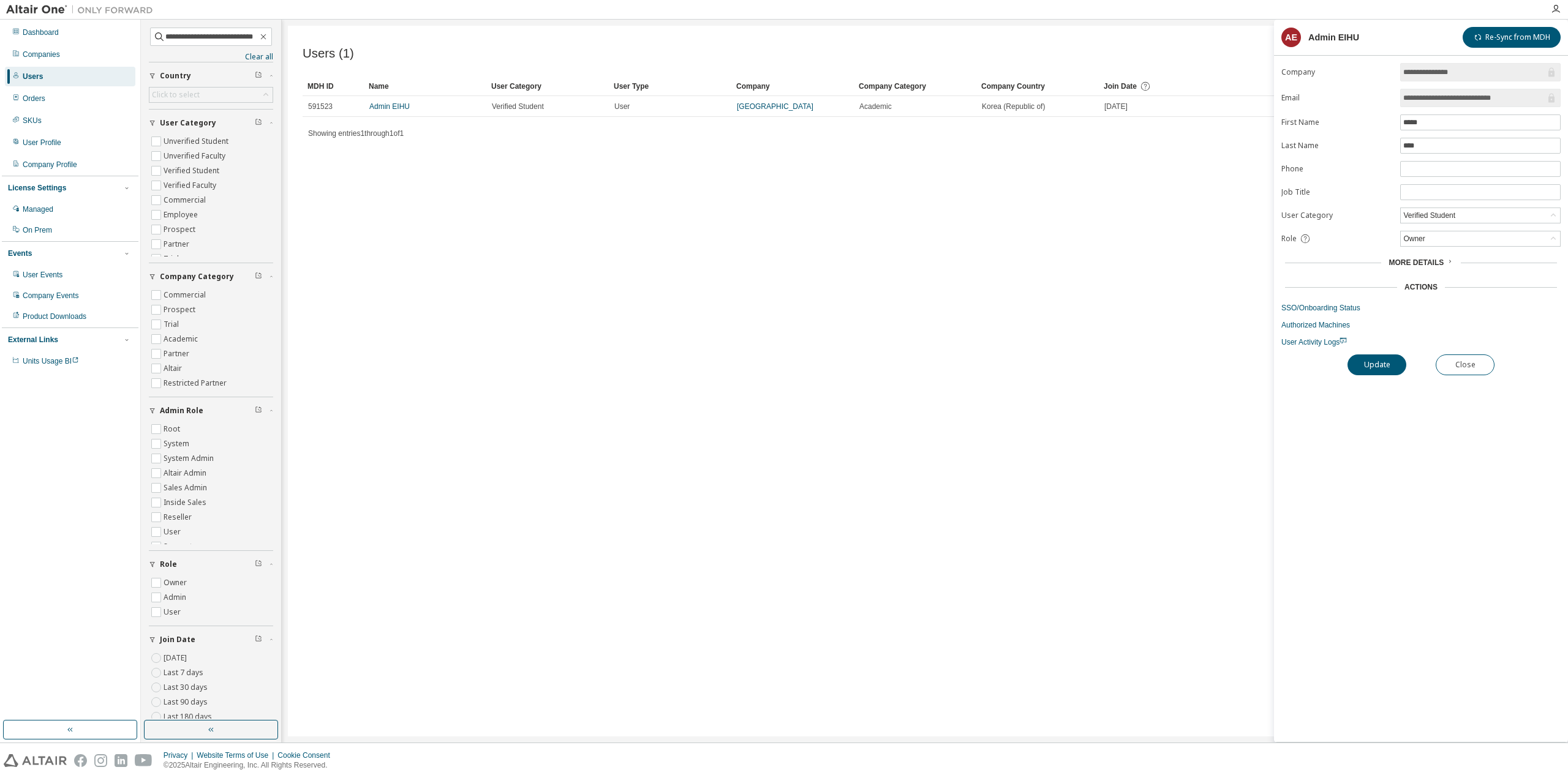
click at [503, 159] on div "Users (1) Import From CSV Export To CSV Clear Load Save Save As Field Operator …" at bounding box center [925, 381] width 1274 height 711
click at [44, 60] on div "Companies" at bounding box center [70, 54] width 131 height 20
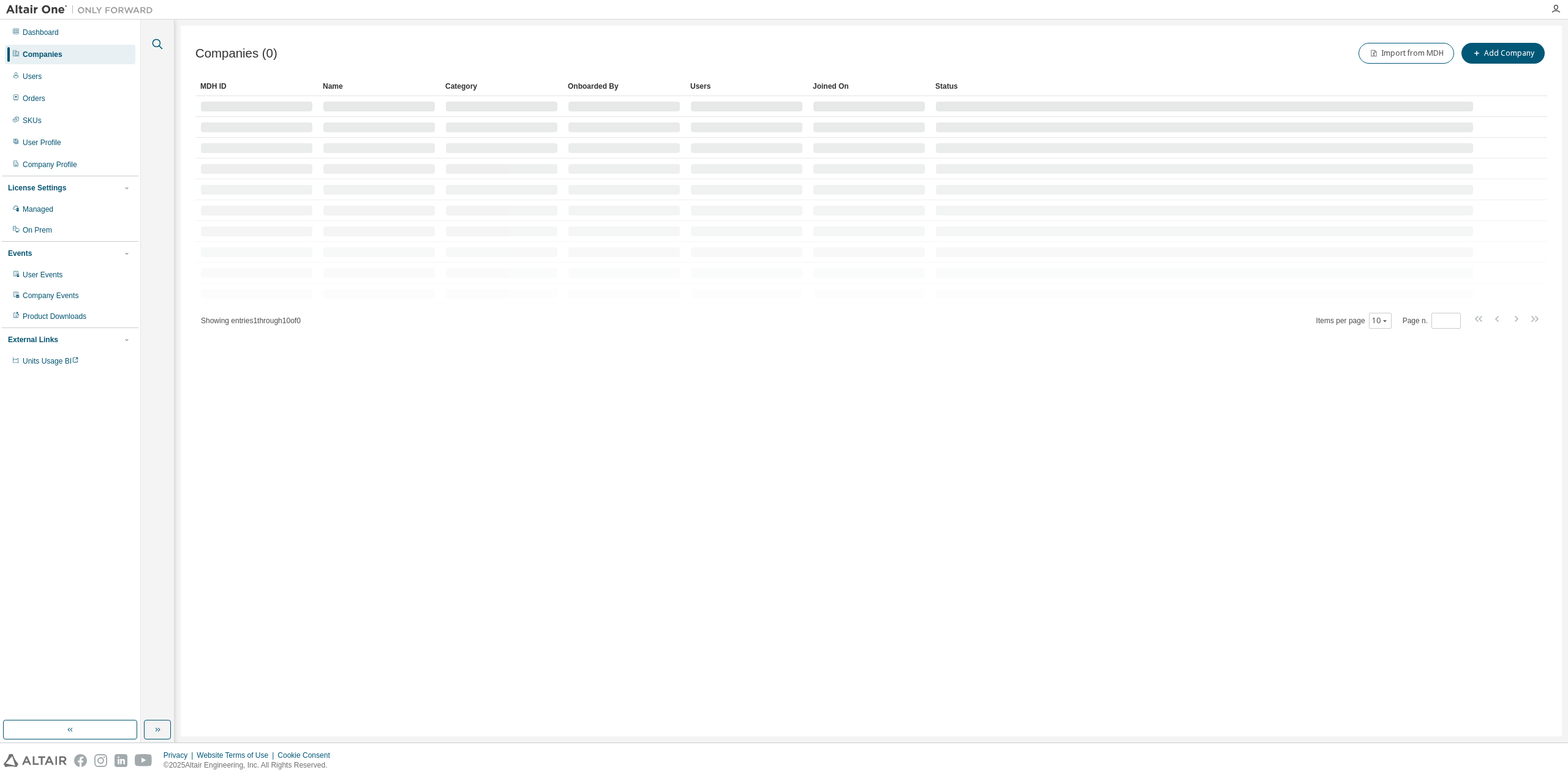
click at [154, 44] on icon "button" at bounding box center [158, 44] width 11 height 11
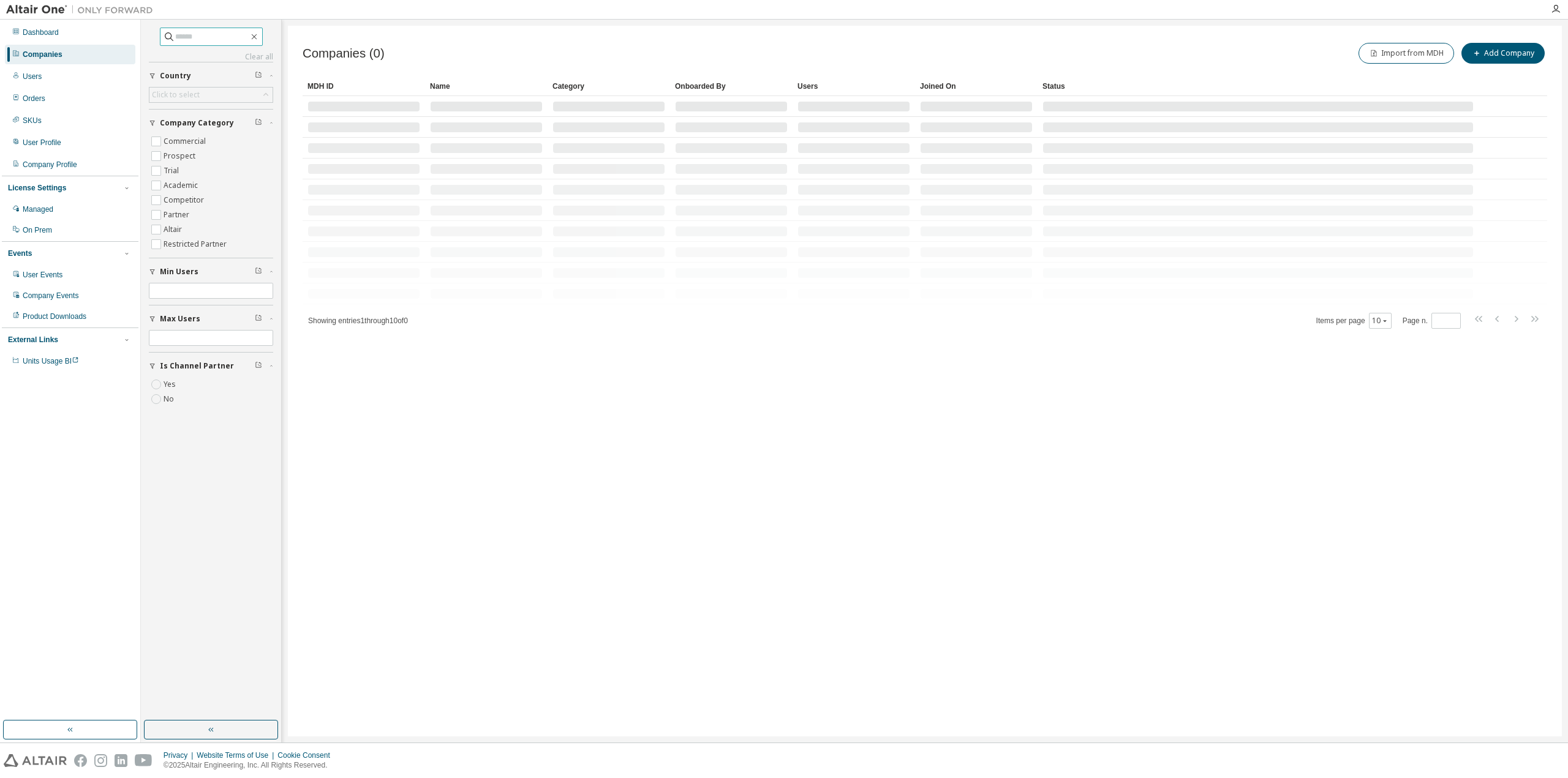
click at [208, 35] on input "text" at bounding box center [212, 37] width 73 height 12
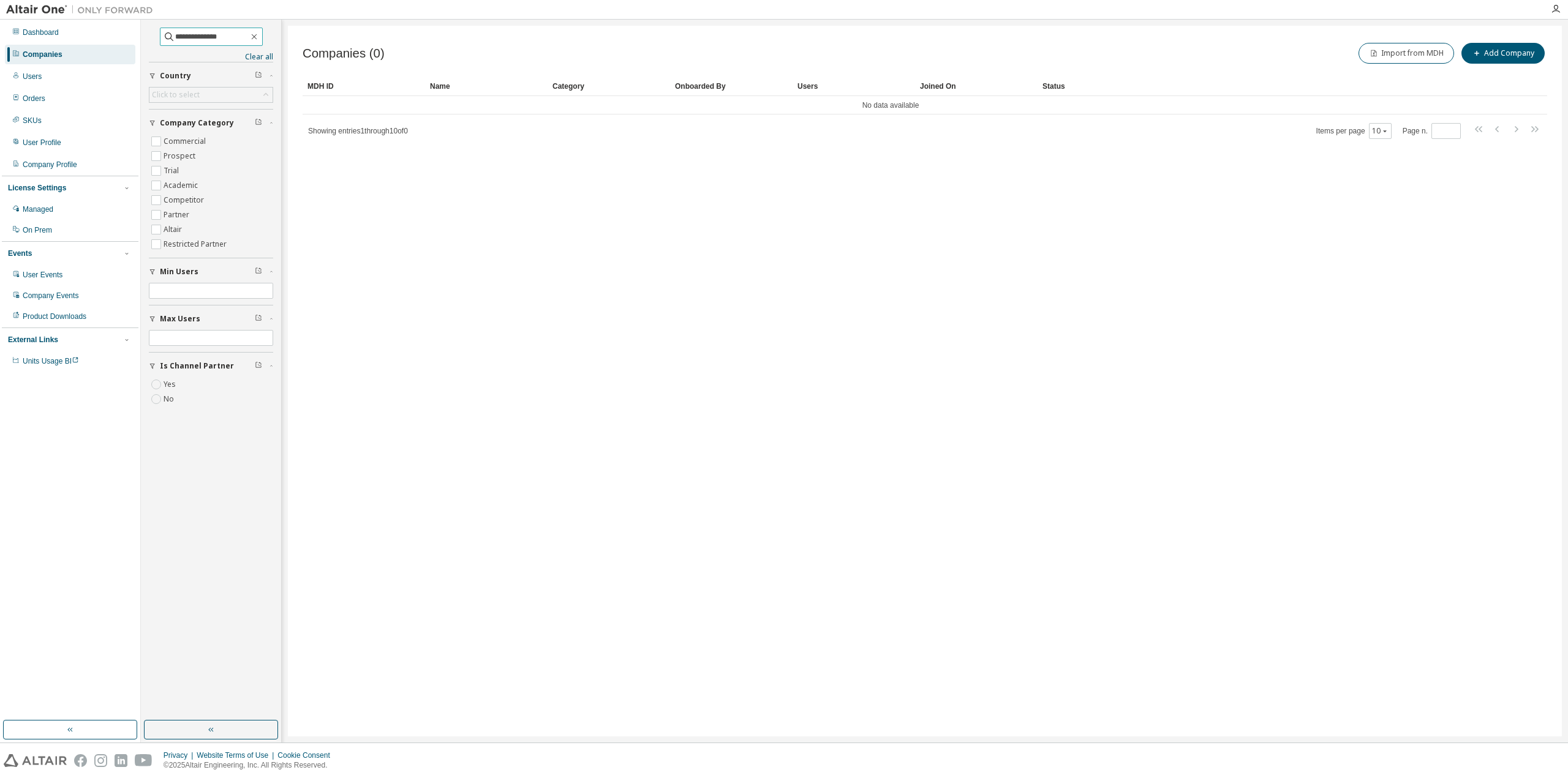
type input "**********"
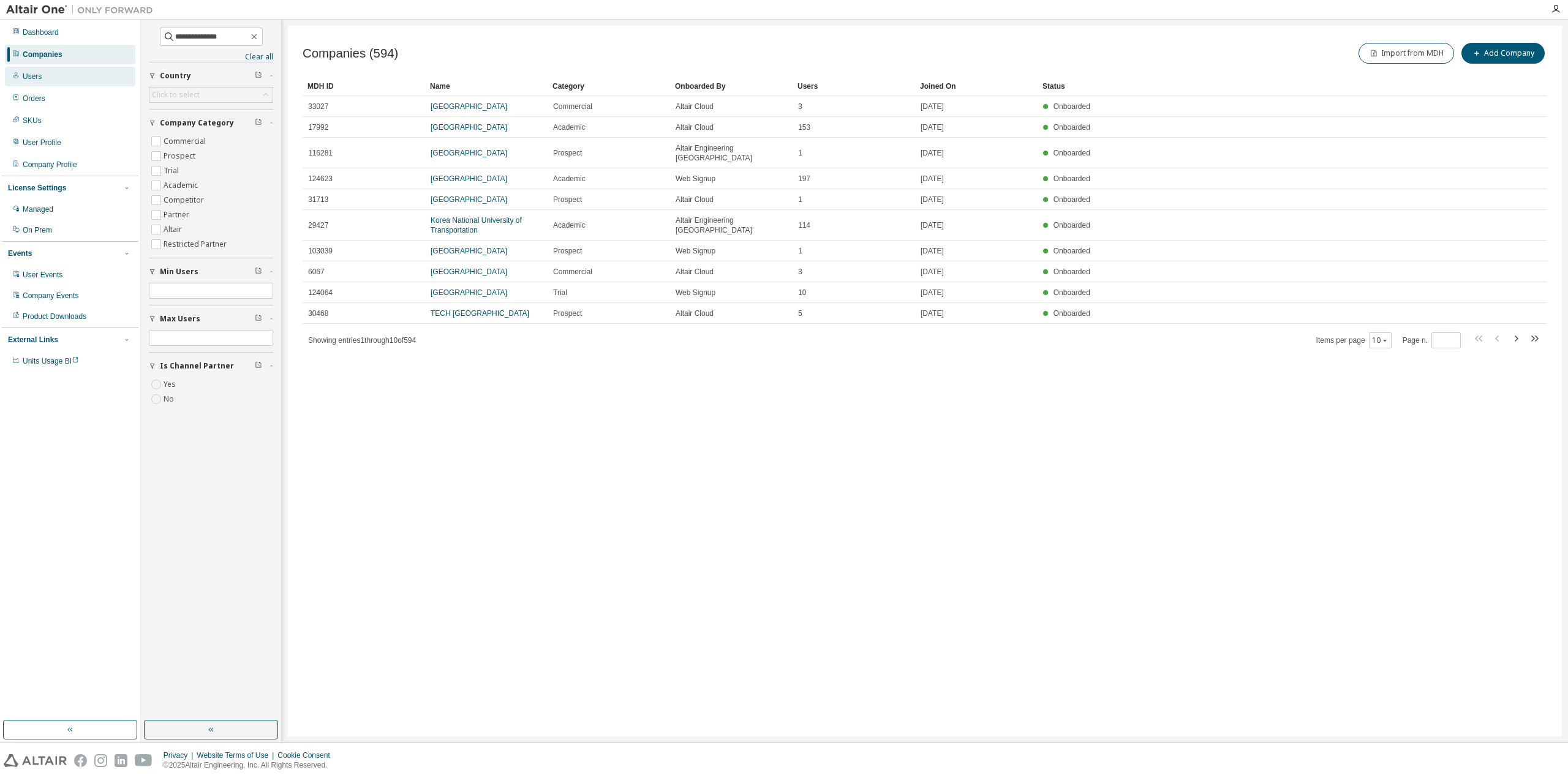
click at [92, 74] on div "Users" at bounding box center [70, 76] width 131 height 20
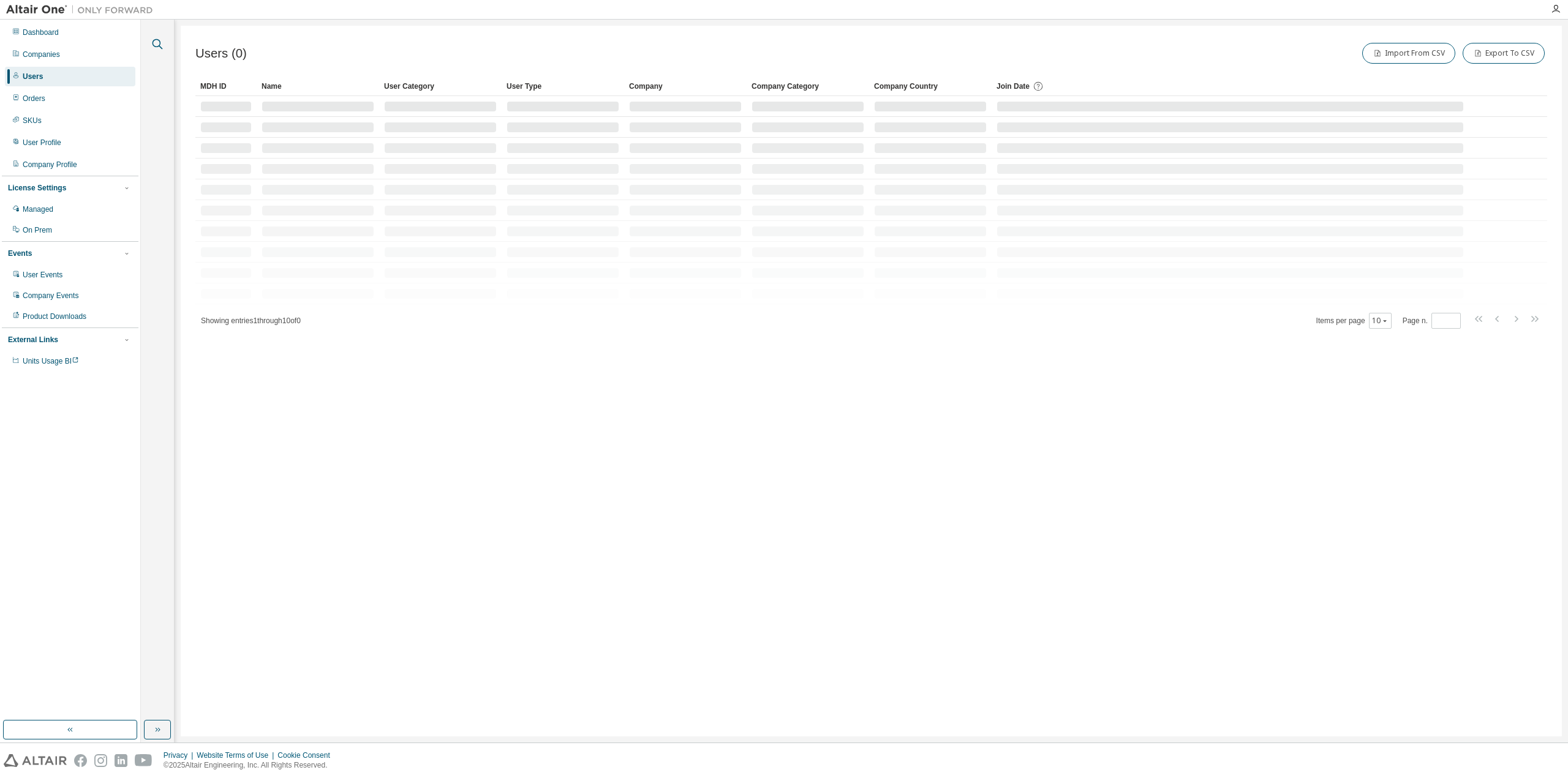
click at [159, 46] on icon "button" at bounding box center [158, 44] width 11 height 11
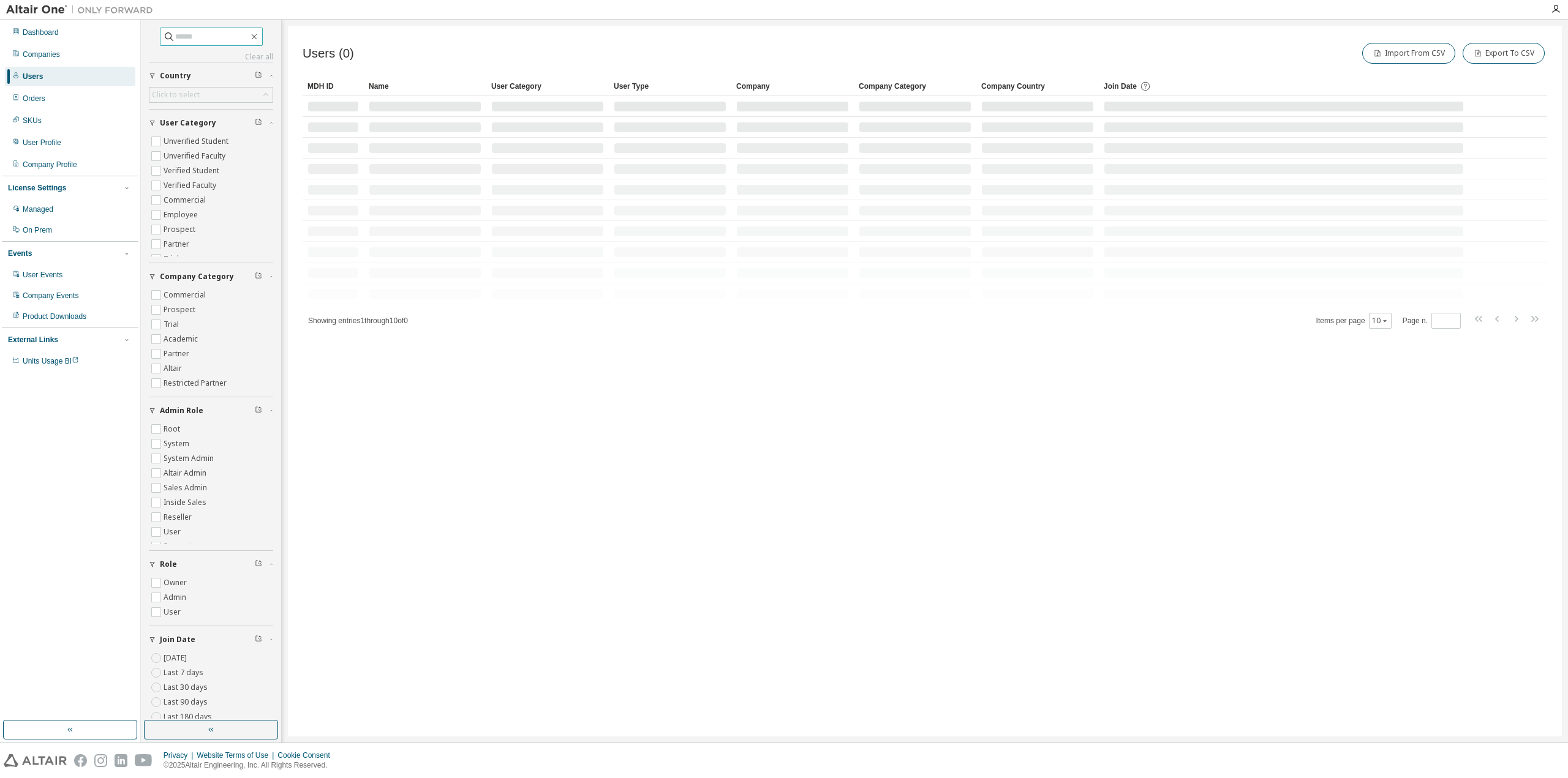
click at [234, 40] on input "text" at bounding box center [212, 37] width 73 height 12
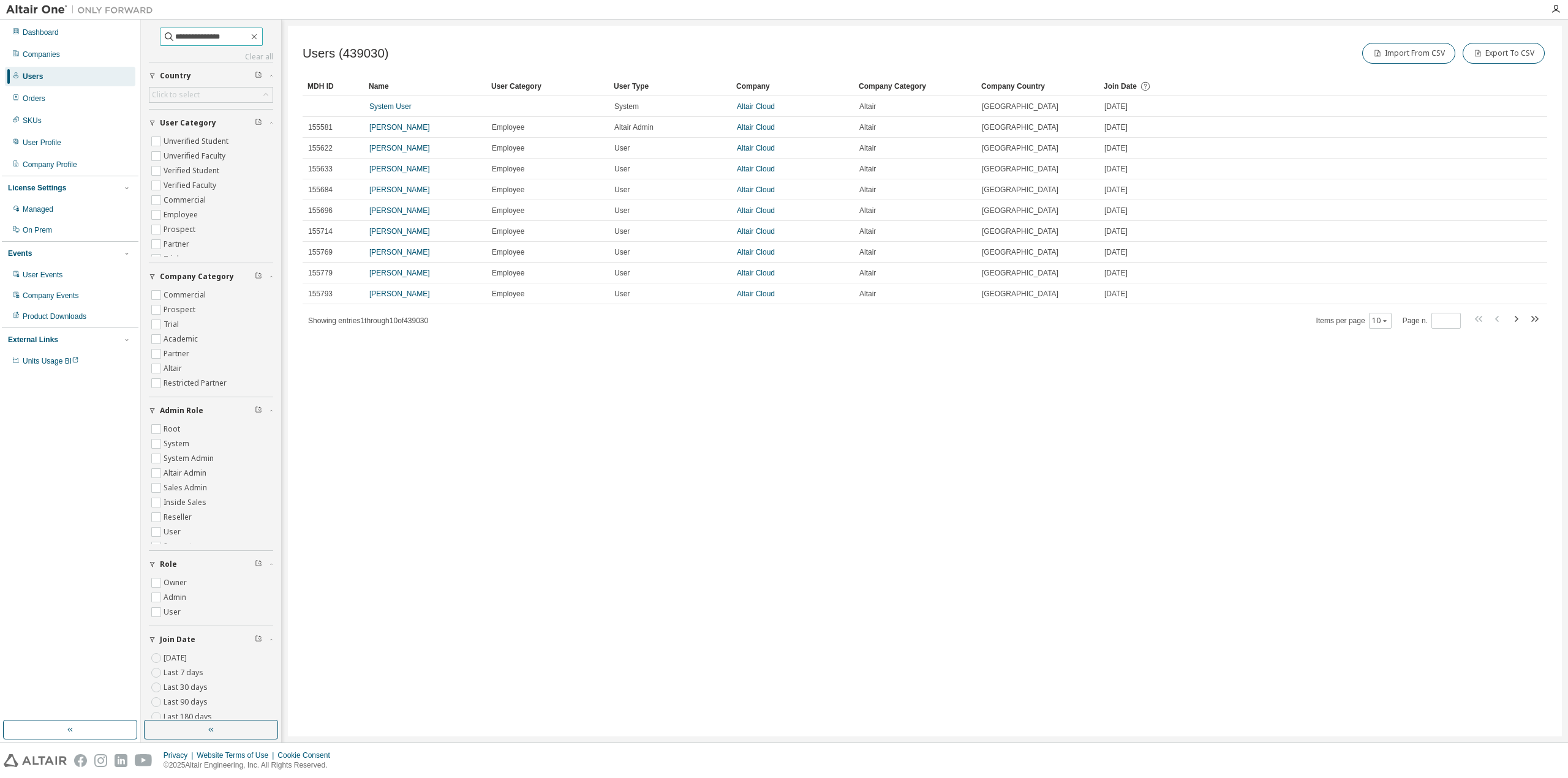
type input "**********"
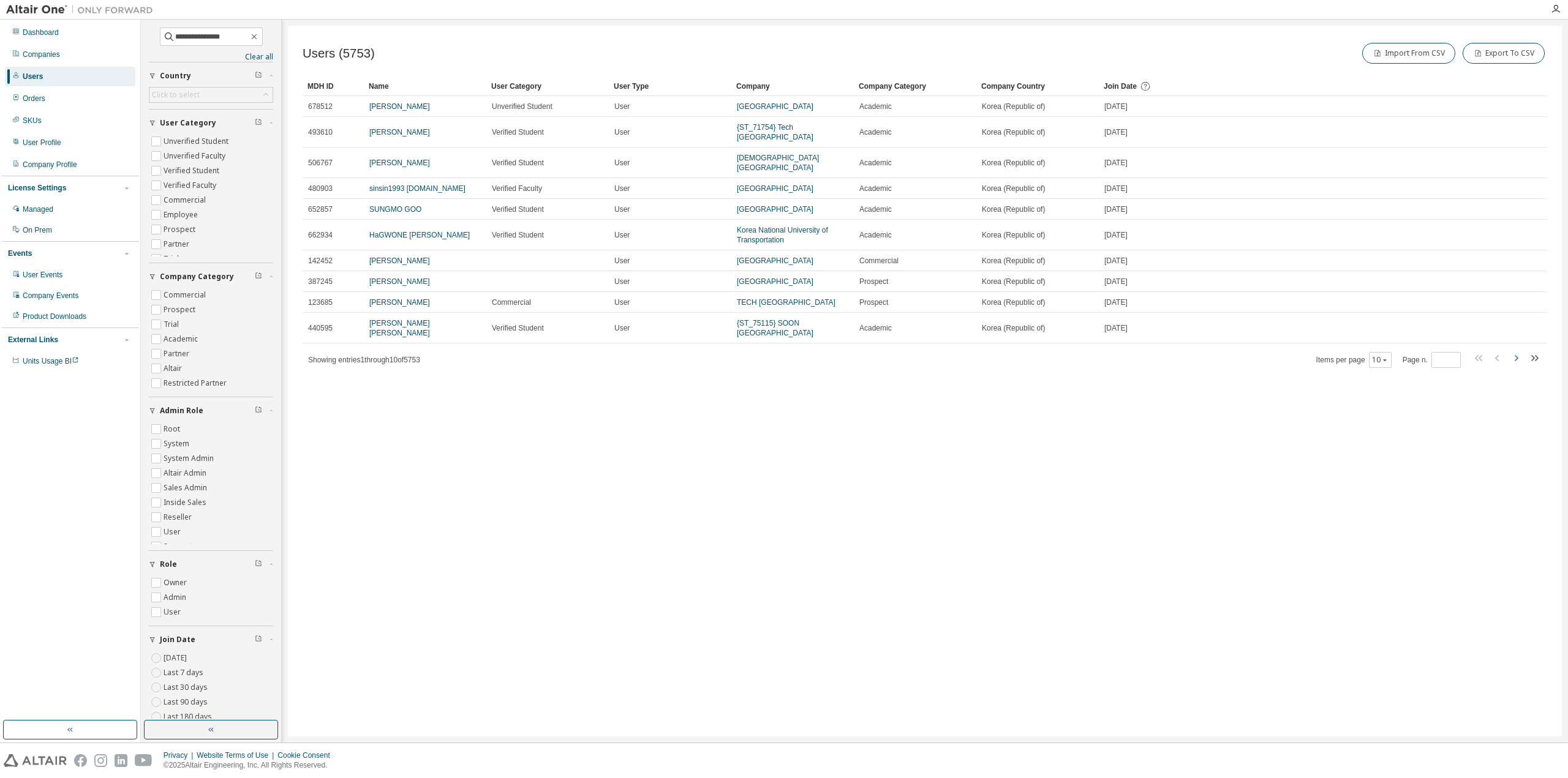
click at [1516, 351] on icon "button" at bounding box center [1516, 358] width 15 height 15
type input "*"
drag, startPoint x: 232, startPoint y: 34, endPoint x: 0, endPoint y: 57, distance: 233.1
click at [0, 57] on div "**********" at bounding box center [784, 381] width 1568 height 723
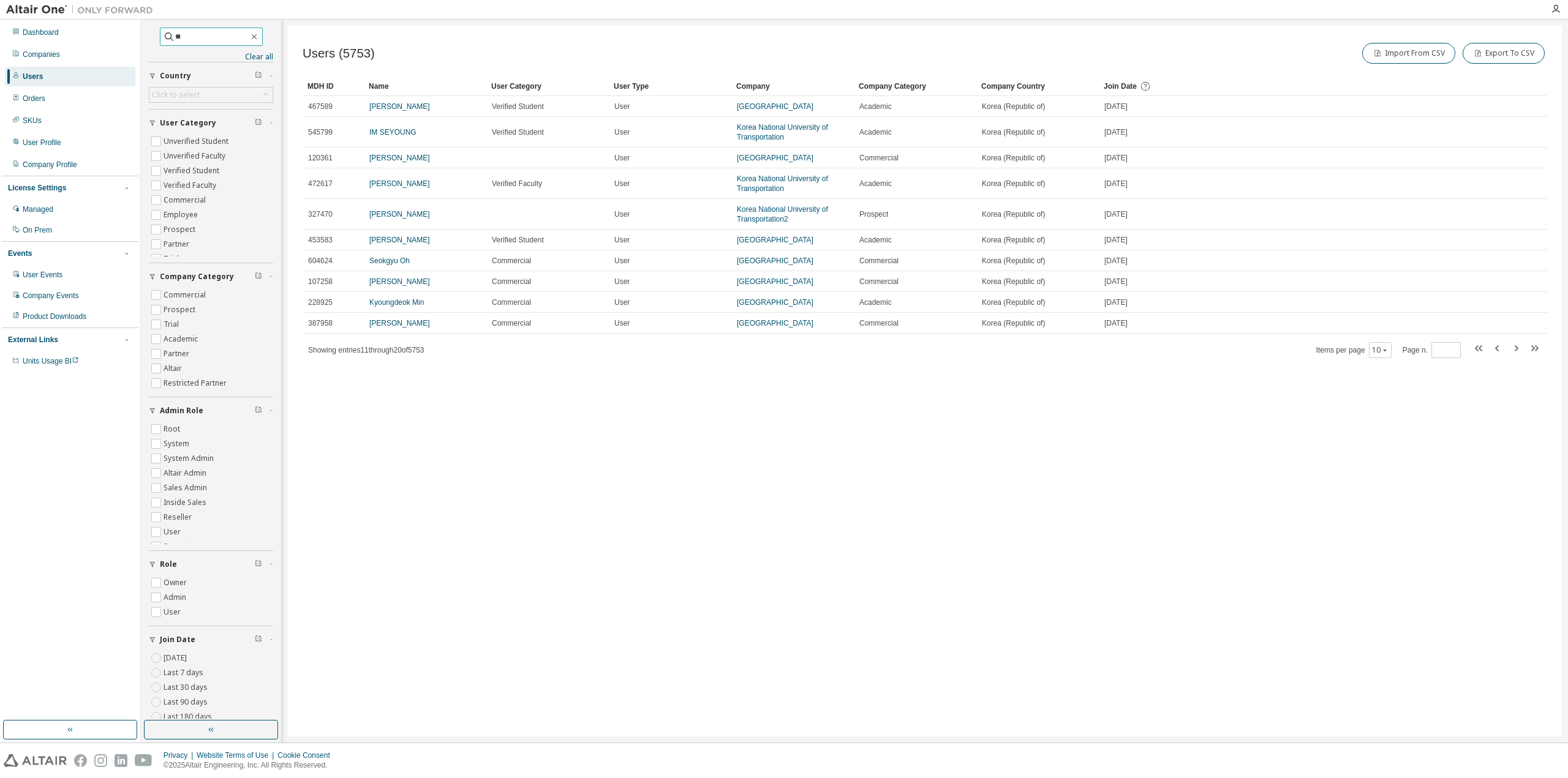
type input "*"
click at [42, 56] on div "Companies" at bounding box center [41, 54] width 37 height 10
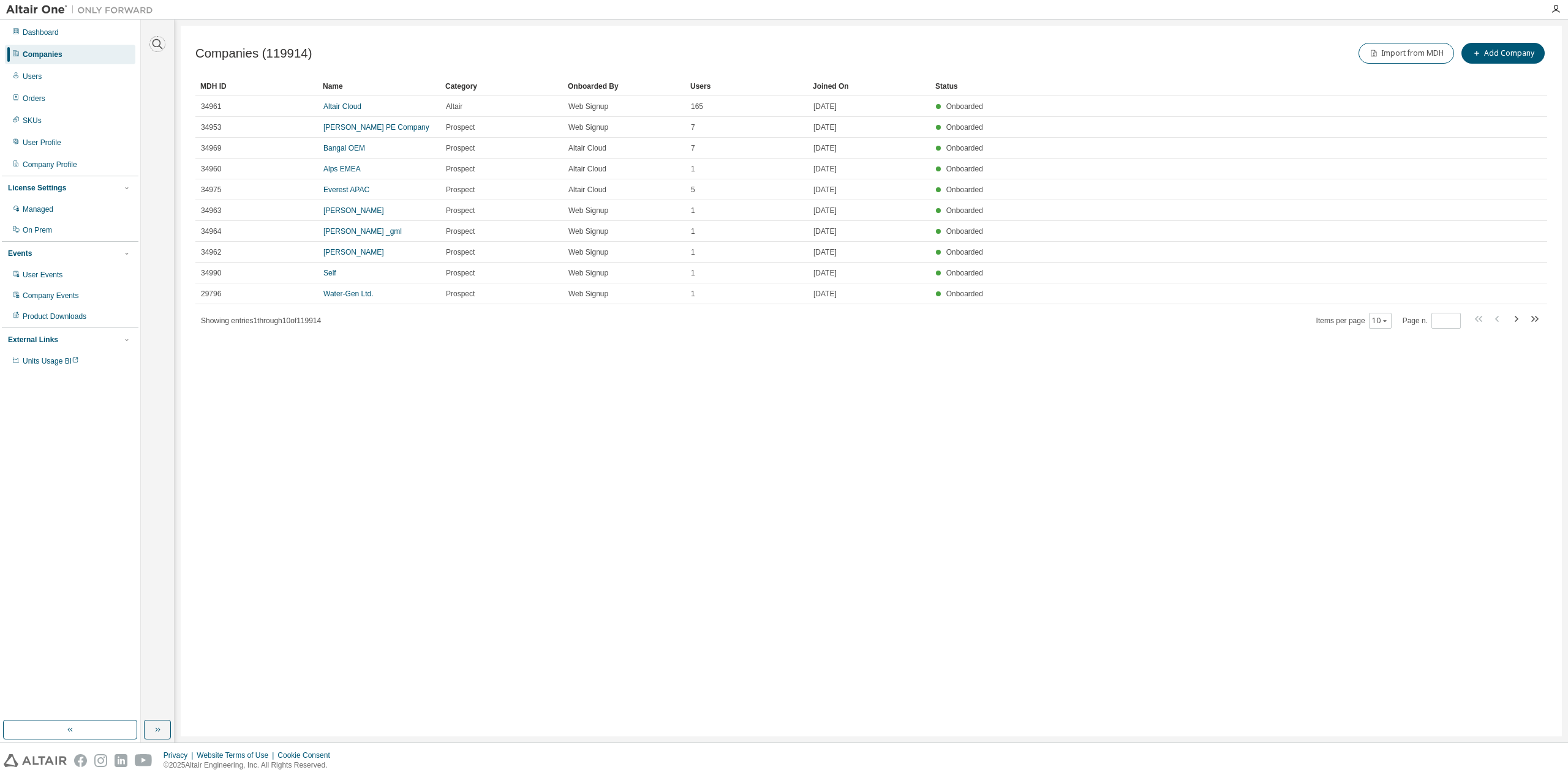
click at [153, 40] on icon "button" at bounding box center [157, 44] width 15 height 15
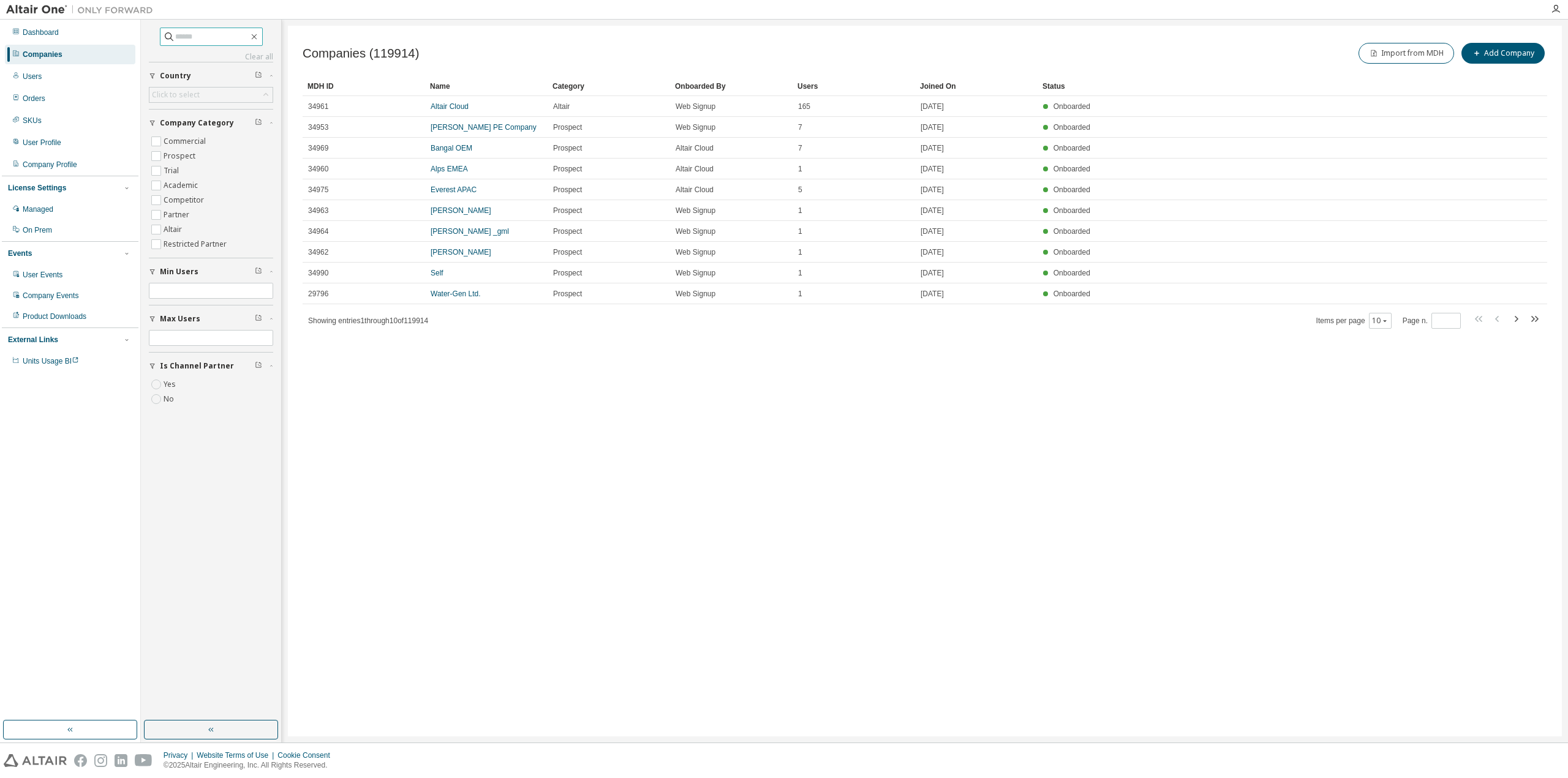
click at [168, 43] on span at bounding box center [211, 37] width 103 height 18
click at [175, 37] on input "text" at bounding box center [212, 37] width 73 height 12
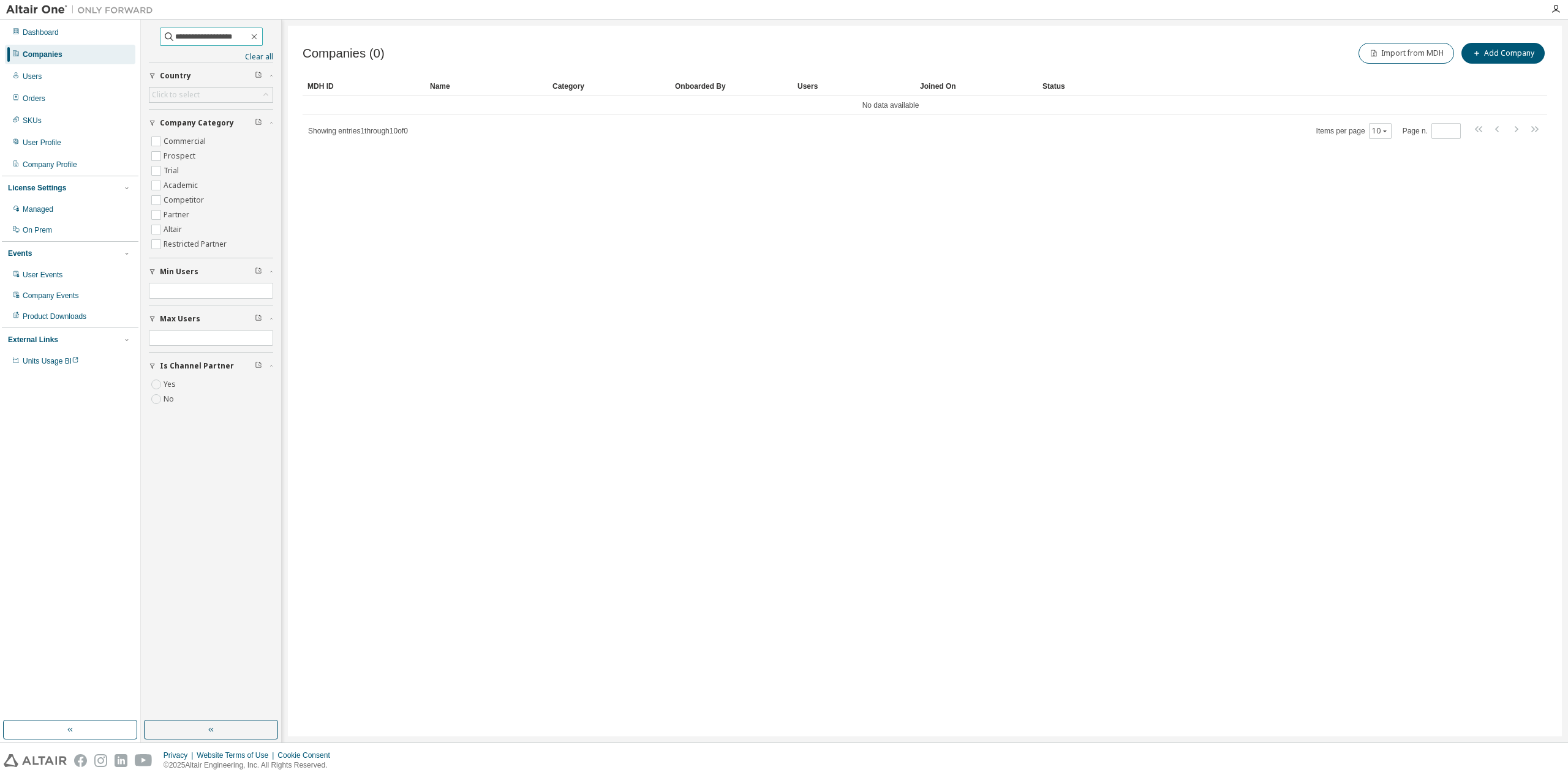
drag, startPoint x: 193, startPoint y: 37, endPoint x: 320, endPoint y: 52, distance: 127.9
click at [320, 52] on div "**********" at bounding box center [854, 381] width 1427 height 723
type input "********"
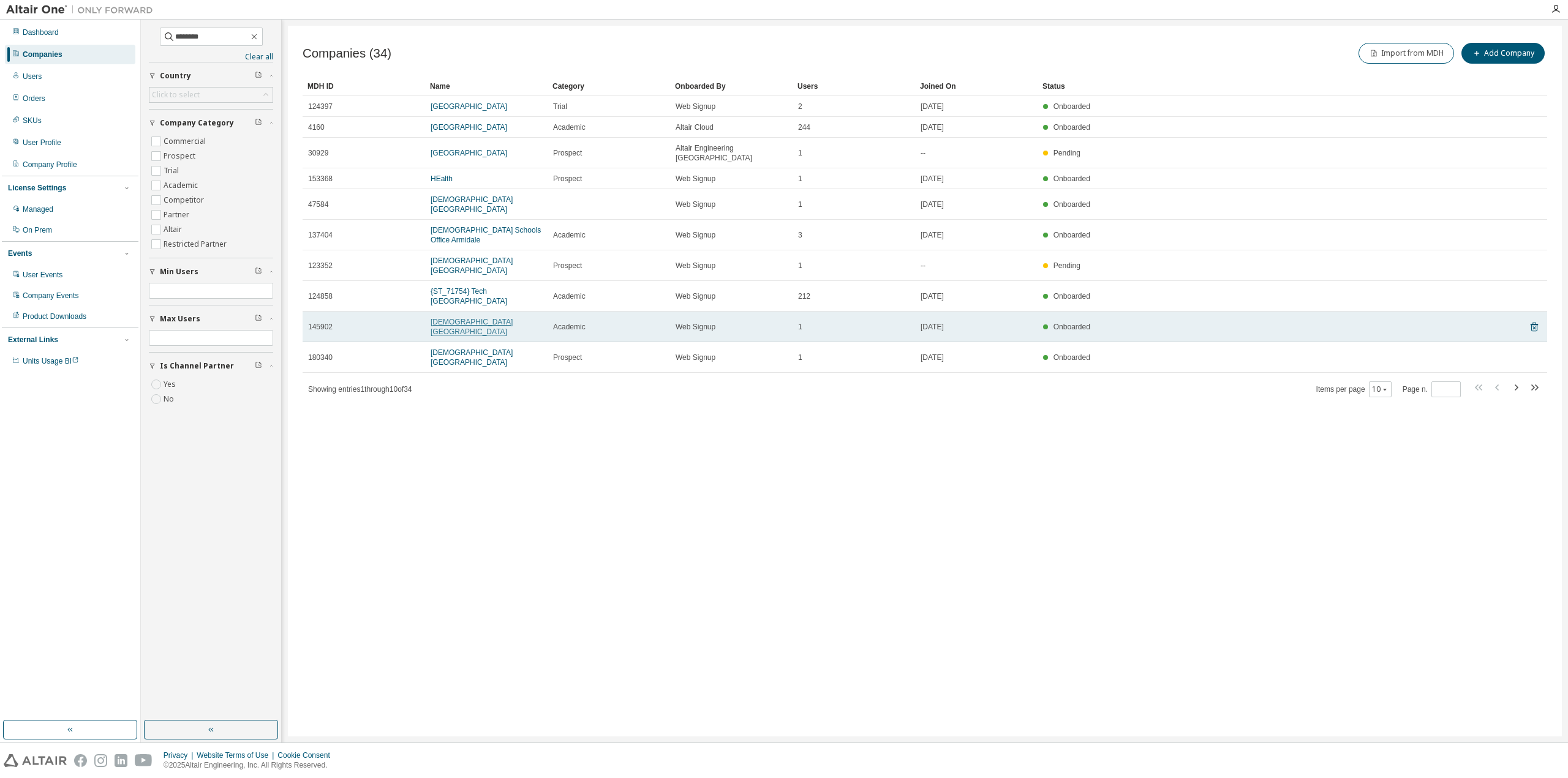
click at [513, 318] on link "[DEMOGRAPHIC_DATA] [GEOGRAPHIC_DATA]" at bounding box center [471, 327] width 82 height 18
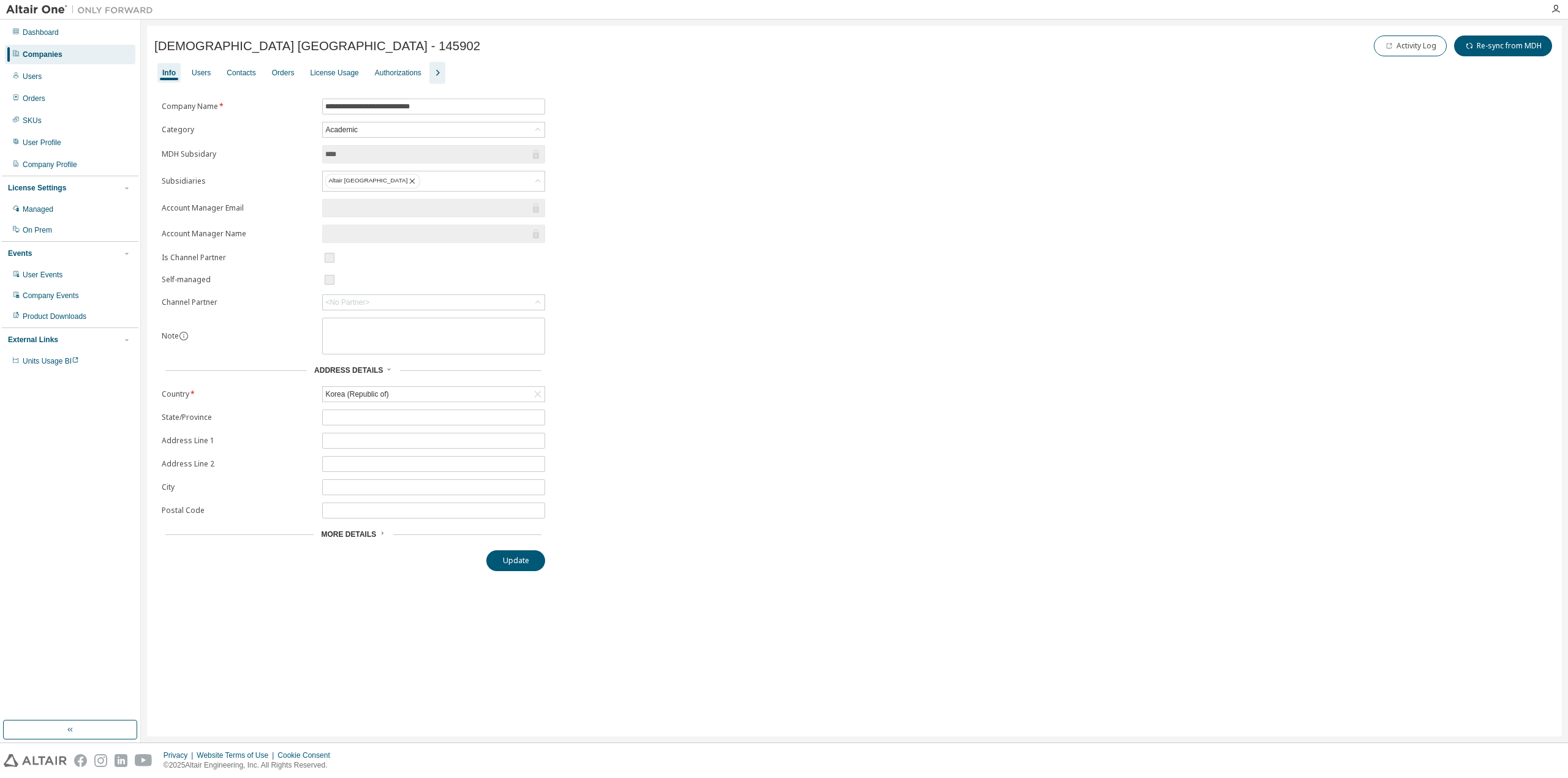
click at [718, 572] on div "**********" at bounding box center [854, 381] width 1415 height 711
click at [193, 79] on div "Users" at bounding box center [201, 73] width 29 height 20
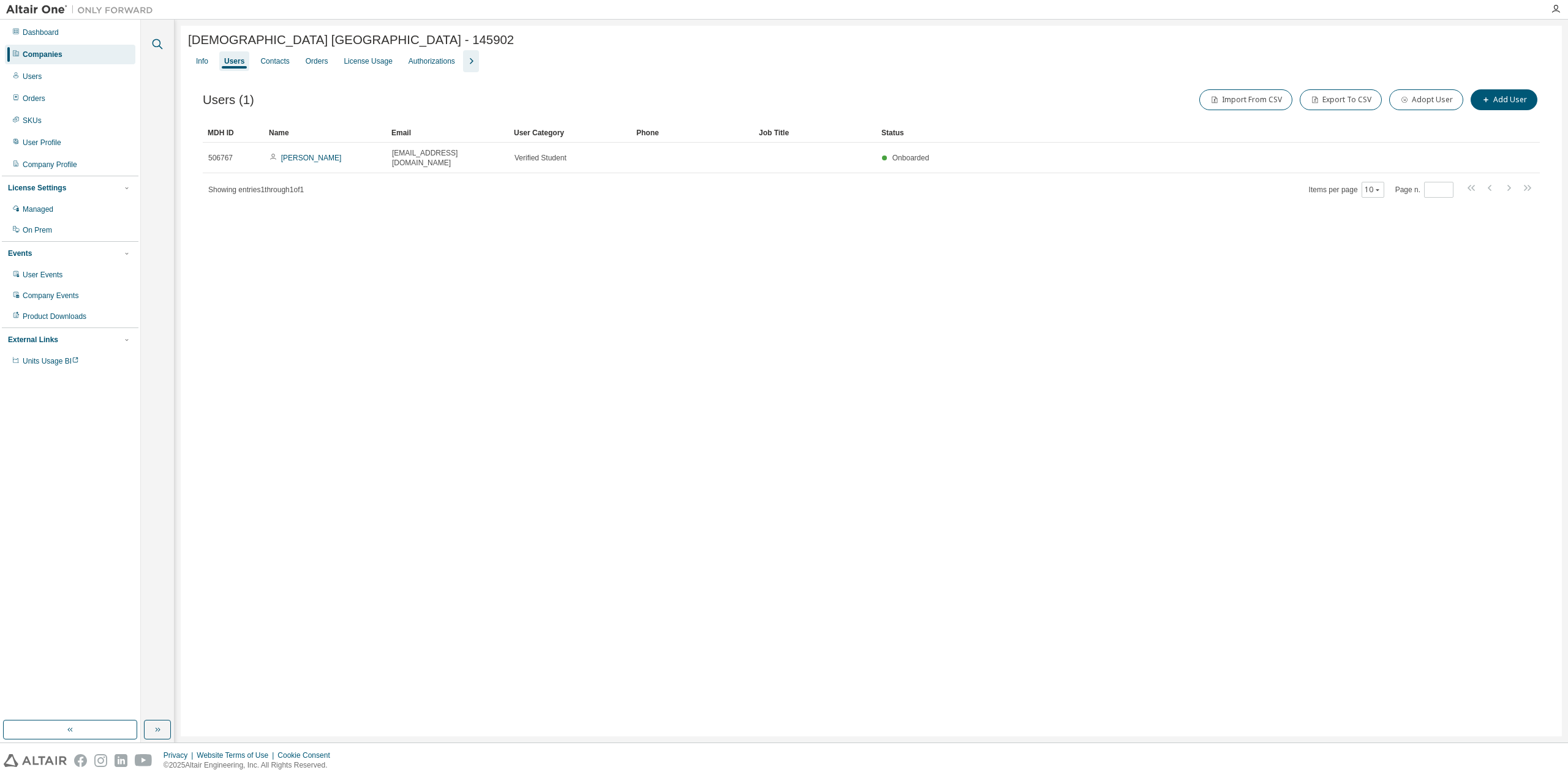
click at [159, 48] on icon "button" at bounding box center [157, 44] width 15 height 15
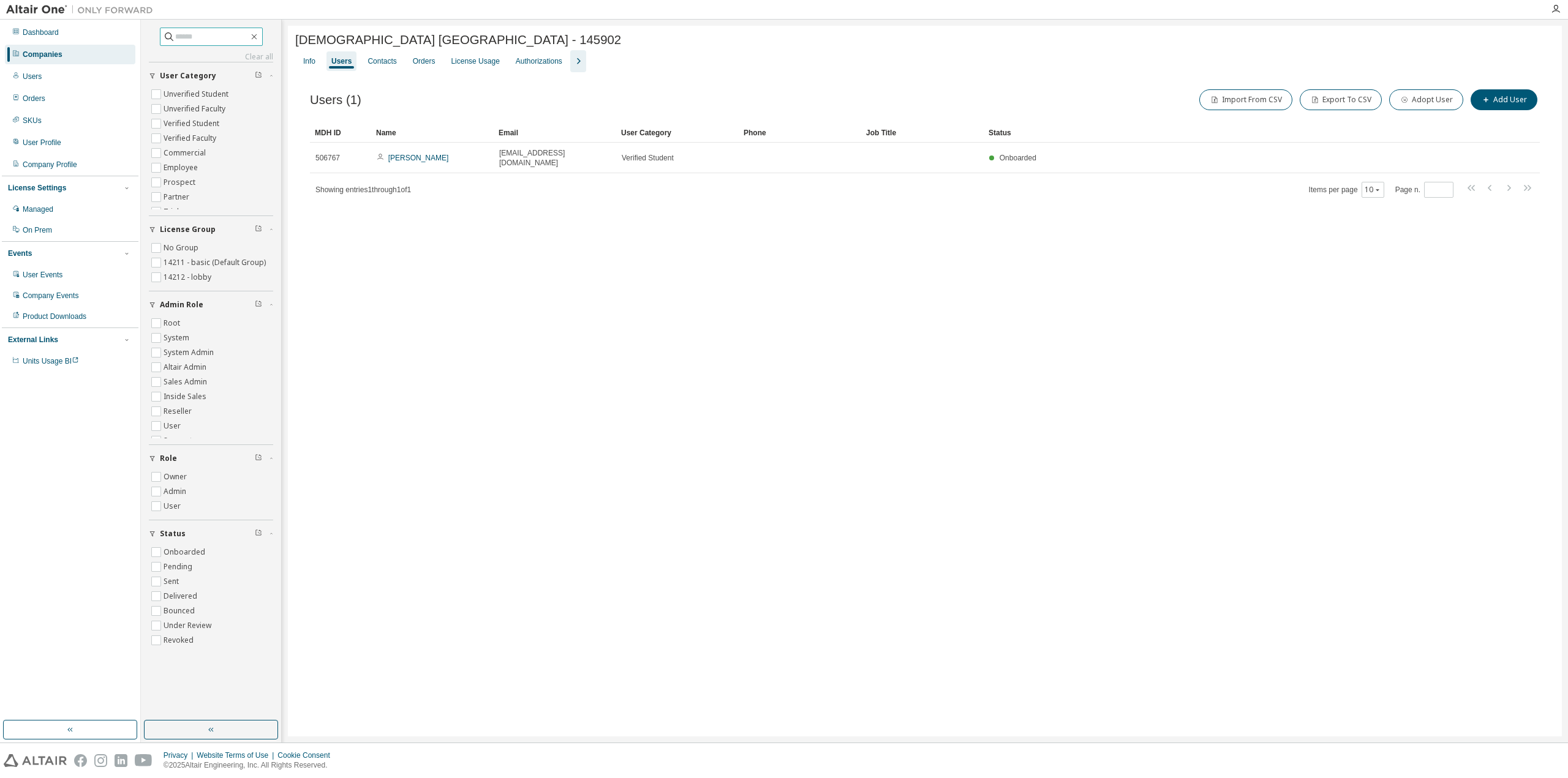
click at [221, 35] on input "text" at bounding box center [212, 37] width 73 height 12
click at [571, 67] on icon "button" at bounding box center [578, 61] width 15 height 15
click at [1207, 535] on div "Catholic [GEOGRAPHIC_DATA] - 145902 Clear Load Save Save As Field Operator Valu…" at bounding box center [925, 381] width 1274 height 711
click at [1434, 104] on button "Adopt User" at bounding box center [1426, 99] width 74 height 21
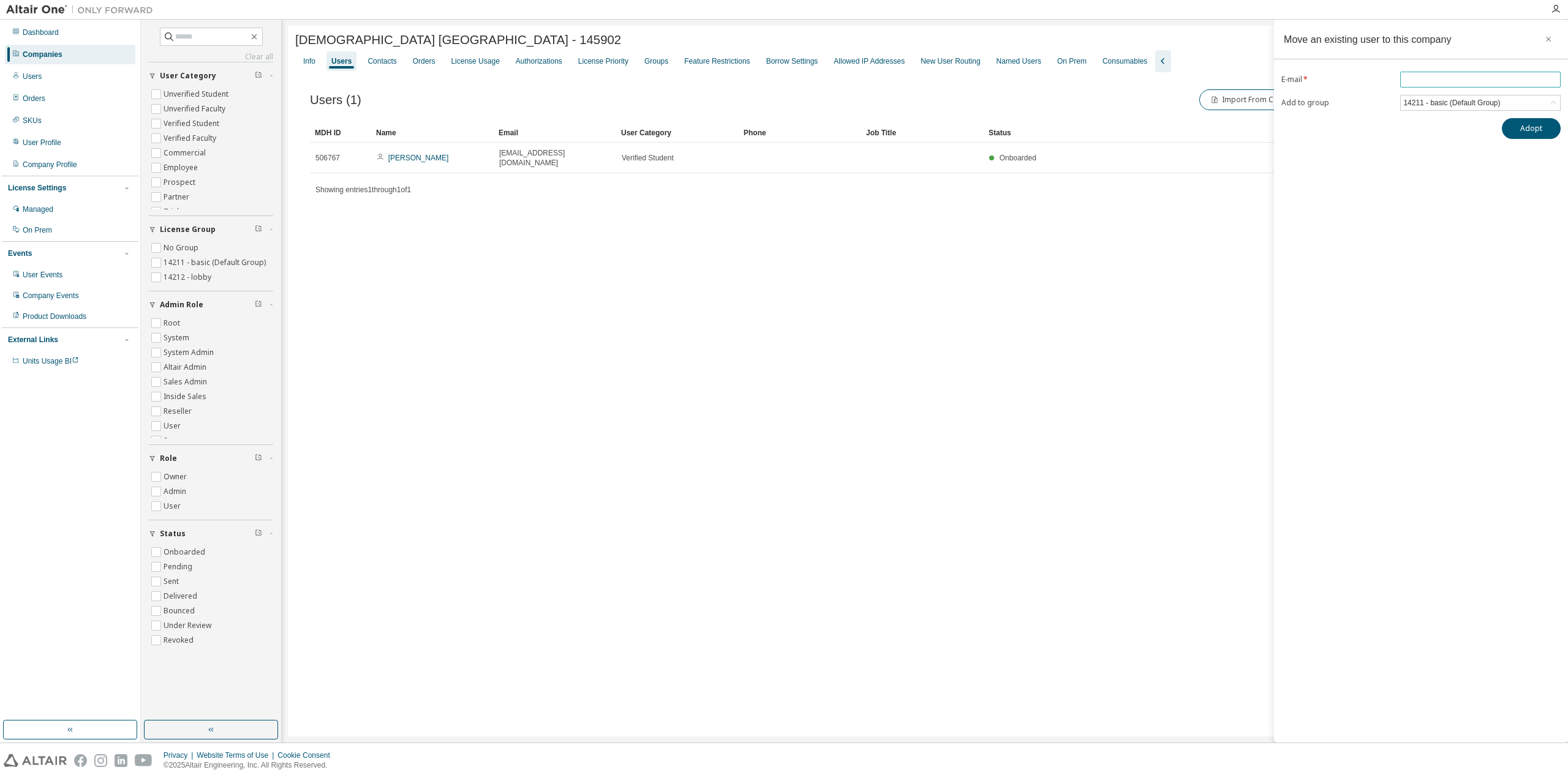
click at [1437, 76] on input "email" at bounding box center [1481, 79] width 154 height 10
paste input "**********"
type input "**********"
click at [1520, 106] on div "14211 - basic (Default Group)" at bounding box center [1481, 102] width 159 height 15
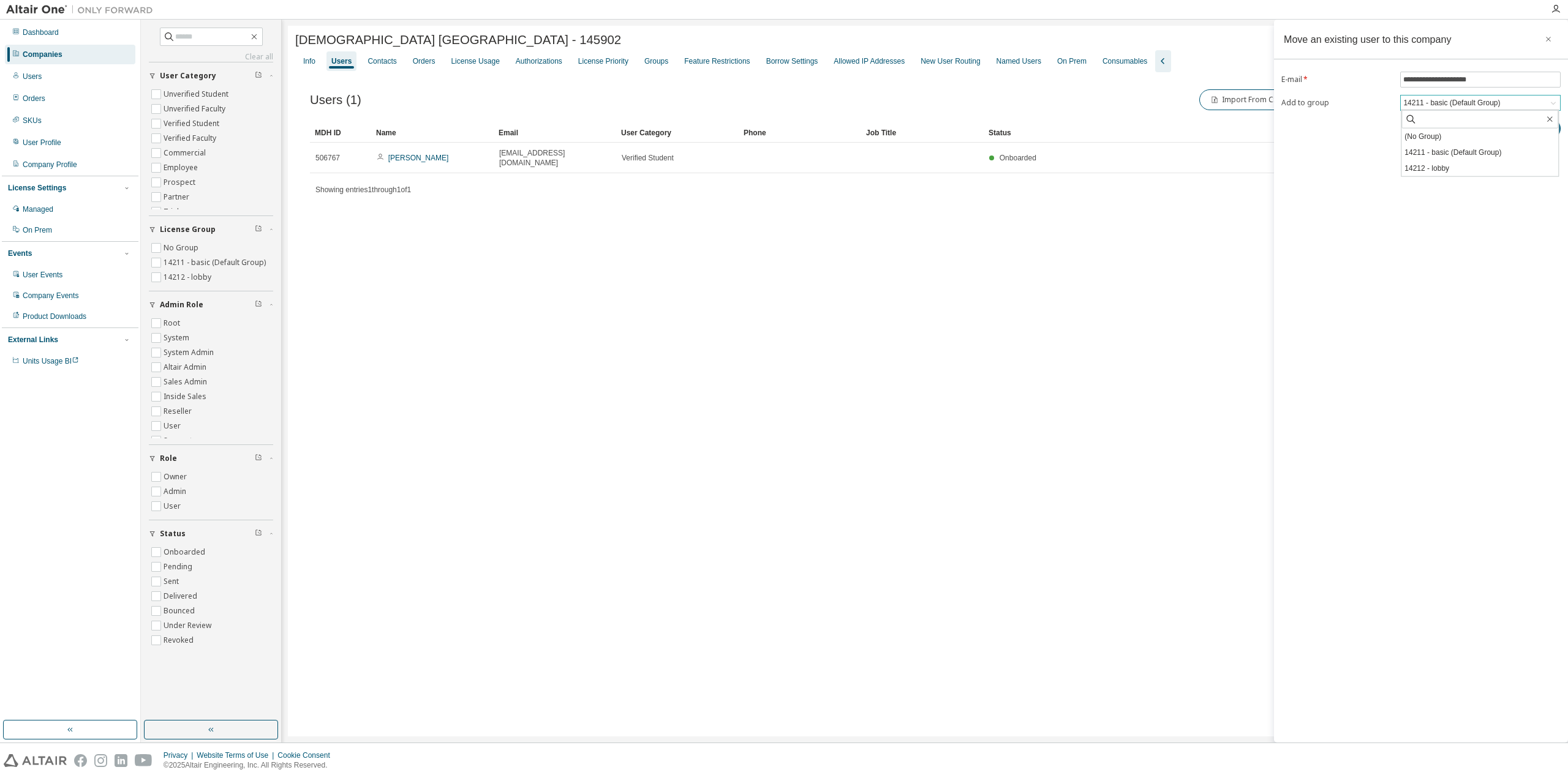
click at [1520, 106] on div "14211 - basic (Default Group)" at bounding box center [1481, 102] width 159 height 15
click at [1524, 131] on button "Adopt" at bounding box center [1531, 128] width 59 height 21
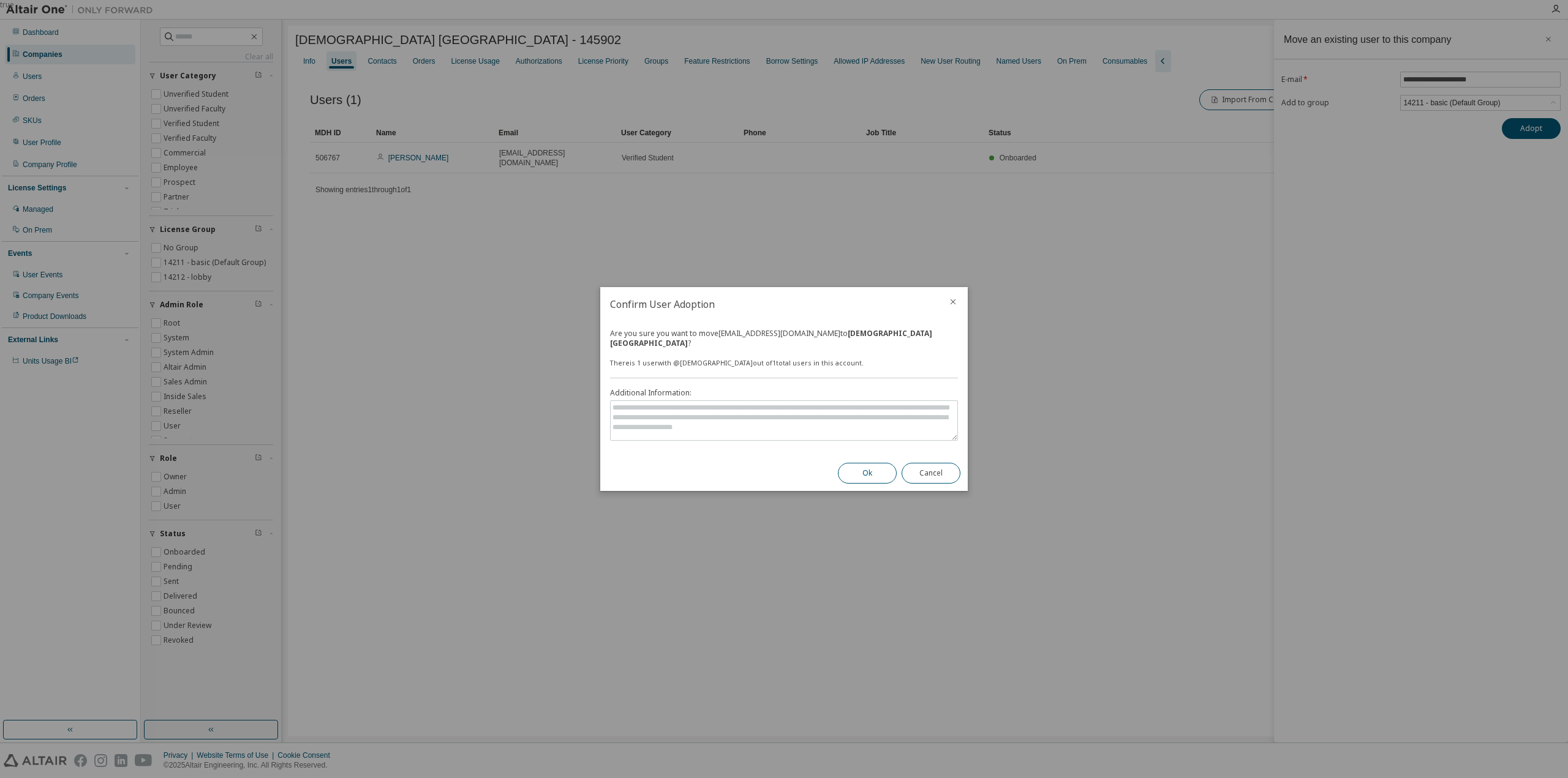
click at [873, 465] on button "Ok" at bounding box center [867, 473] width 59 height 21
click at [1218, 548] on div "true" at bounding box center [784, 389] width 1568 height 778
click at [948, 306] on icon "close" at bounding box center [953, 302] width 10 height 10
